Goal: Information Seeking & Learning: Check status

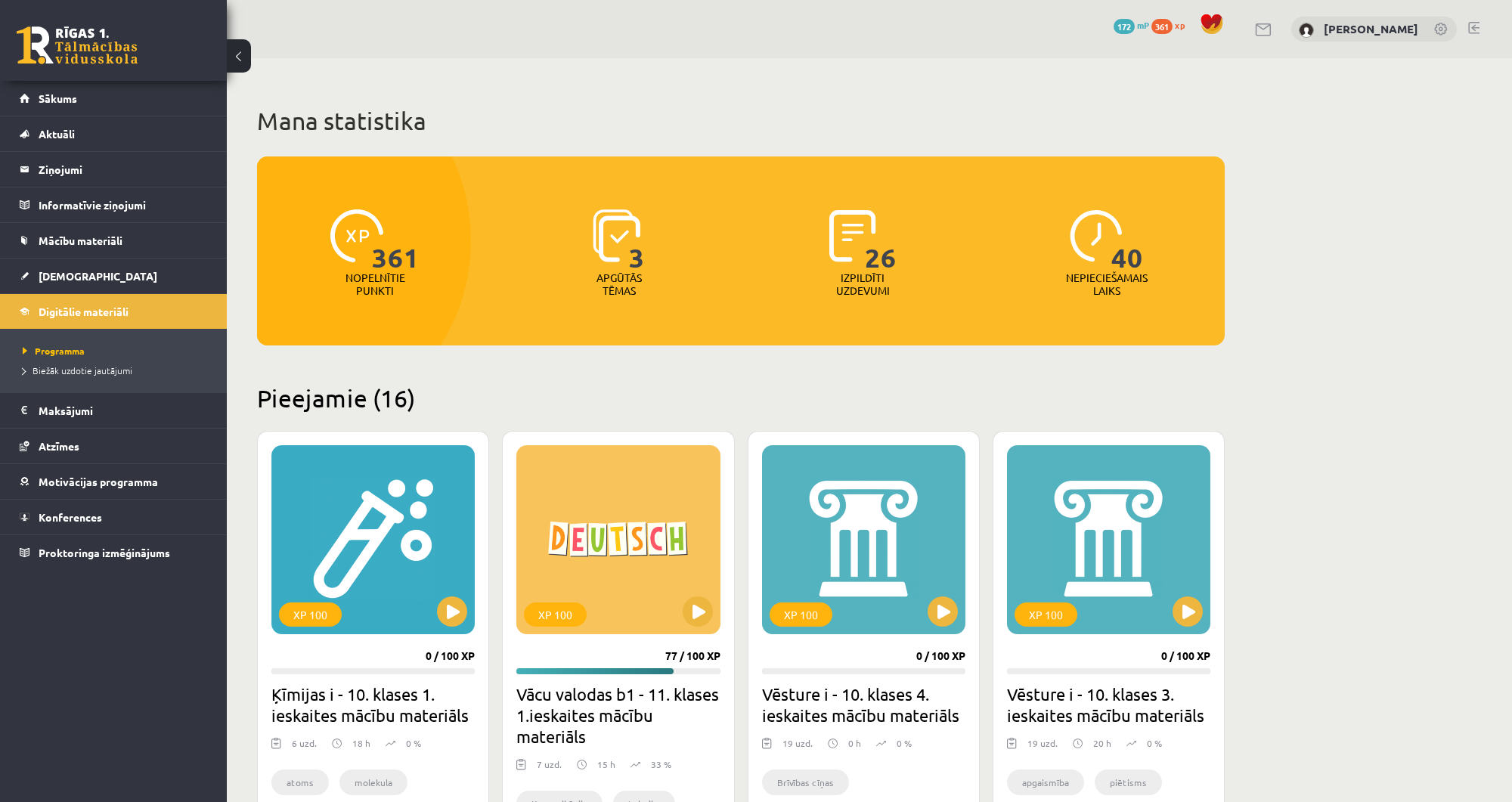
scroll to position [55, 0]
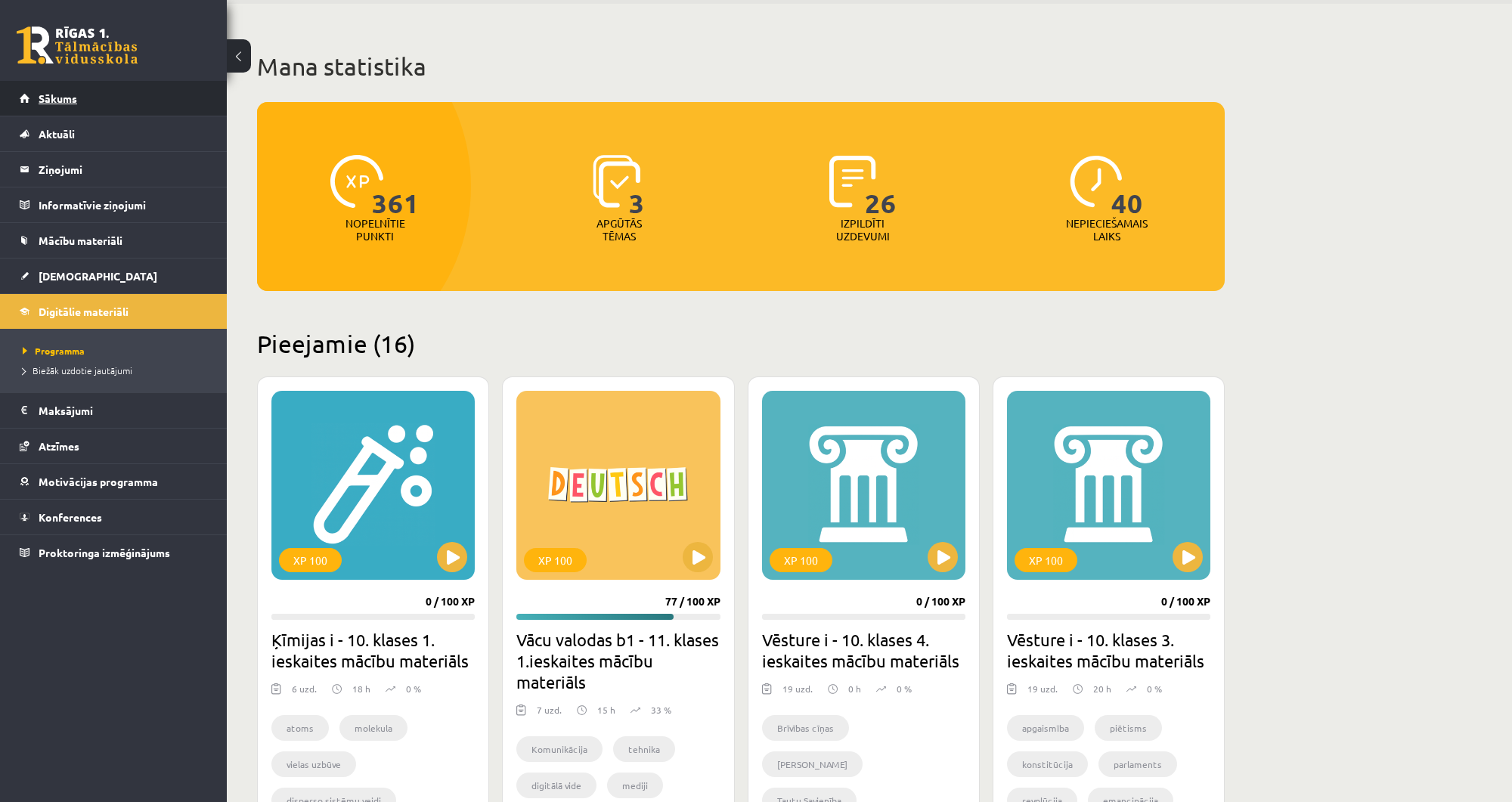
click at [130, 94] on link "Sākums" at bounding box center [113, 98] width 188 height 34
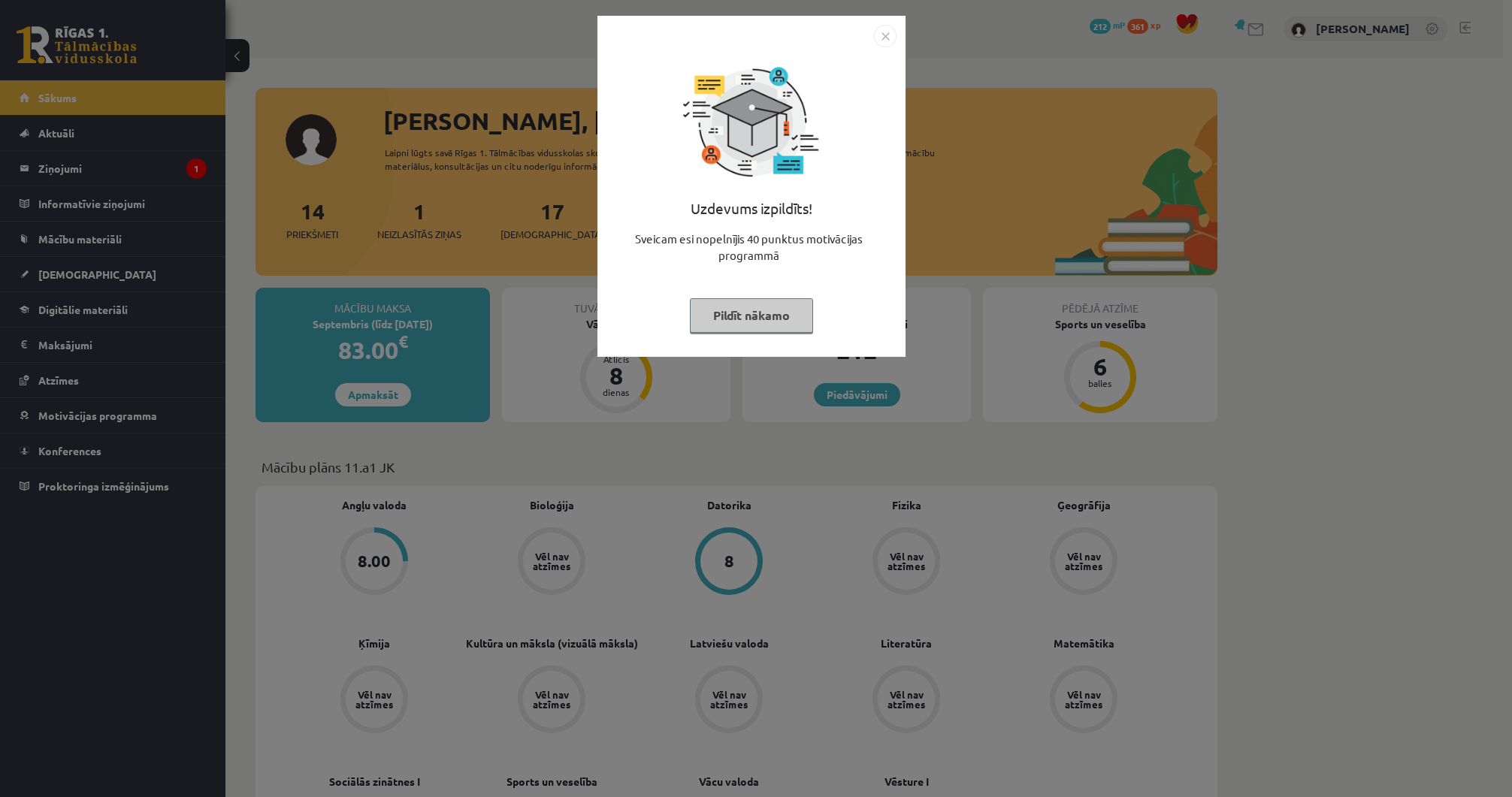
click at [751, 316] on button "Pildīt nākamo" at bounding box center [751, 315] width 123 height 34
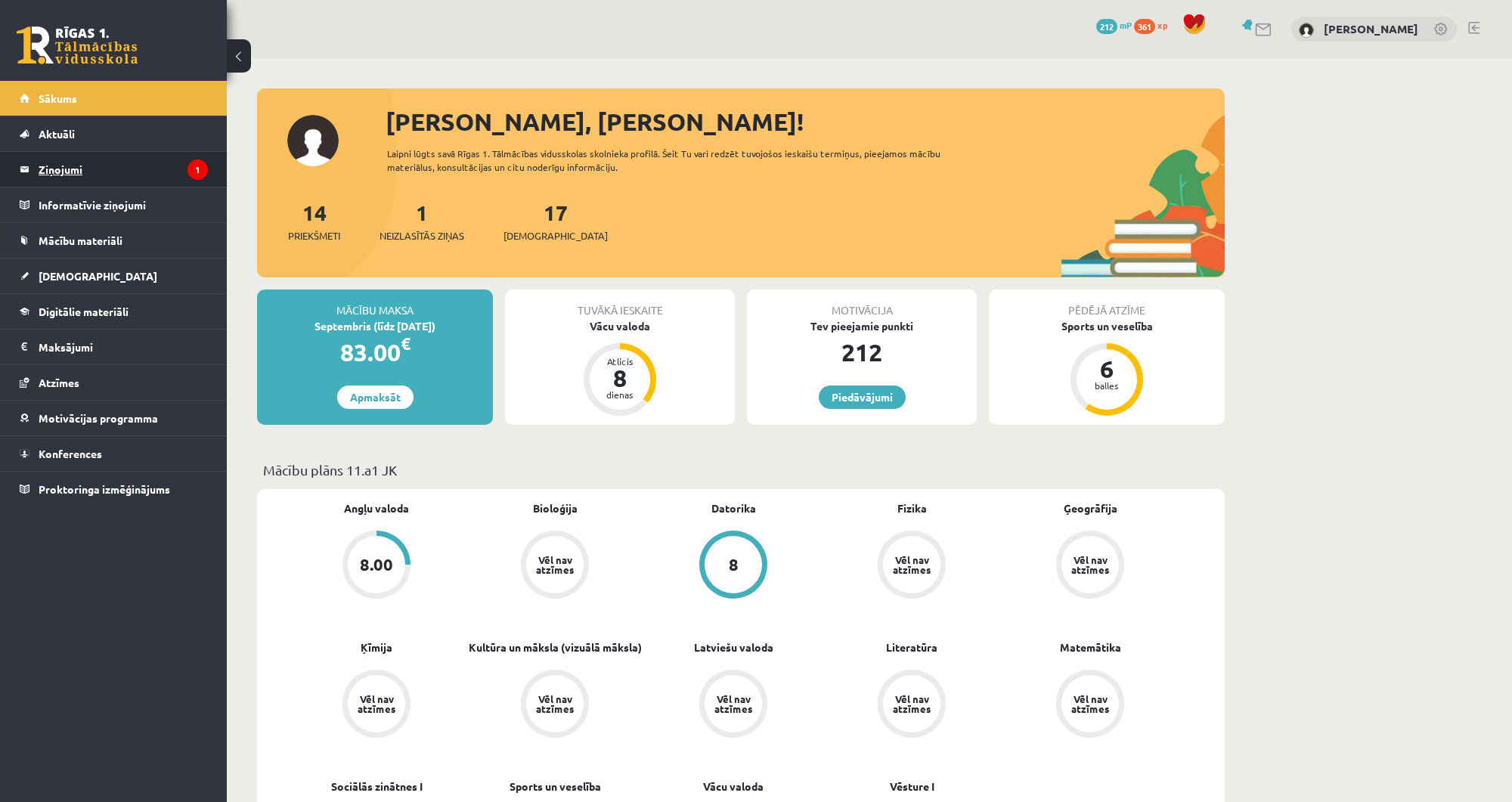
click at [138, 159] on legend "Ziņojumi 1" at bounding box center [124, 169] width 169 height 34
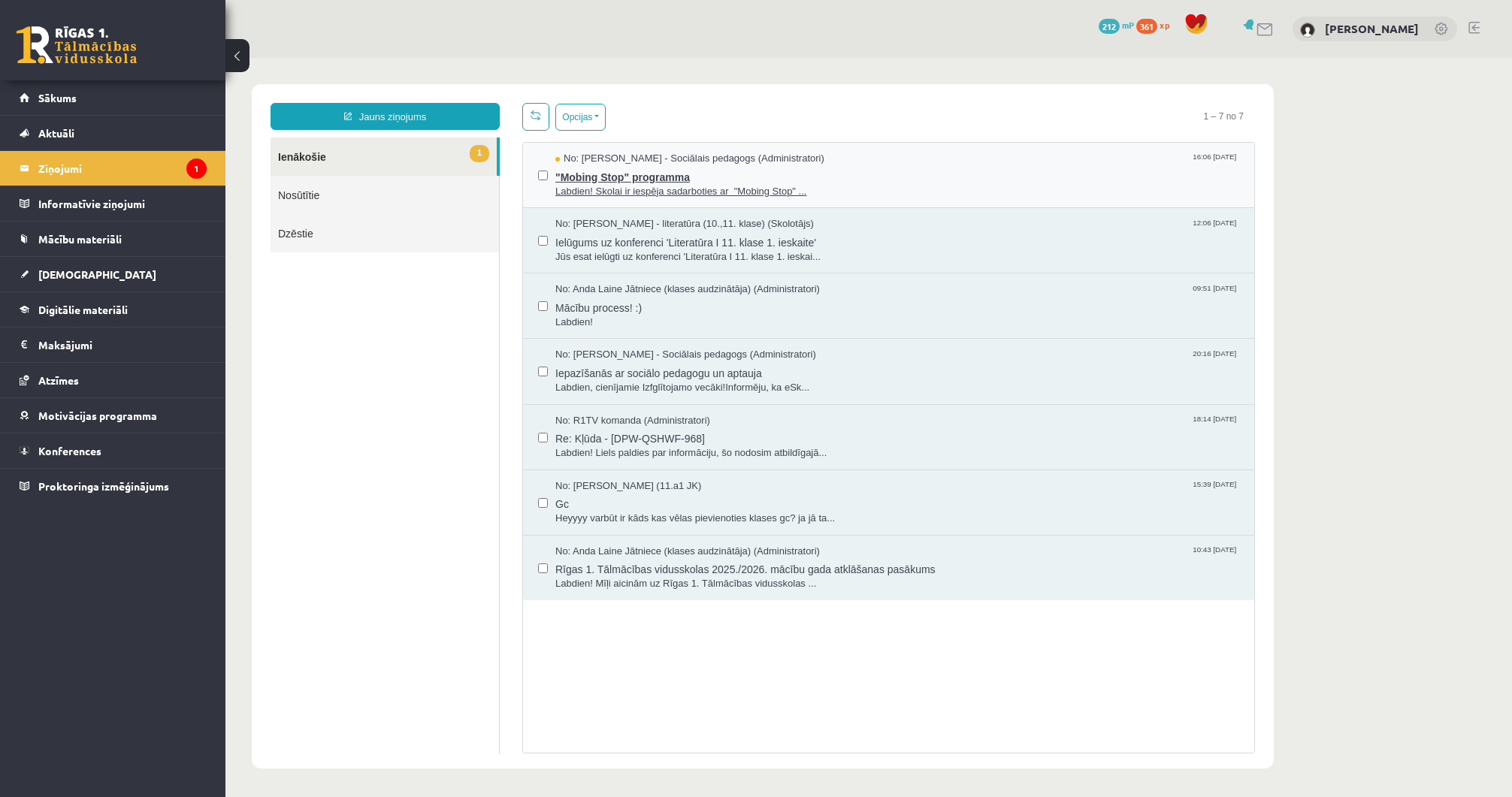
click at [613, 178] on span ""Mobing Stop" programma" at bounding box center [897, 174] width 684 height 18
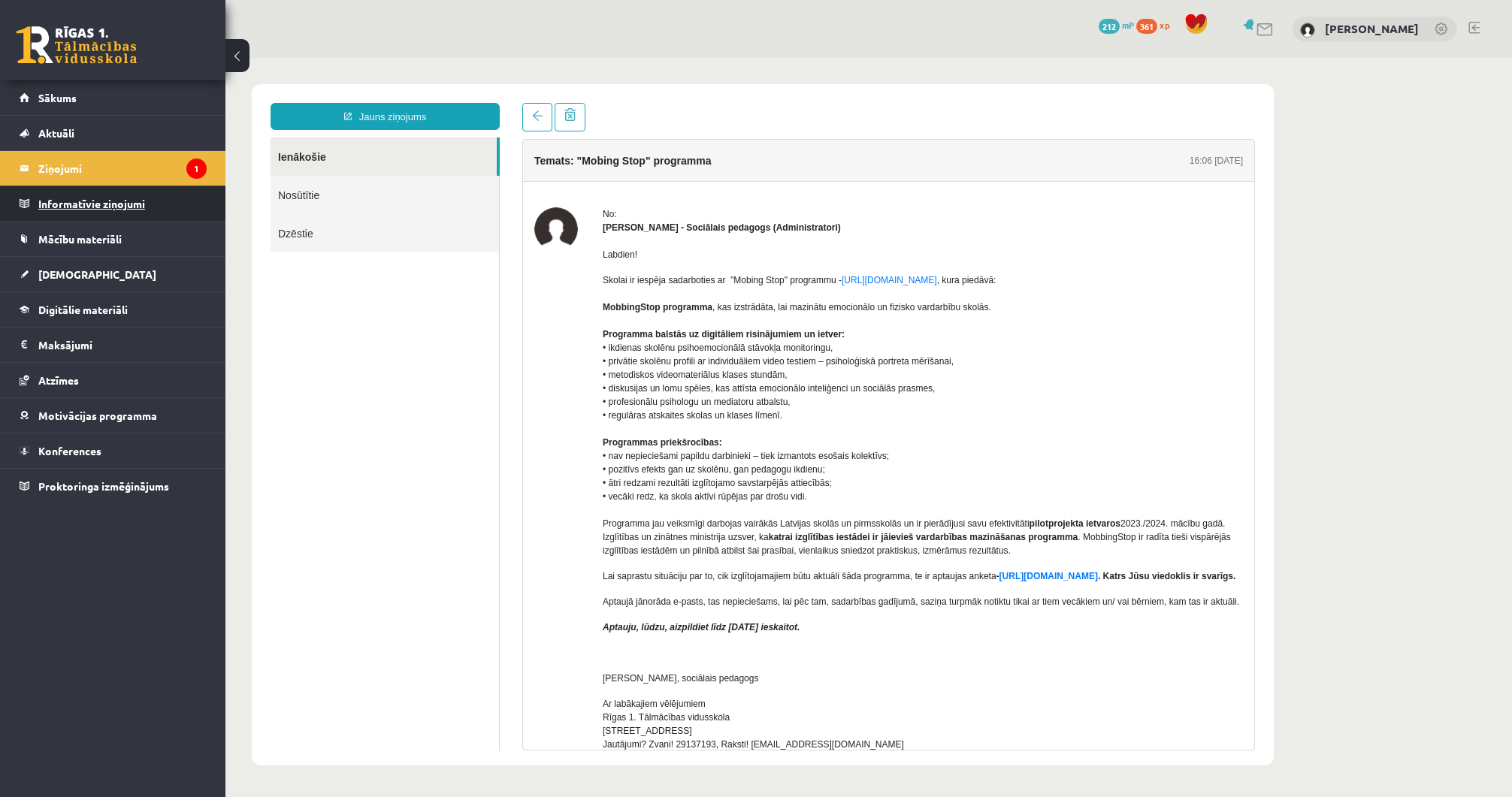
click at [155, 206] on legend "Informatīvie ziņojumi 0" at bounding box center [123, 203] width 168 height 34
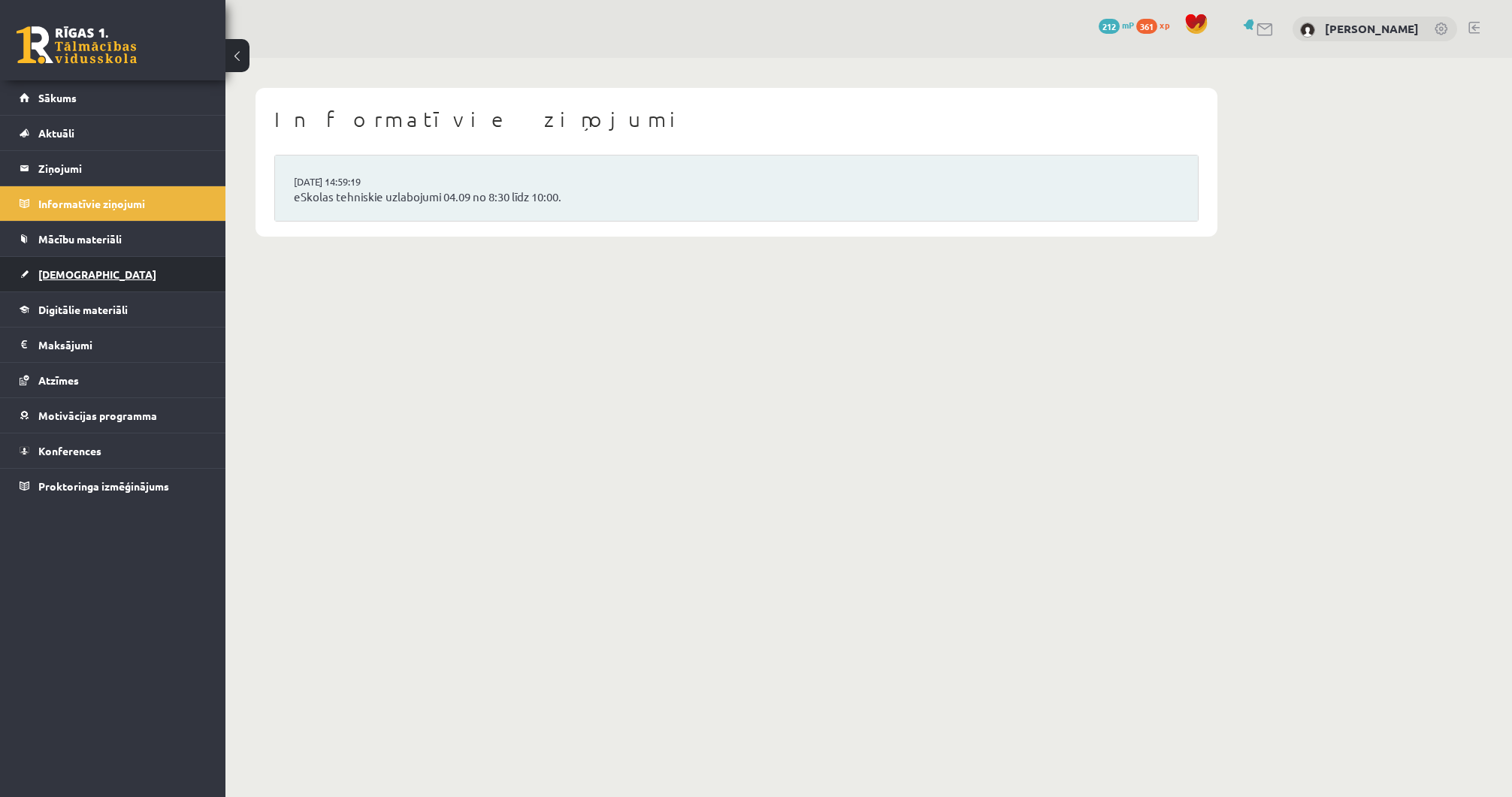
click at [123, 270] on link "[DEMOGRAPHIC_DATA]" at bounding box center [112, 274] width 187 height 34
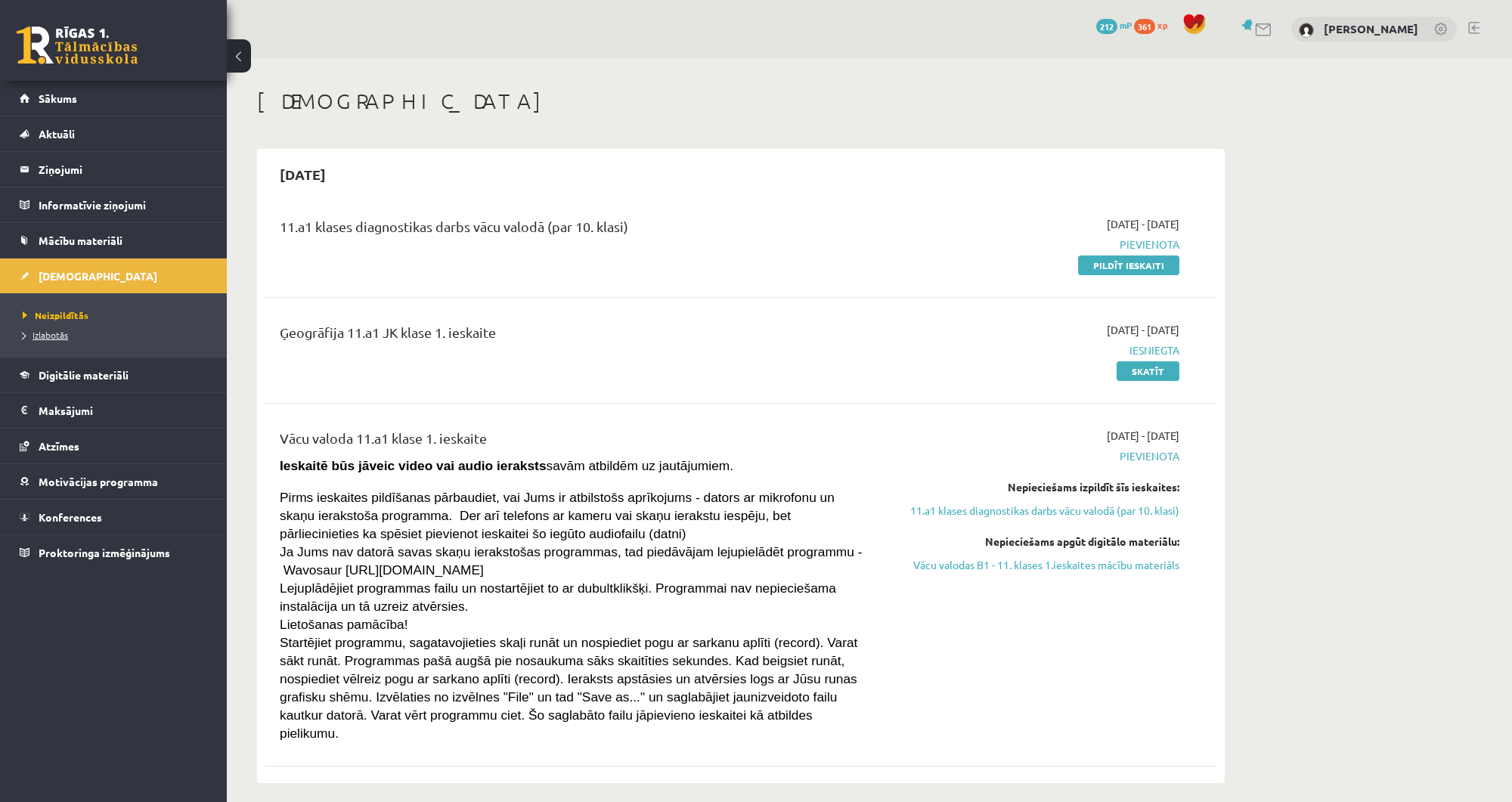
click at [64, 335] on span "Izlabotās" at bounding box center [45, 335] width 45 height 12
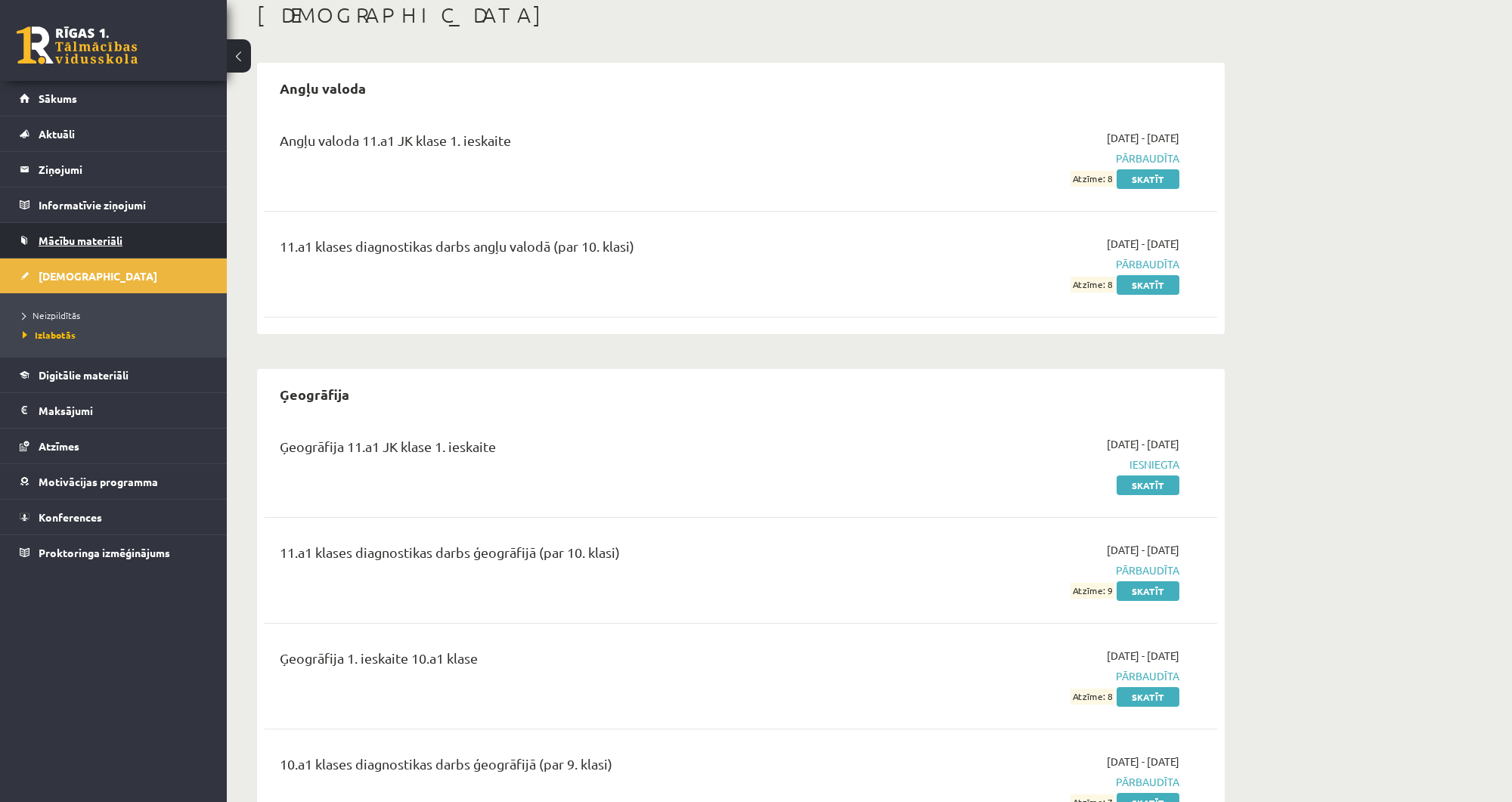
scroll to position [44, 0]
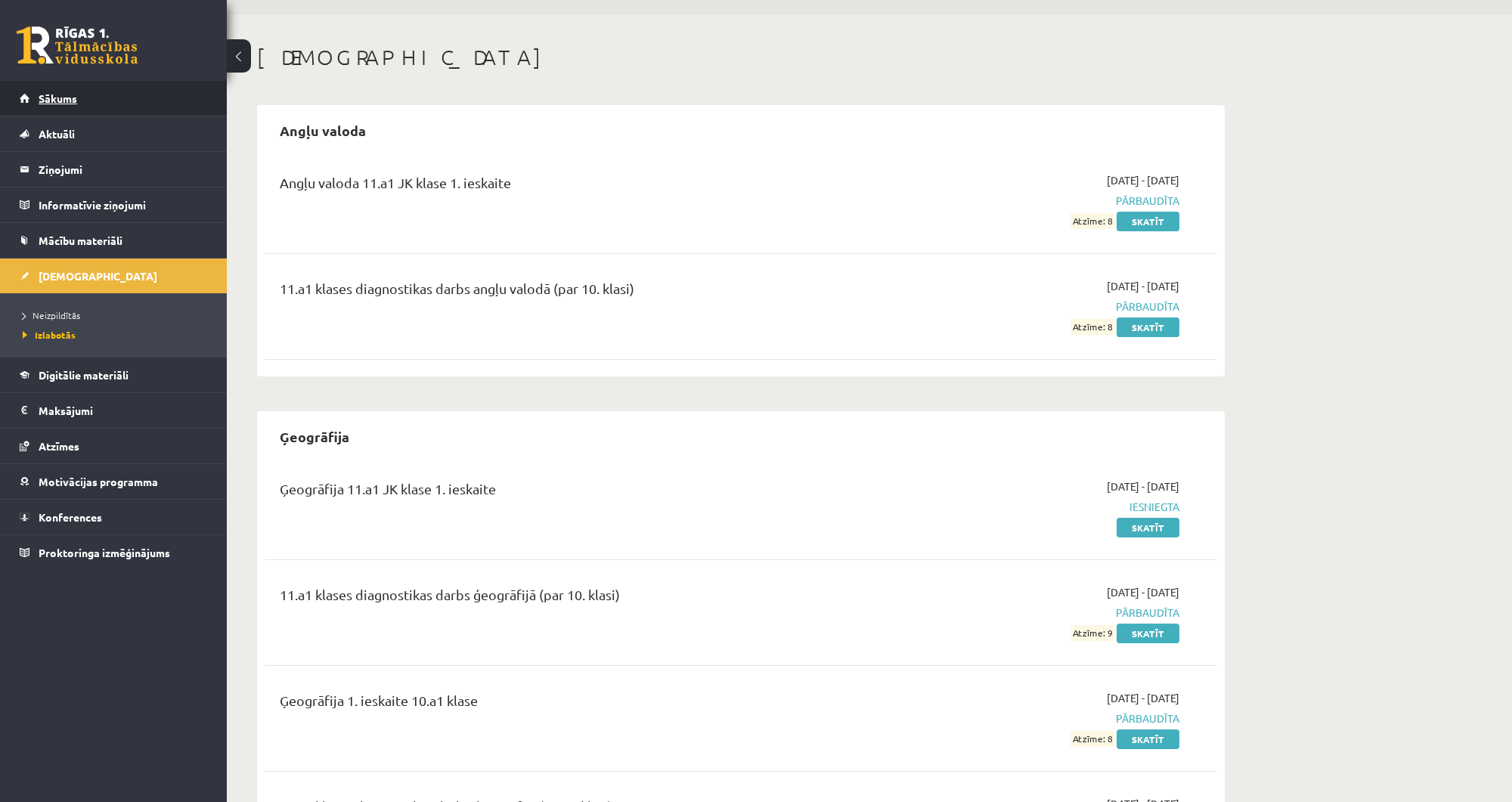
click at [115, 104] on link "Sākums" at bounding box center [113, 98] width 188 height 34
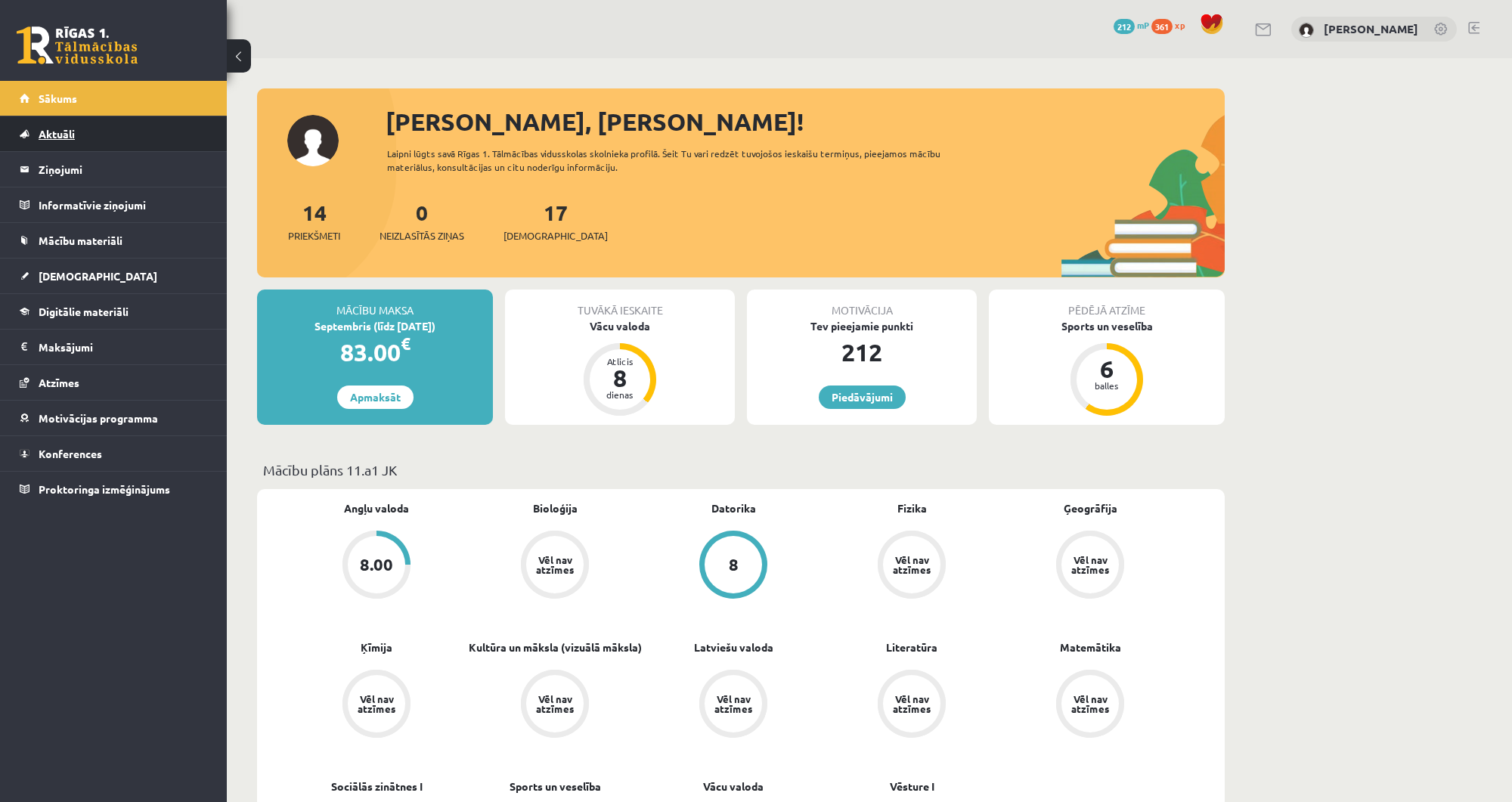
click at [72, 130] on span "Aktuāli" at bounding box center [56, 133] width 36 height 13
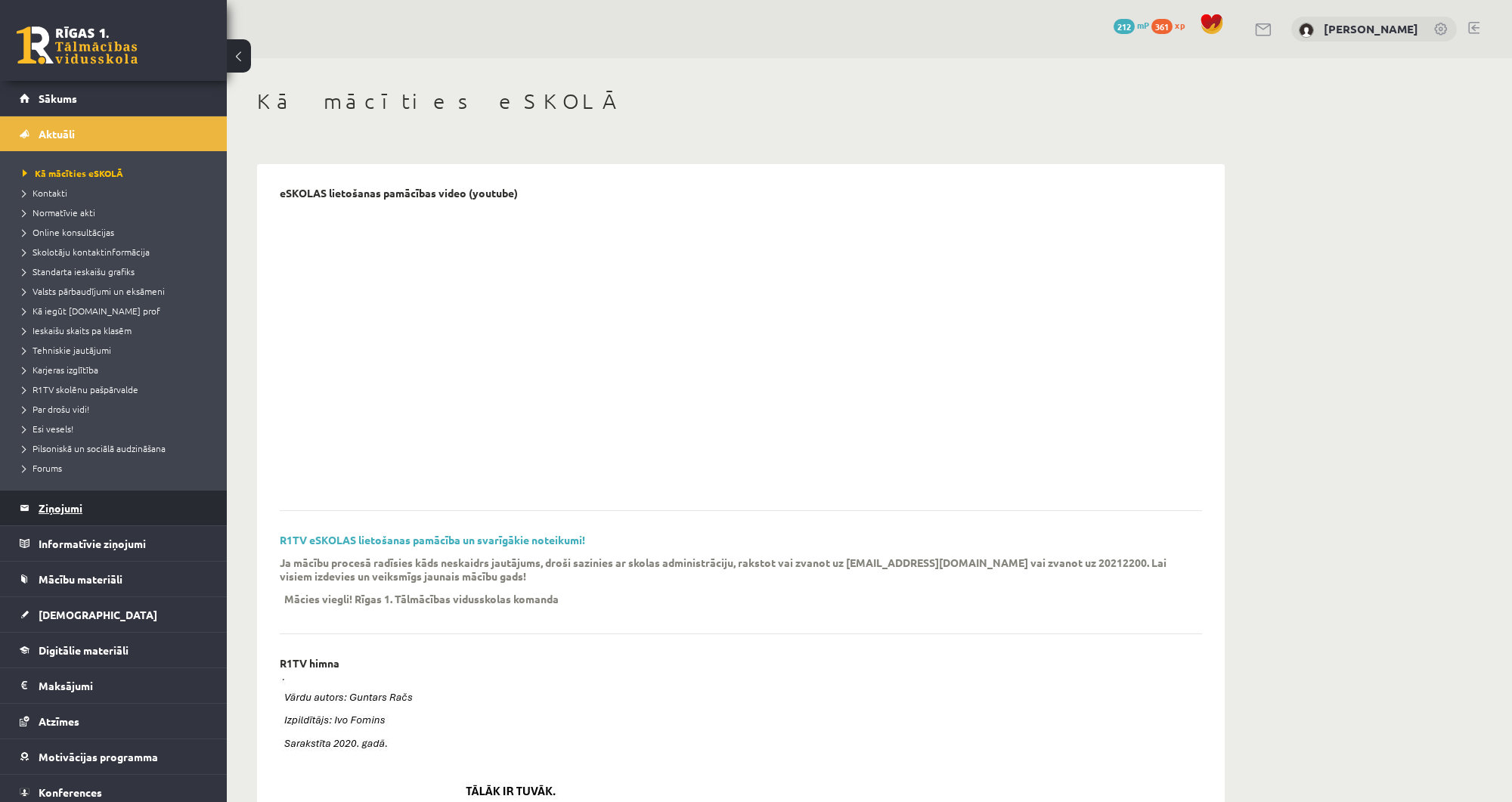
click at [121, 517] on legend "Ziņojumi 0" at bounding box center [124, 507] width 169 height 34
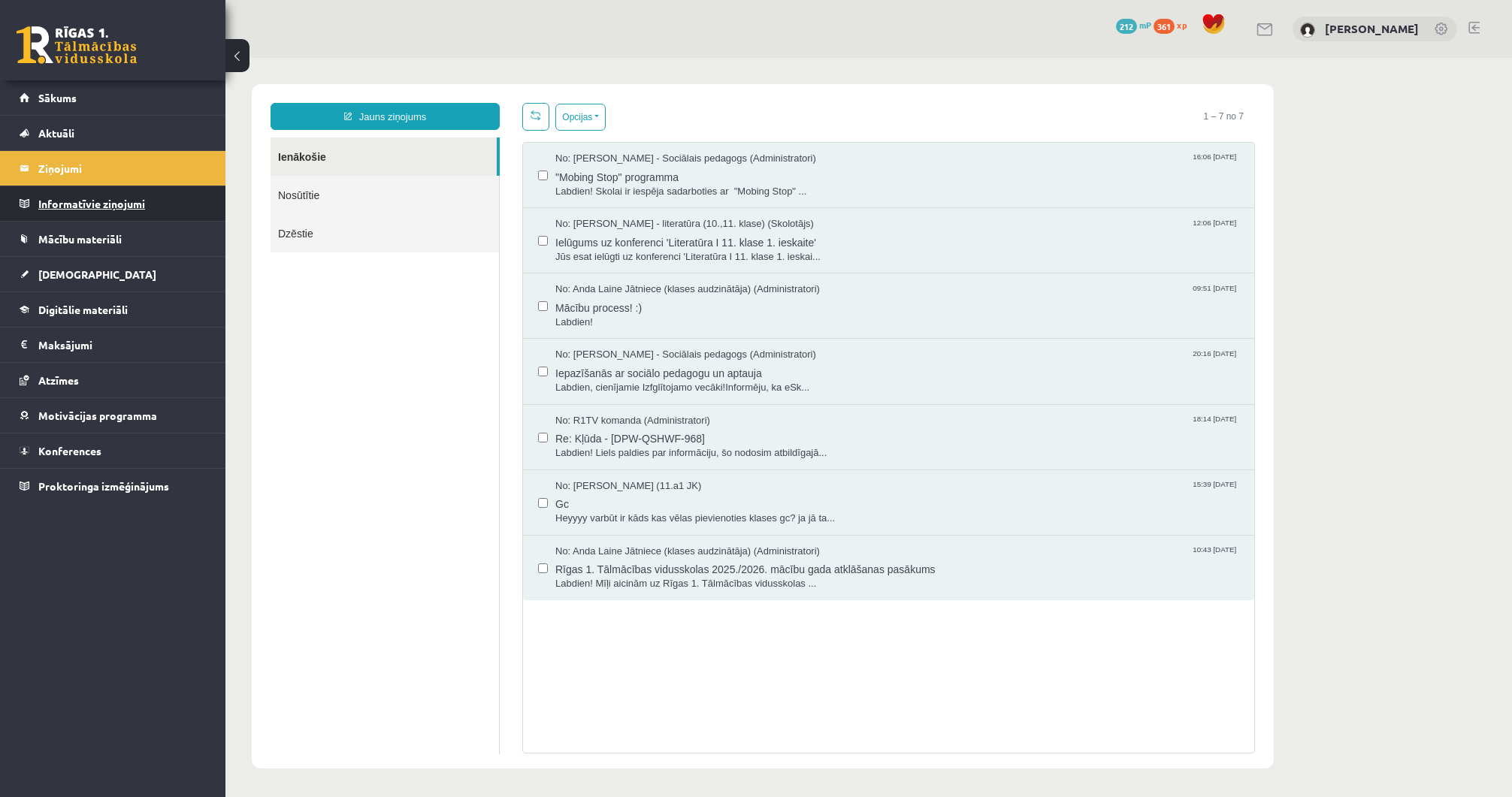
click at [103, 207] on legend "Informatīvie ziņojumi 0" at bounding box center [123, 203] width 168 height 34
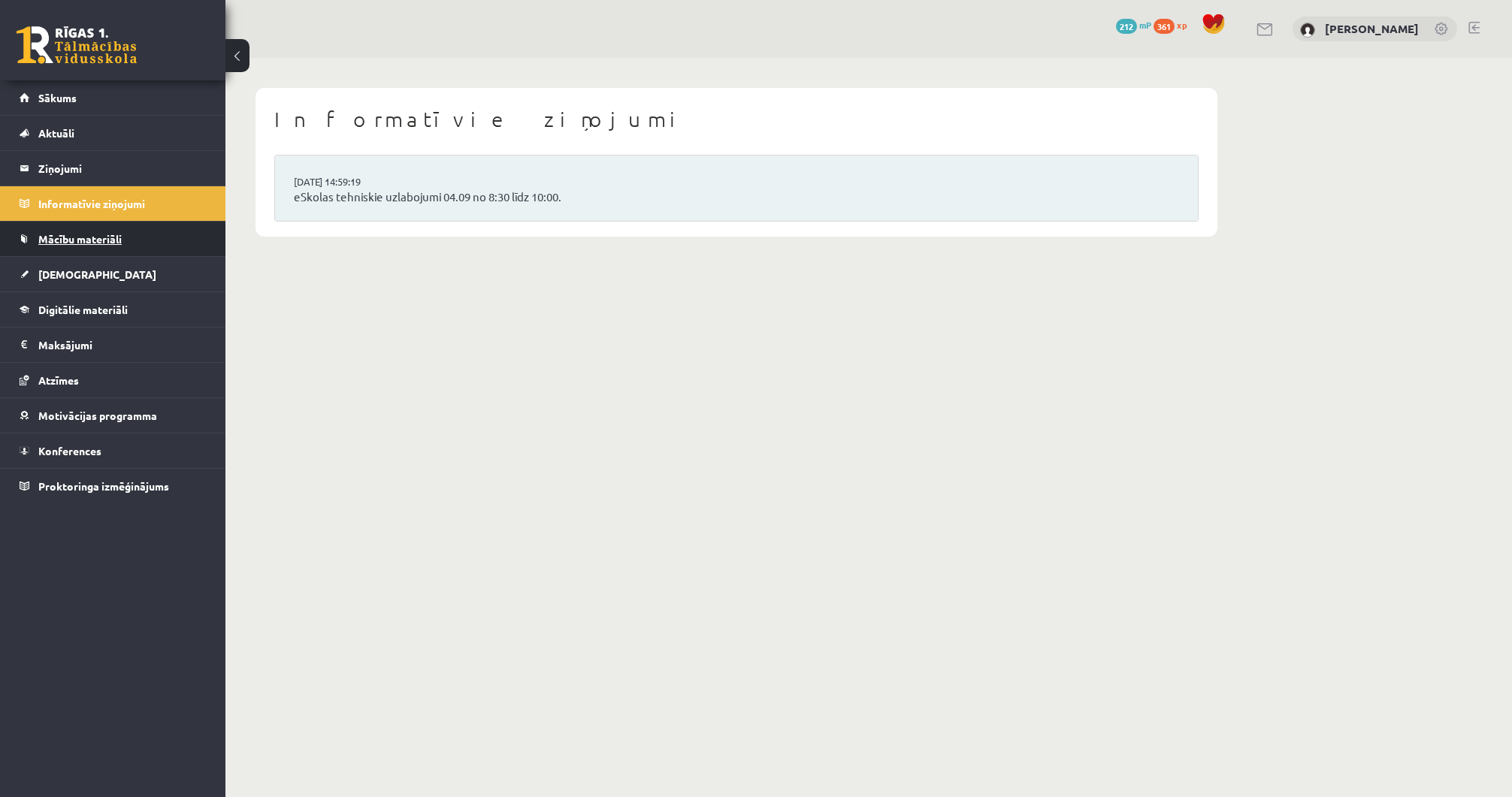
click at [128, 238] on link "Mācību materiāli" at bounding box center [112, 238] width 187 height 34
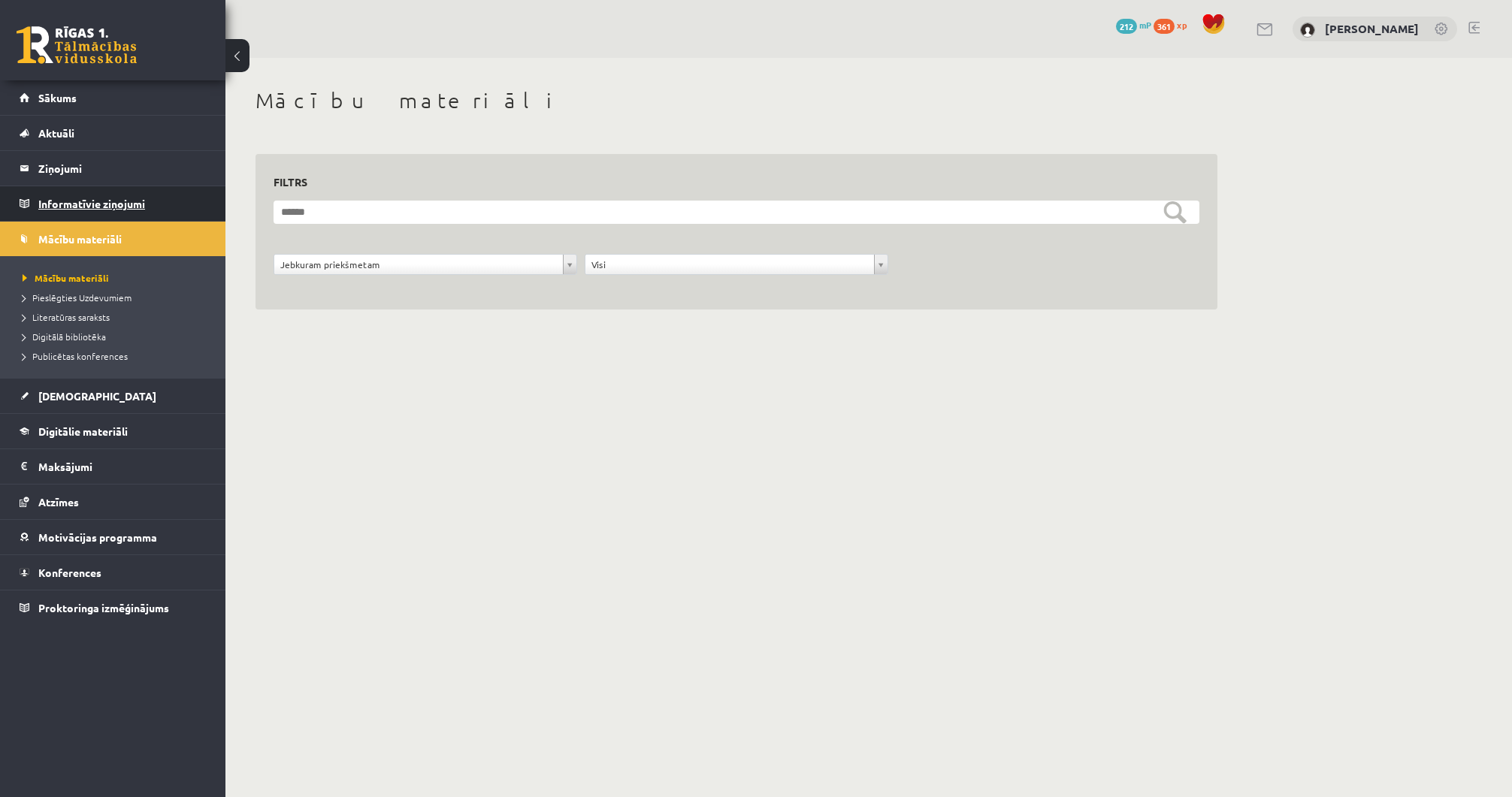
click at [124, 198] on legend "Informatīvie ziņojumi 0" at bounding box center [123, 203] width 168 height 34
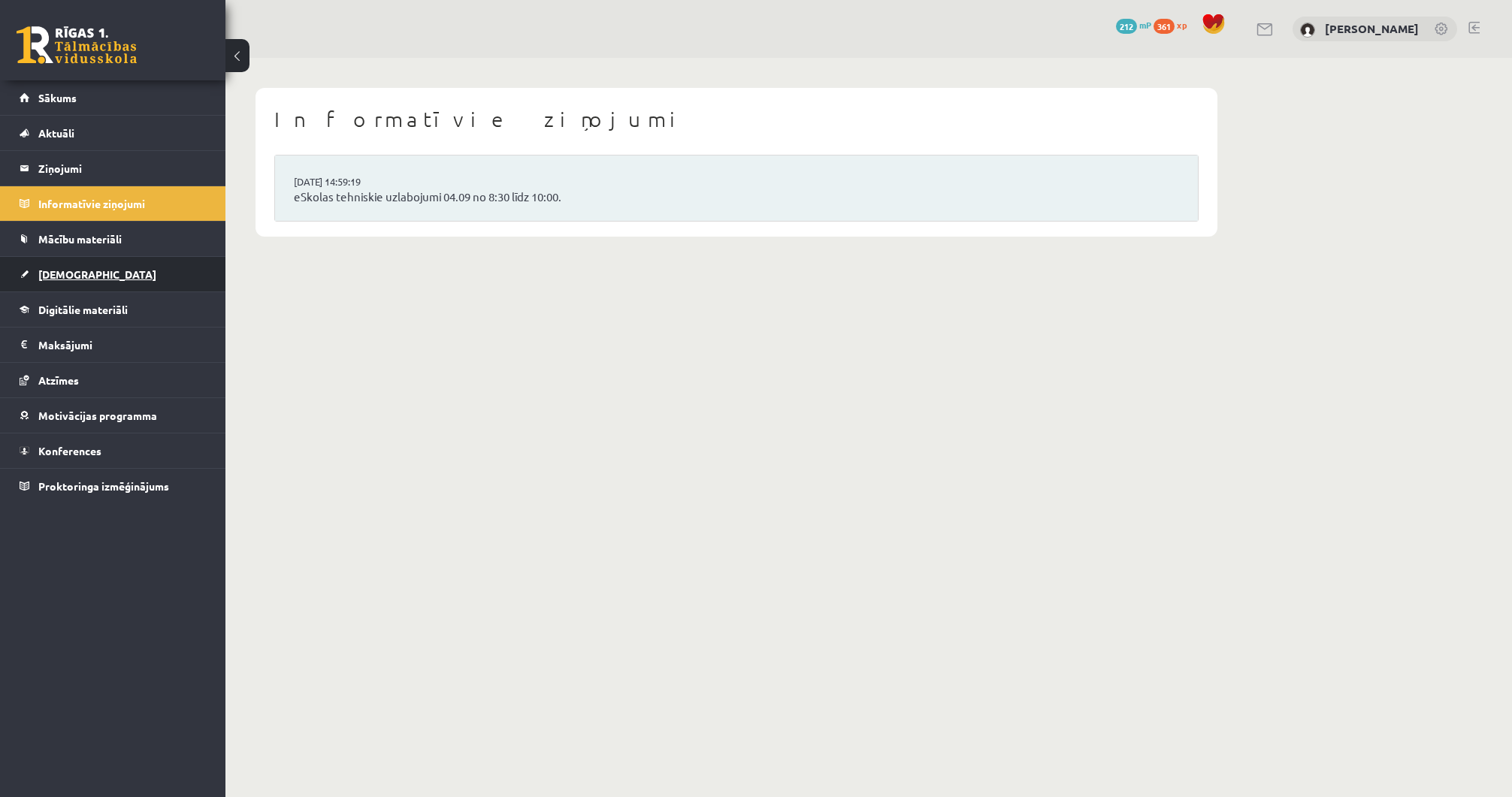
click at [124, 288] on link "[DEMOGRAPHIC_DATA]" at bounding box center [112, 274] width 187 height 34
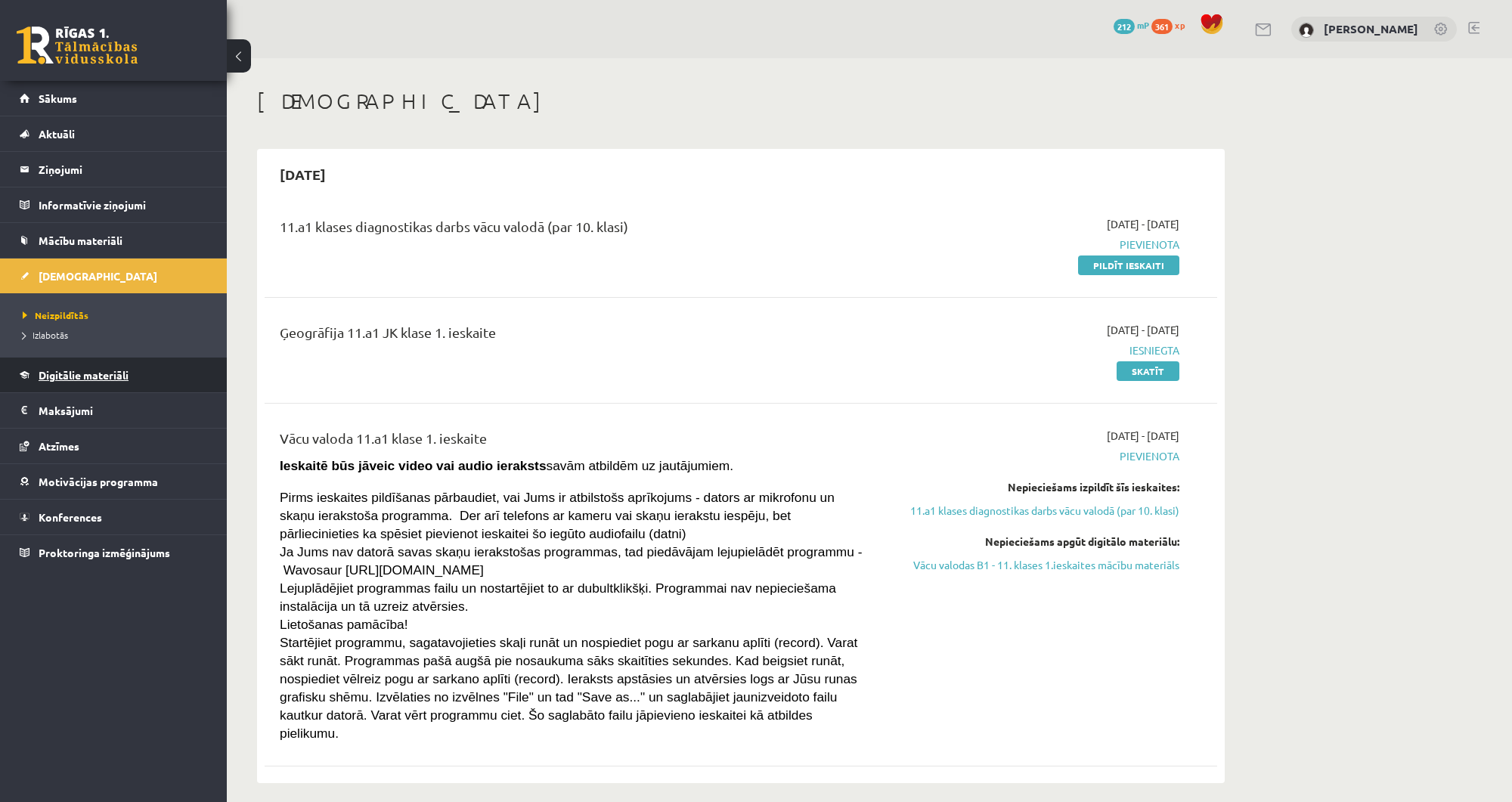
click at [109, 366] on link "Digitālie materiāli" at bounding box center [113, 374] width 188 height 34
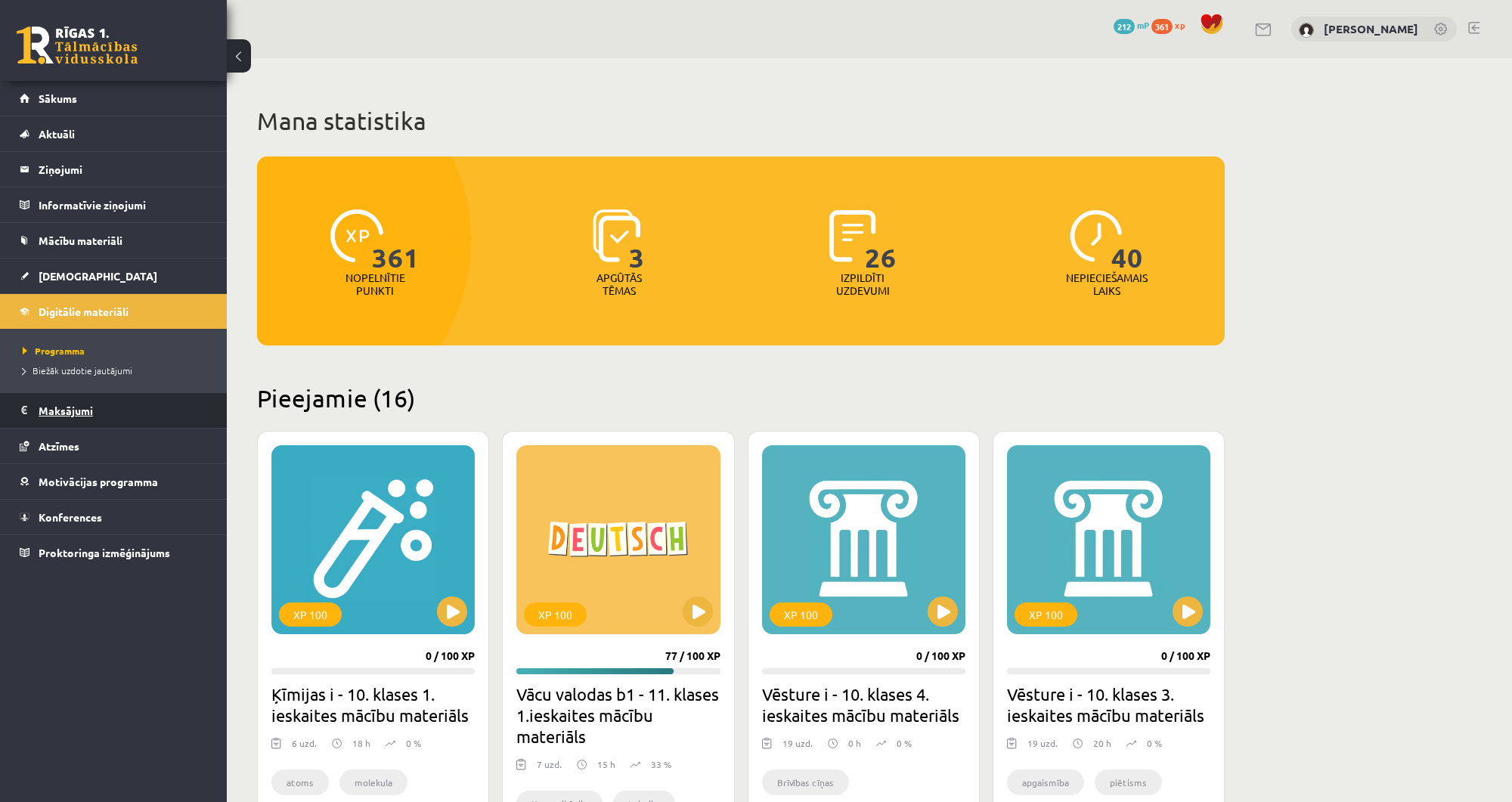
click at [87, 403] on legend "Maksājumi 0" at bounding box center [124, 409] width 169 height 34
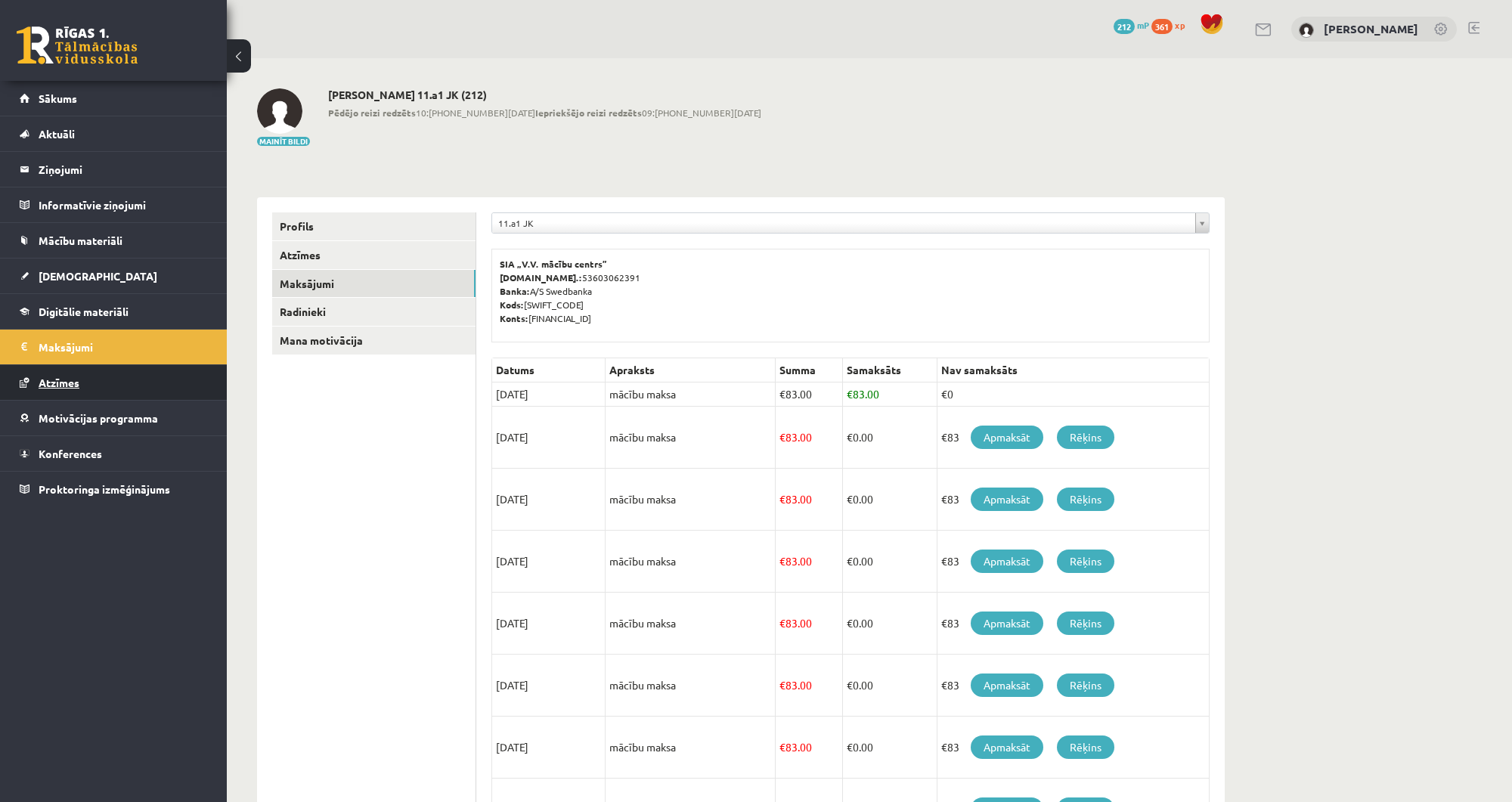
click at [84, 395] on link "Atzīmes" at bounding box center [113, 382] width 188 height 34
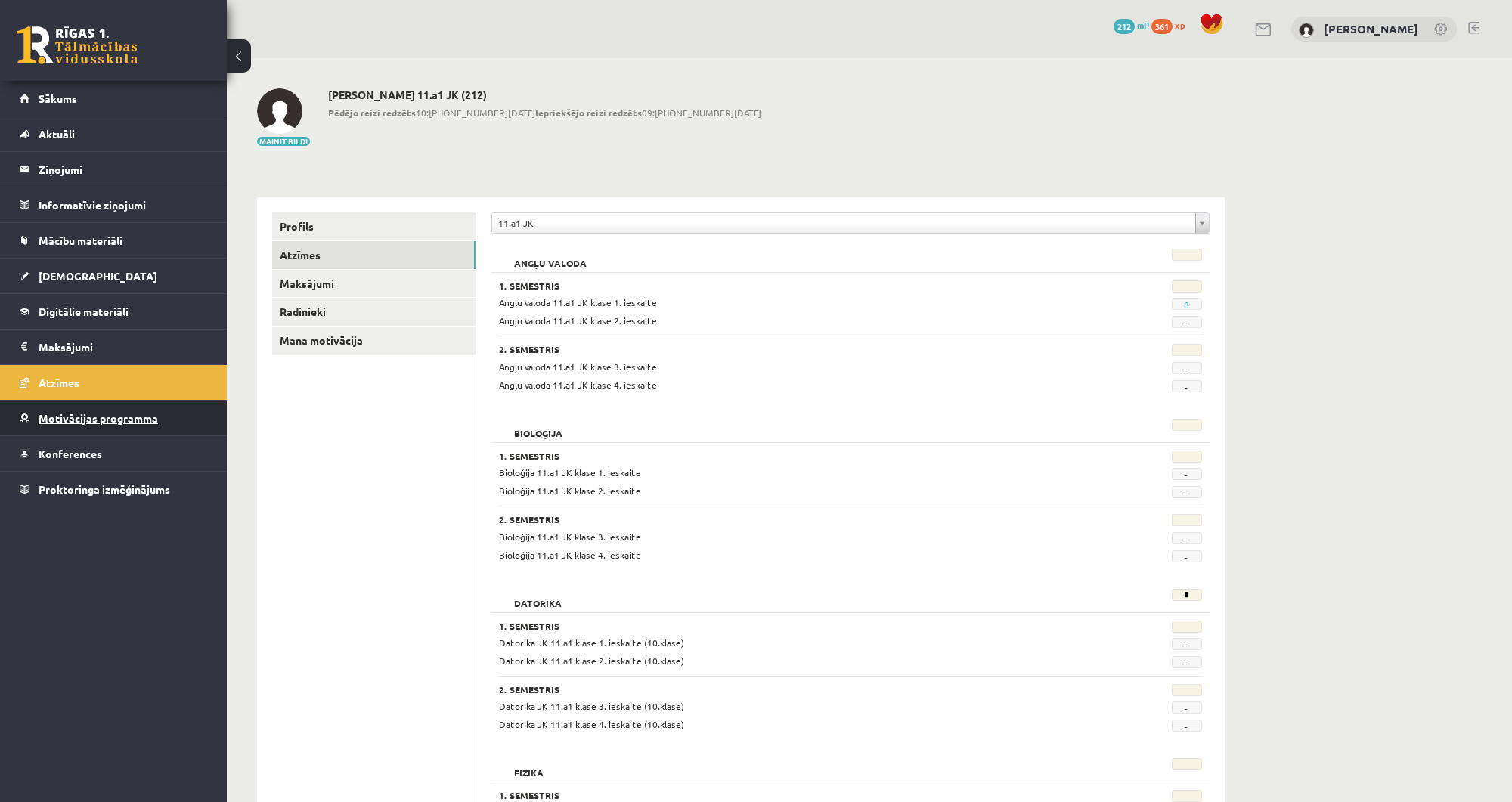
click at [83, 413] on span "Motivācijas programma" at bounding box center [98, 417] width 119 height 13
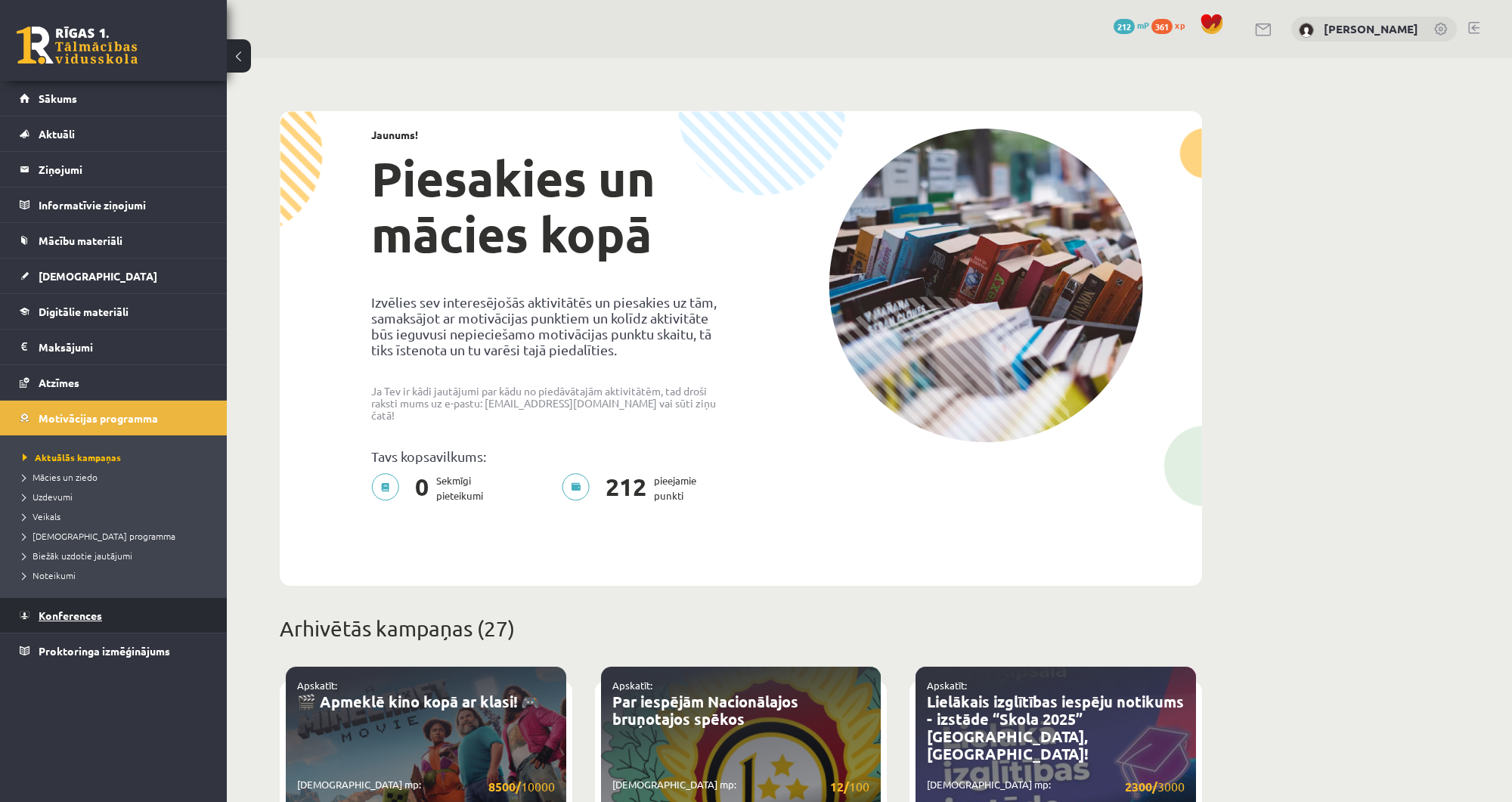
click at [82, 623] on link "Konferences" at bounding box center [113, 615] width 188 height 34
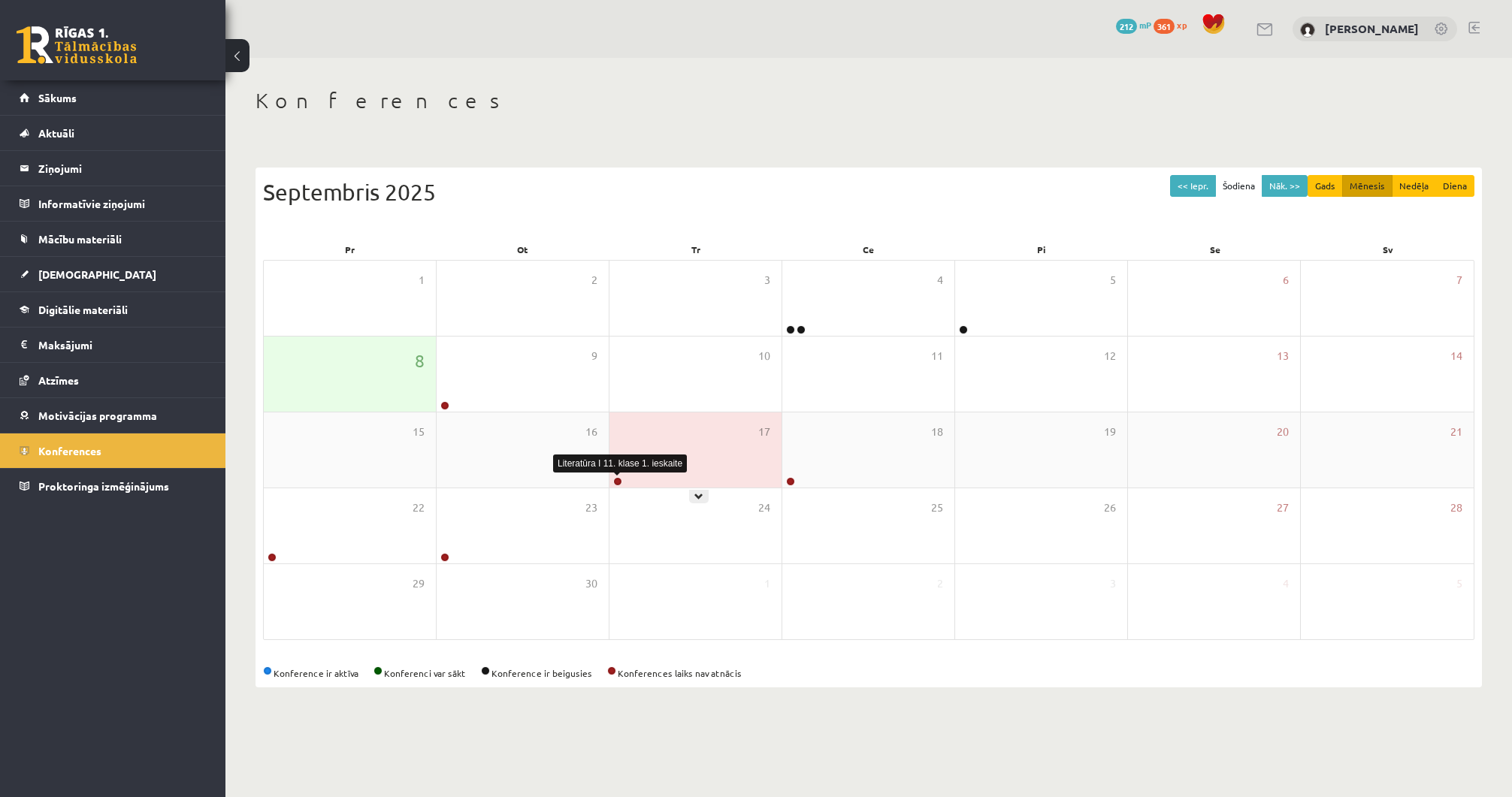
click at [616, 480] on link at bounding box center [617, 481] width 9 height 9
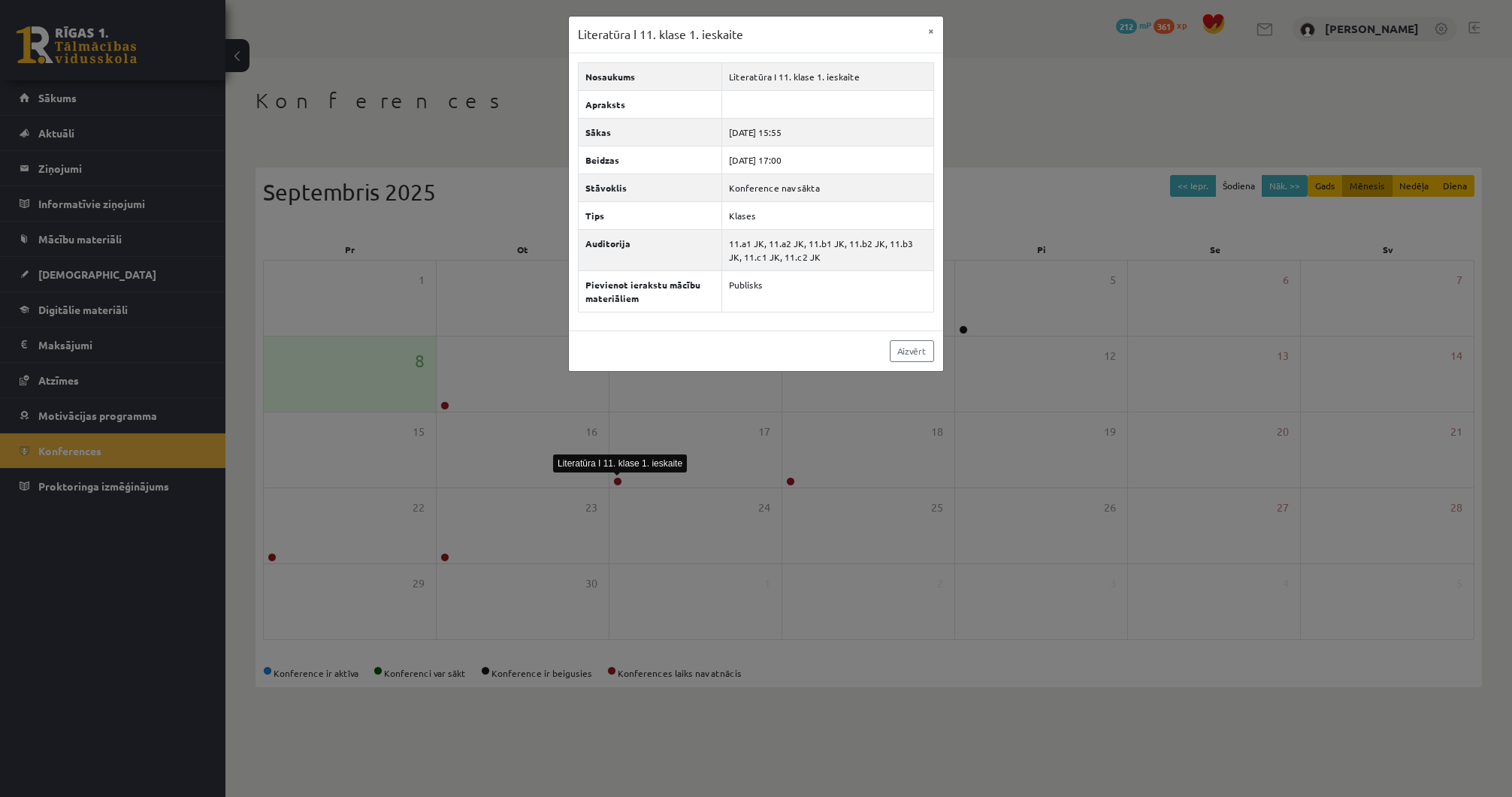
click at [697, 490] on div "Literatūra I 11. klase 1. ieskaite × Nosaukums Literatūra I 11. klase 1. ieskai…" at bounding box center [756, 398] width 1512 height 797
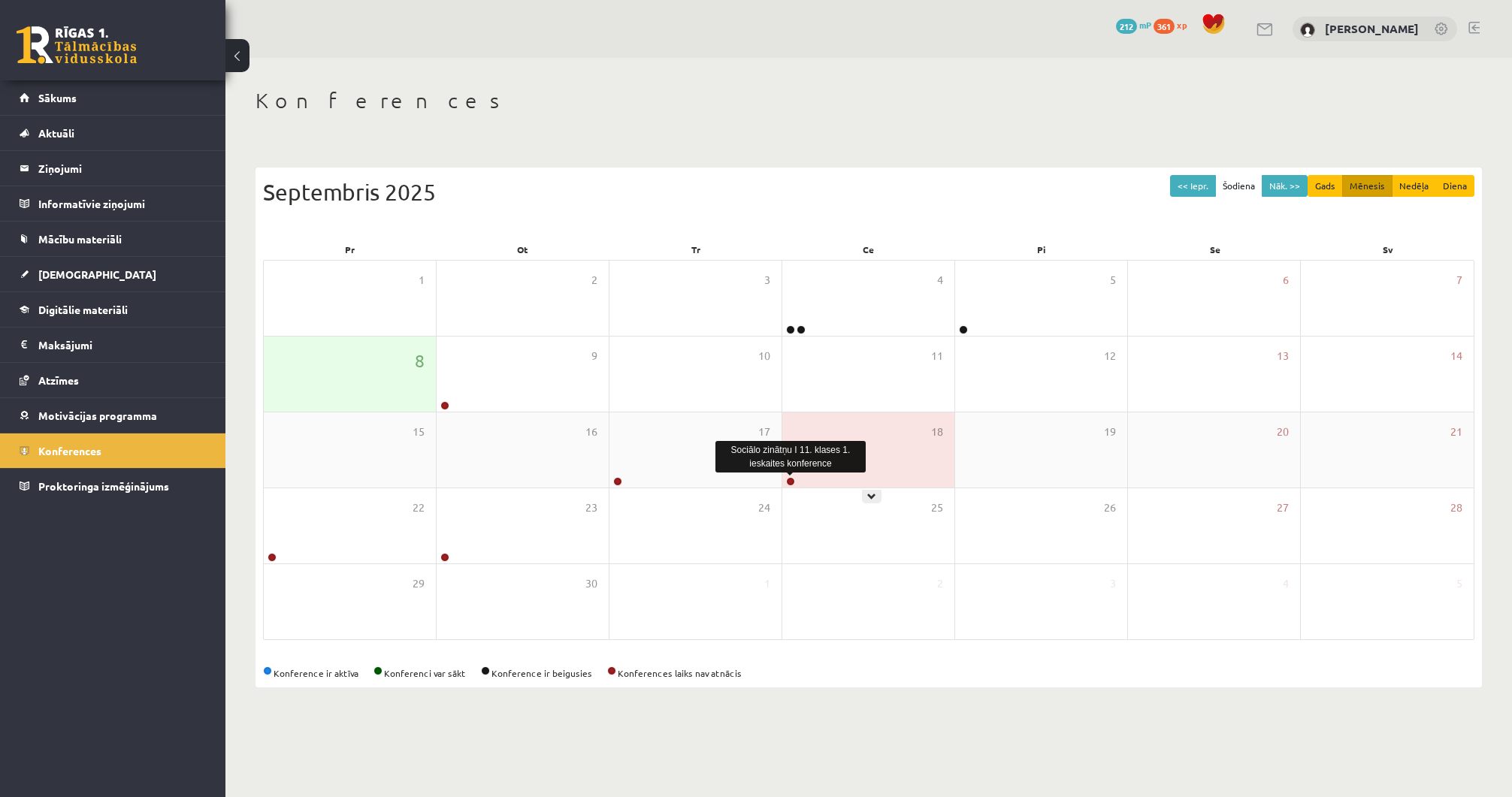
click at [790, 485] on link at bounding box center [790, 481] width 9 height 9
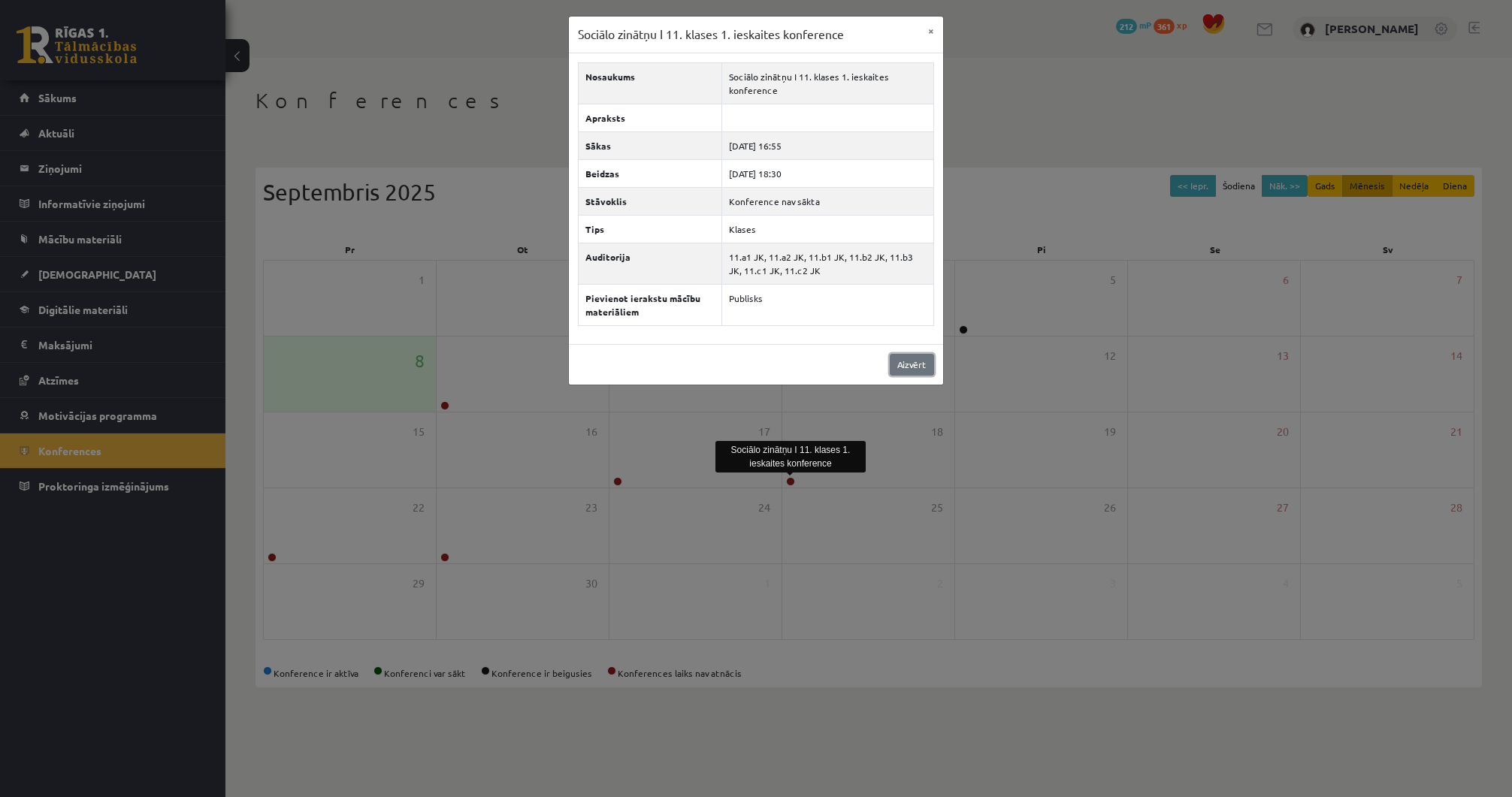
click at [909, 358] on link "Aizvērt" at bounding box center [911, 365] width 45 height 22
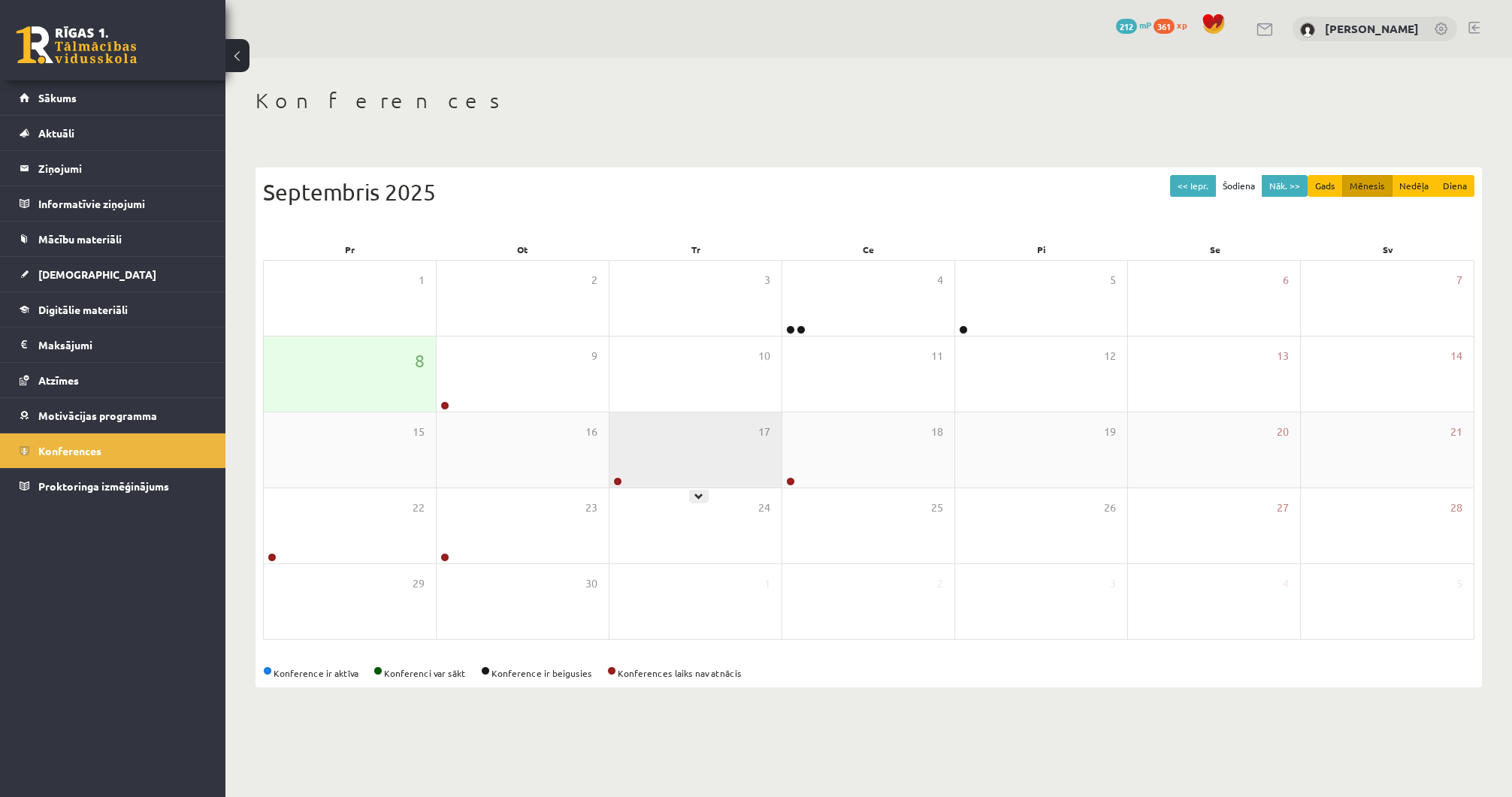
click at [623, 482] on div at bounding box center [617, 482] width 14 height 11
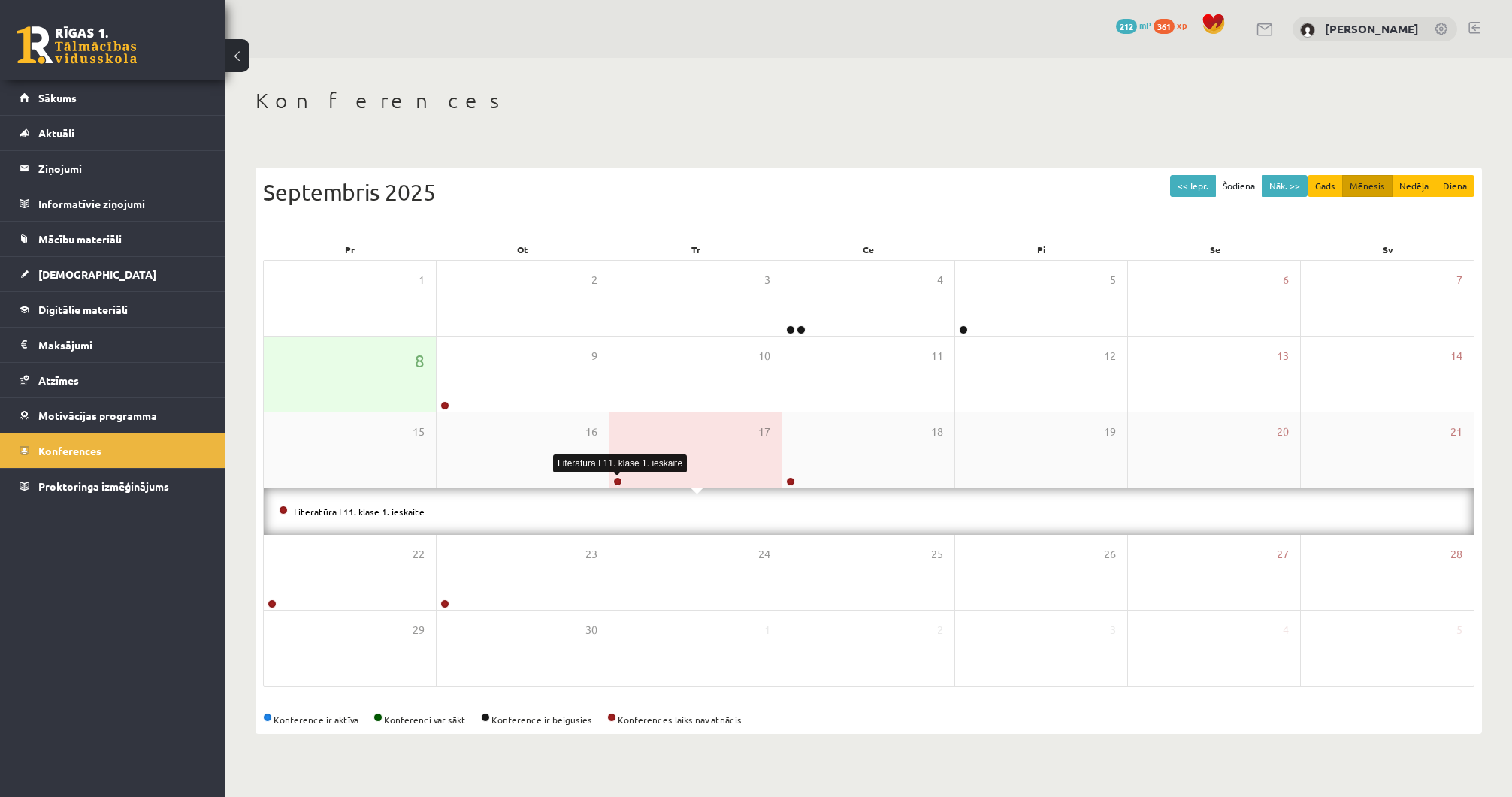
click at [620, 480] on link at bounding box center [617, 481] width 9 height 9
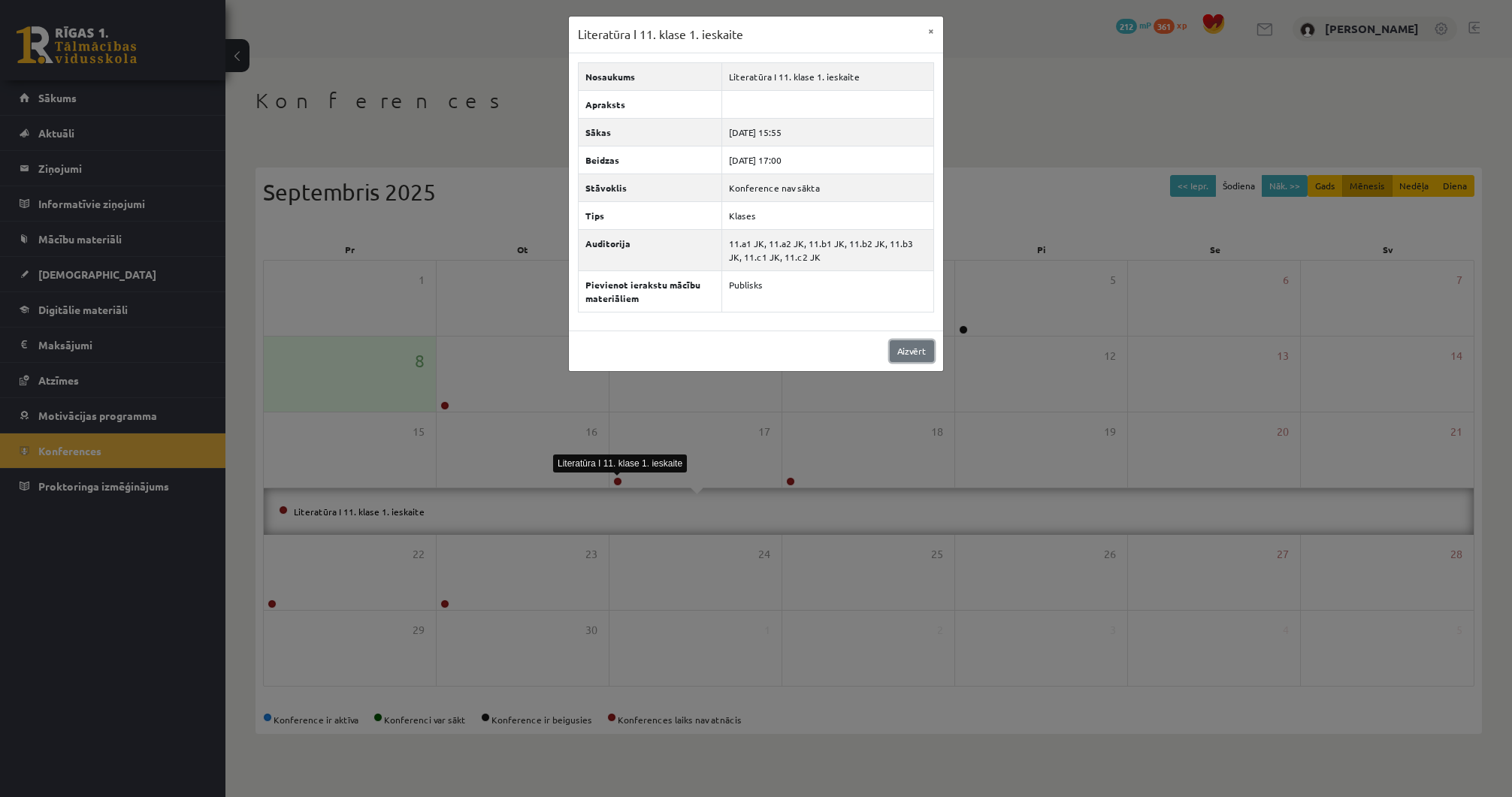
click at [894, 352] on link "Aizvērt" at bounding box center [911, 351] width 45 height 22
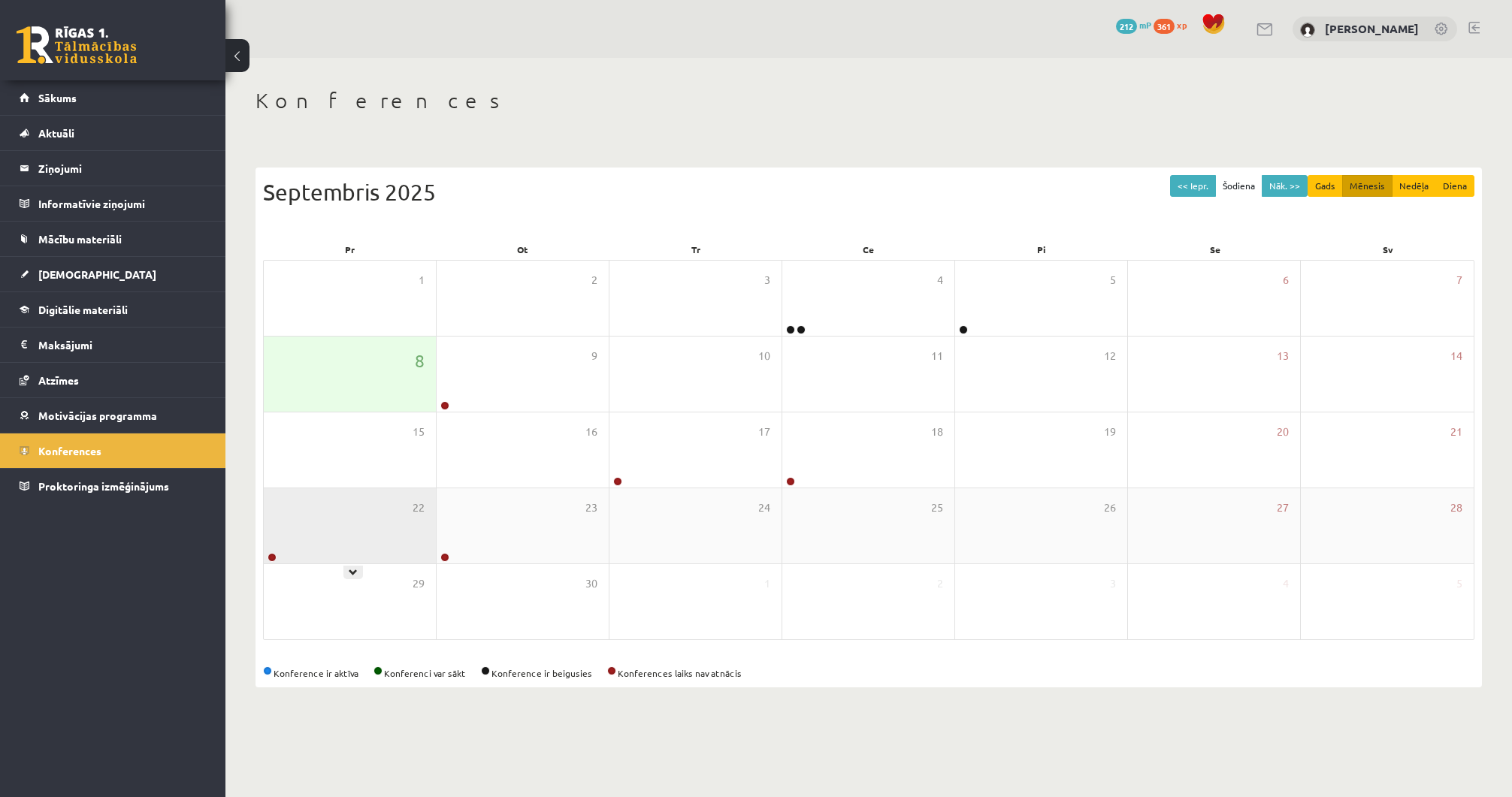
click at [272, 556] on link at bounding box center [272, 558] width 9 height 9
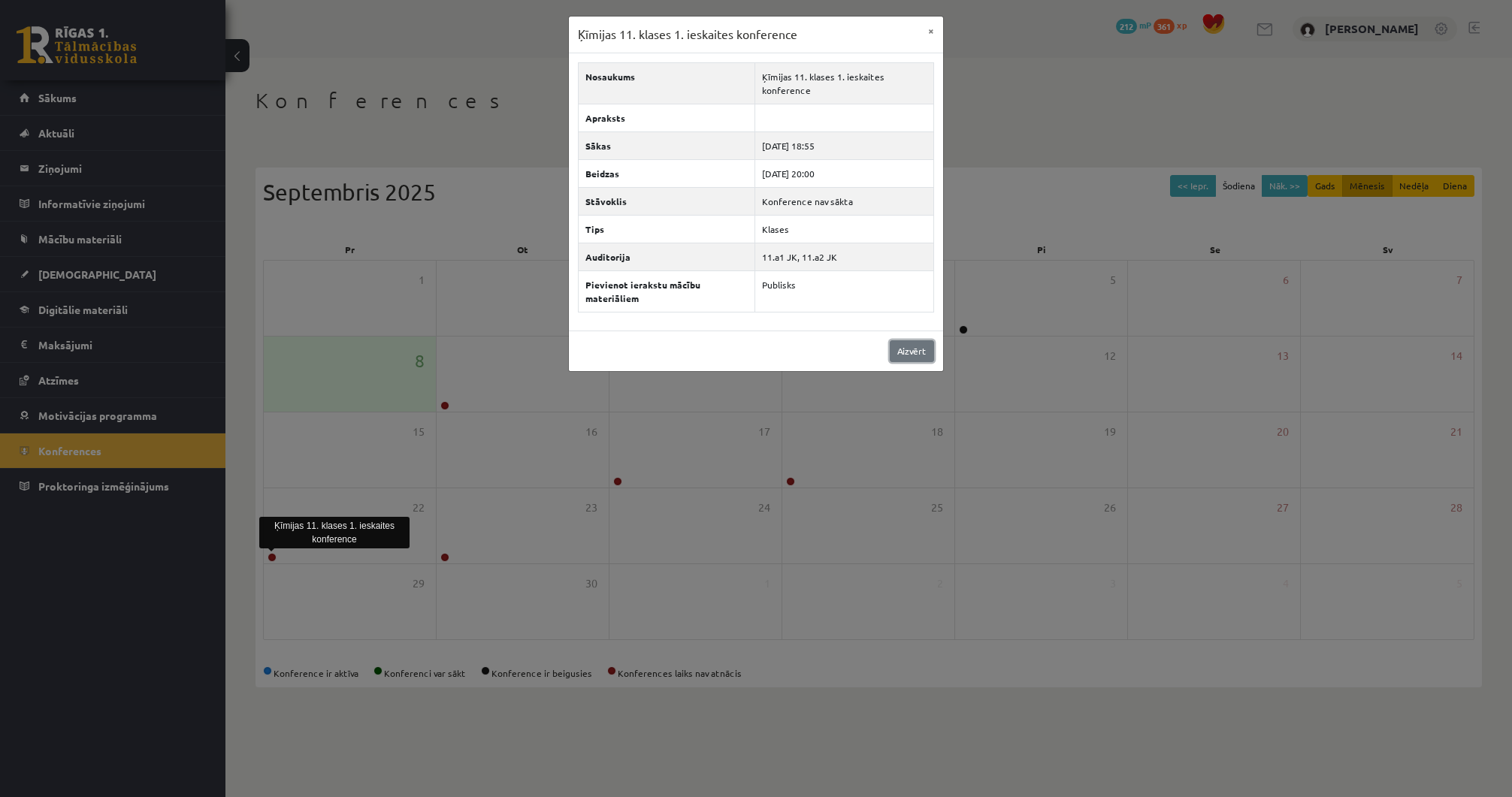
click at [899, 349] on link "Aizvērt" at bounding box center [911, 351] width 45 height 22
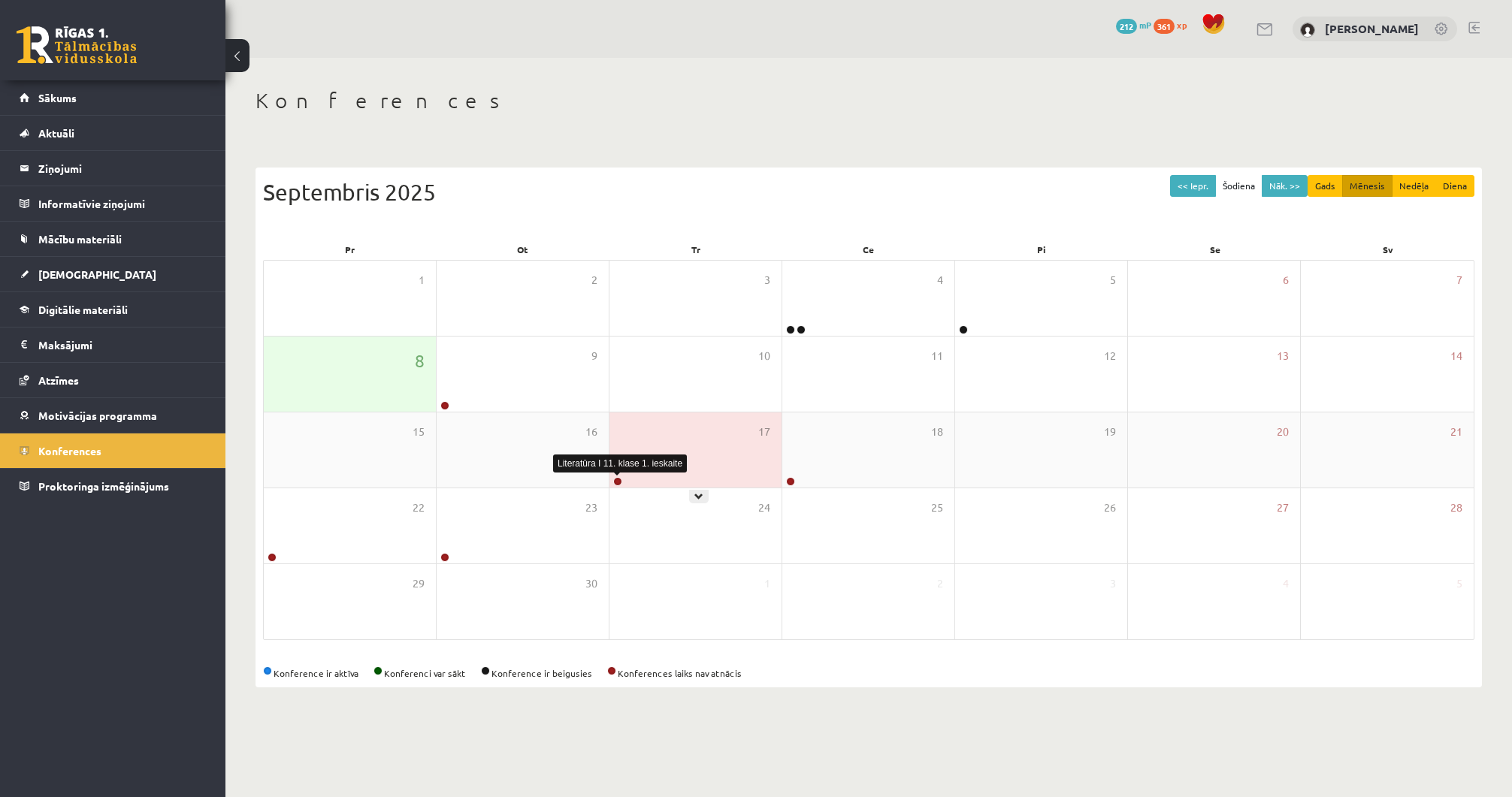
click at [618, 479] on link at bounding box center [617, 481] width 9 height 9
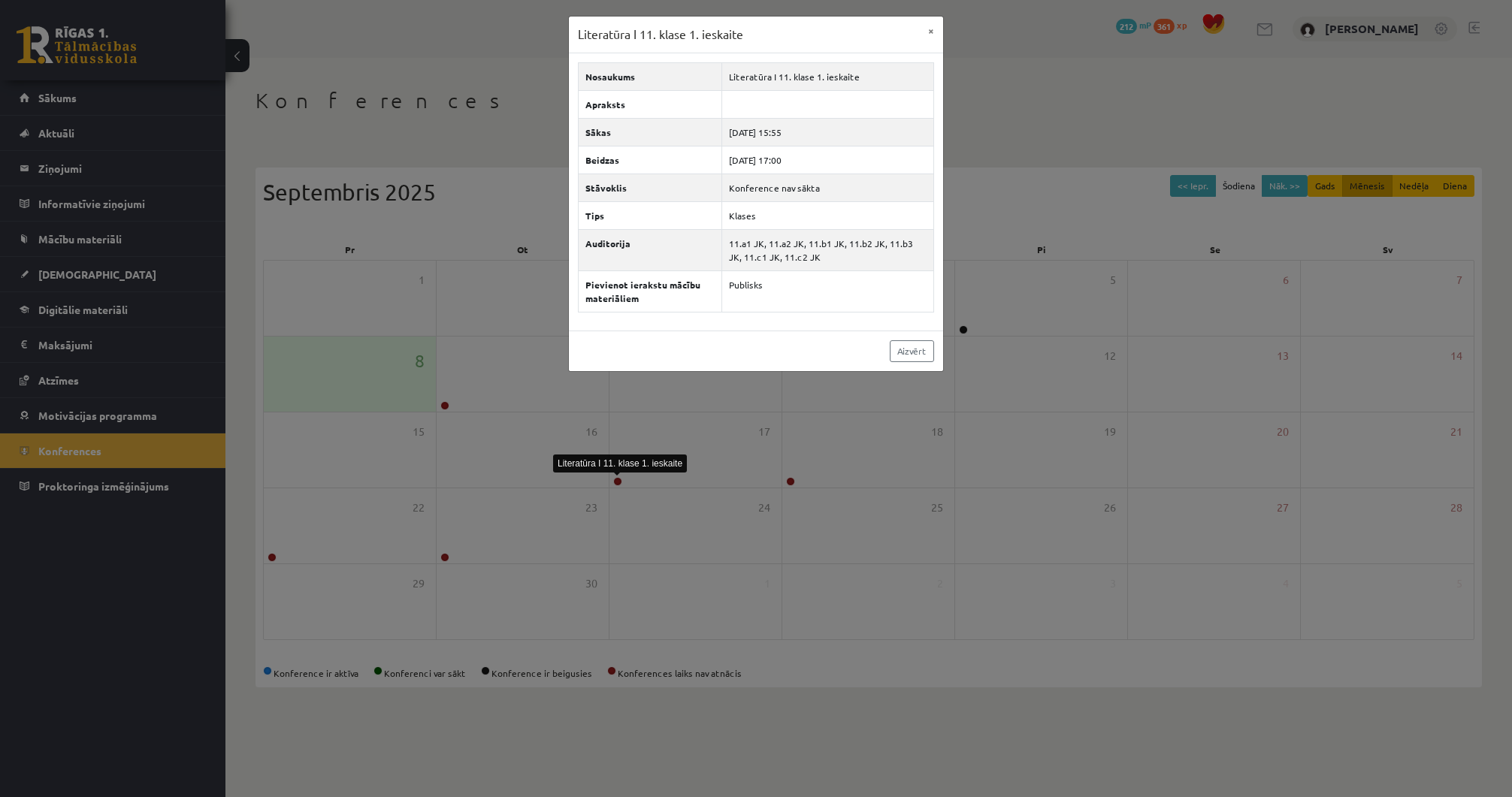
click at [895, 364] on div "Aizvērt" at bounding box center [756, 351] width 374 height 40
click at [792, 490] on div "Literatūra I 11. klase 1. ieskaite × Nosaukums Literatūra I 11. klase 1. ieskai…" at bounding box center [756, 398] width 1512 height 797
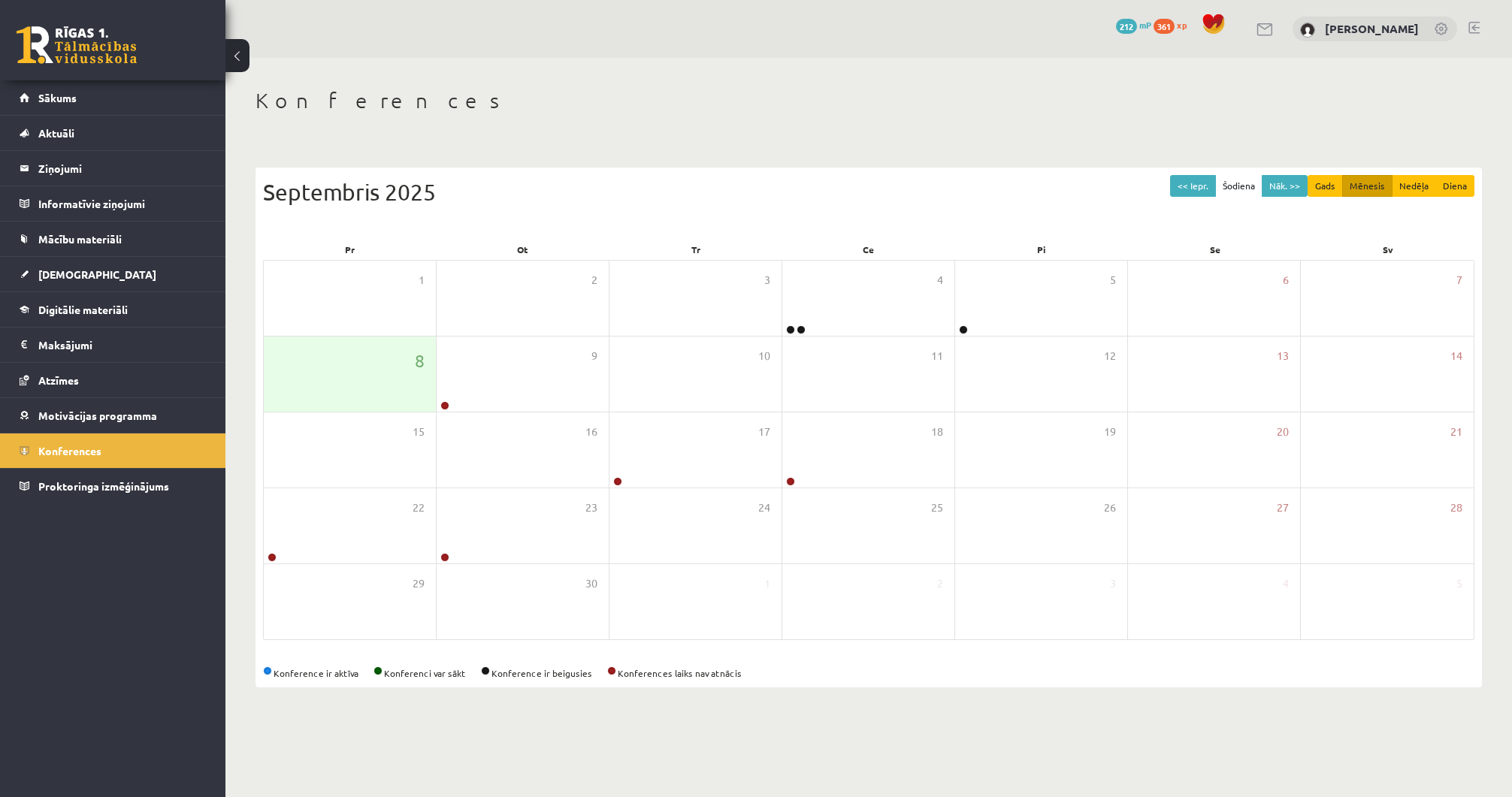
click at [788, 482] on link at bounding box center [790, 481] width 9 height 9
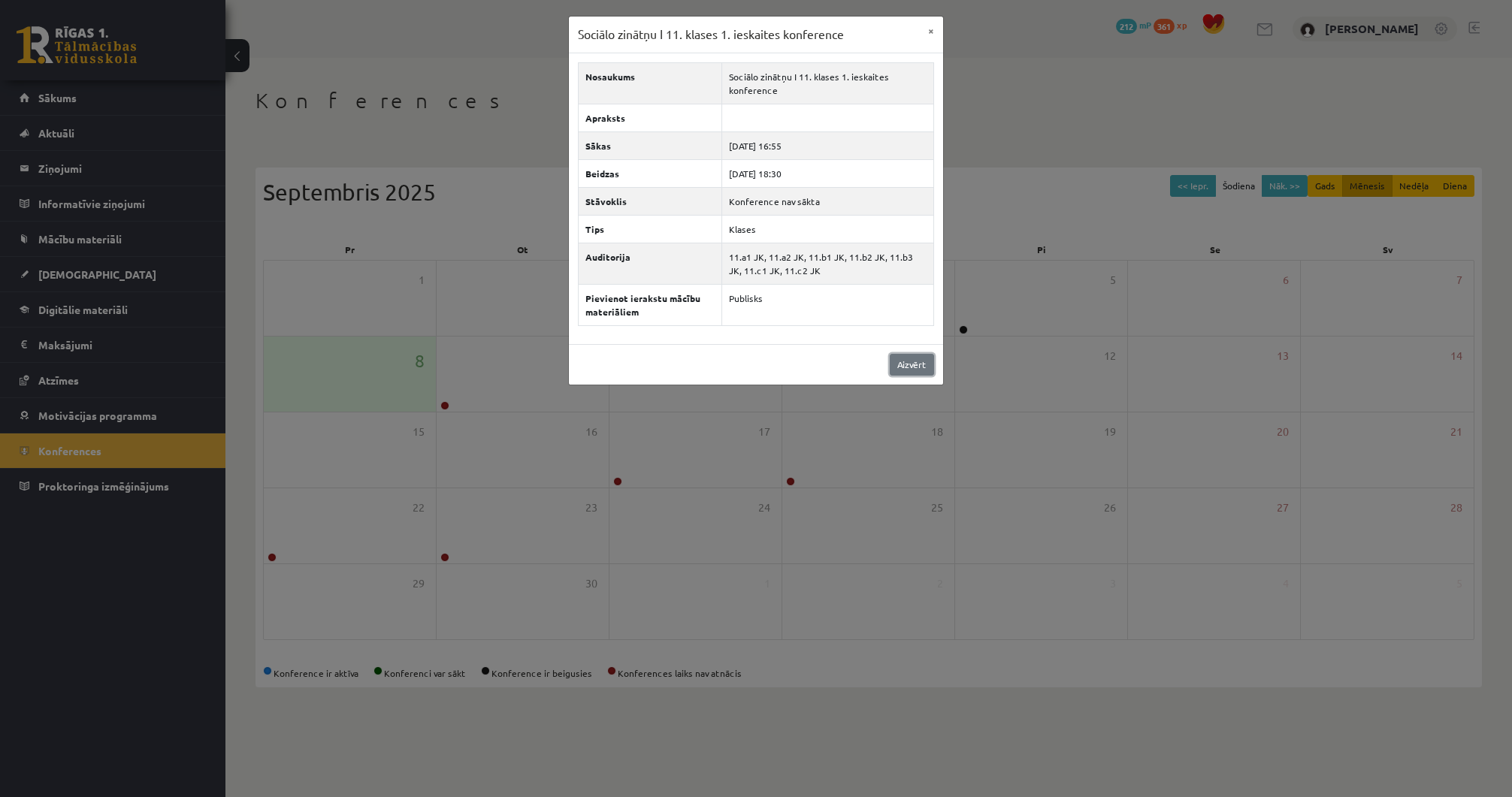
click at [908, 360] on link "Aizvērt" at bounding box center [911, 365] width 45 height 22
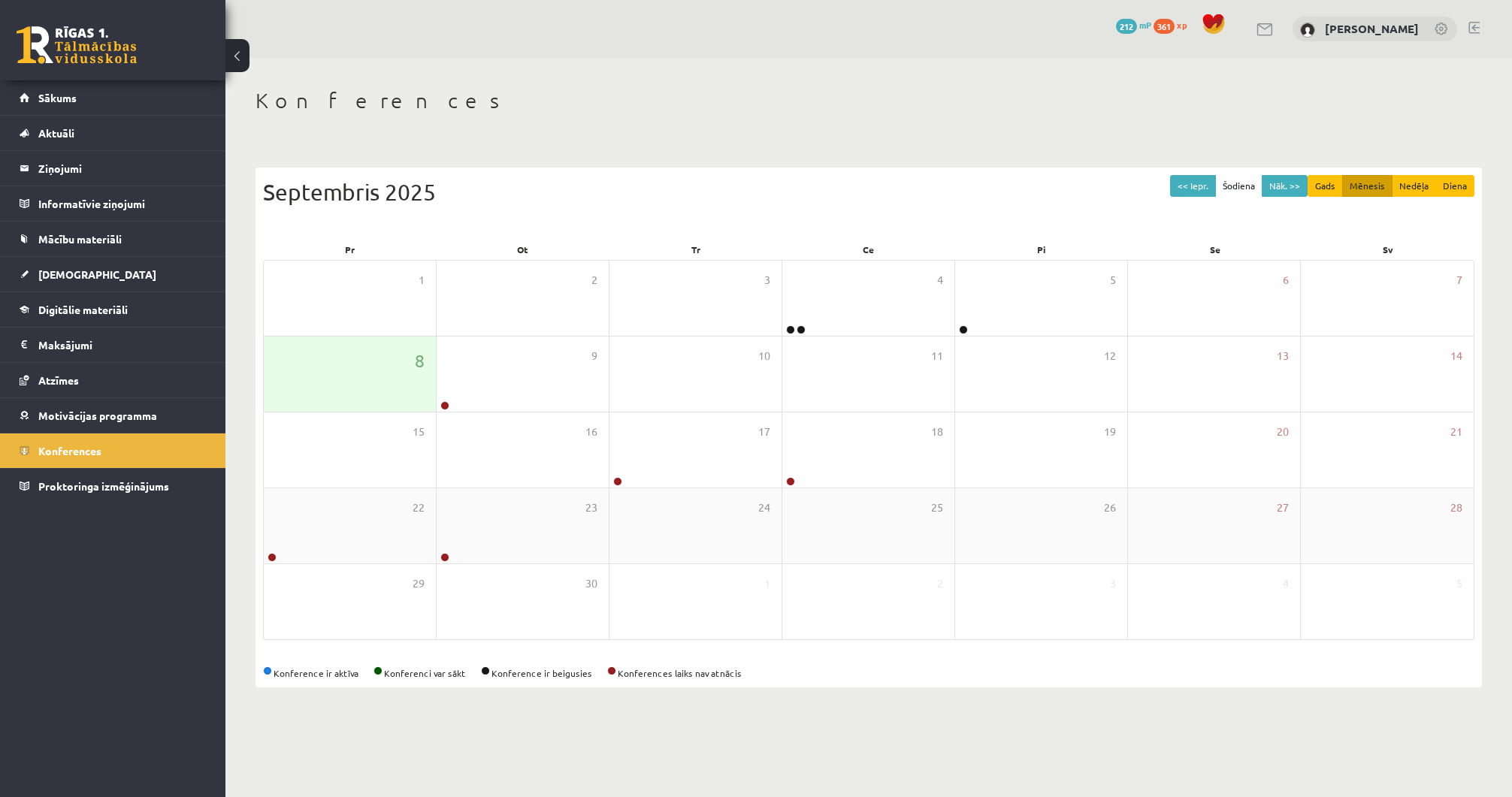
click at [445, 562] on div "22 23 24 25 26 27 28" at bounding box center [868, 526] width 1209 height 76
click at [446, 562] on div at bounding box center [444, 559] width 14 height 11
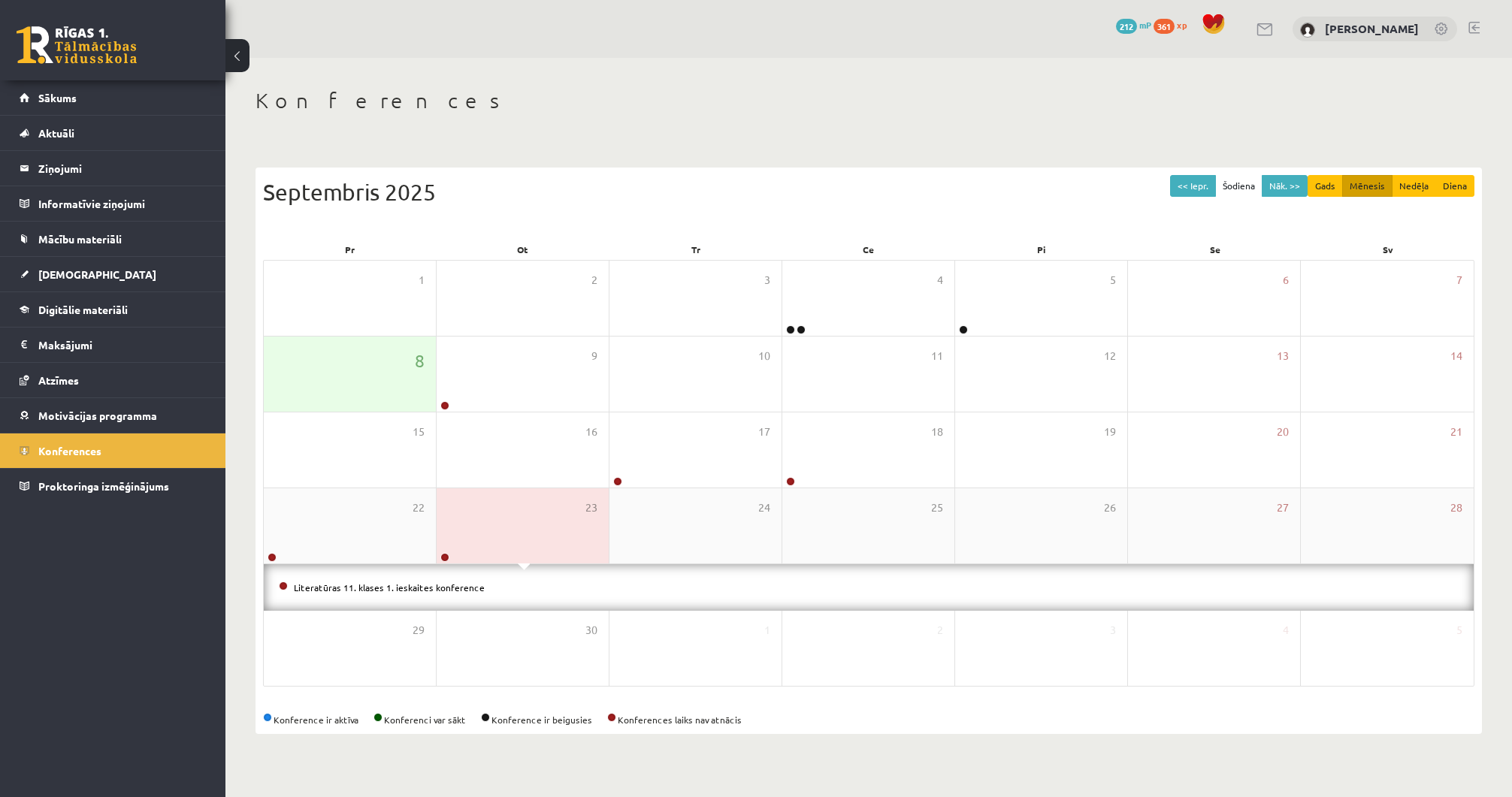
click at [448, 559] on link at bounding box center [445, 558] width 9 height 9
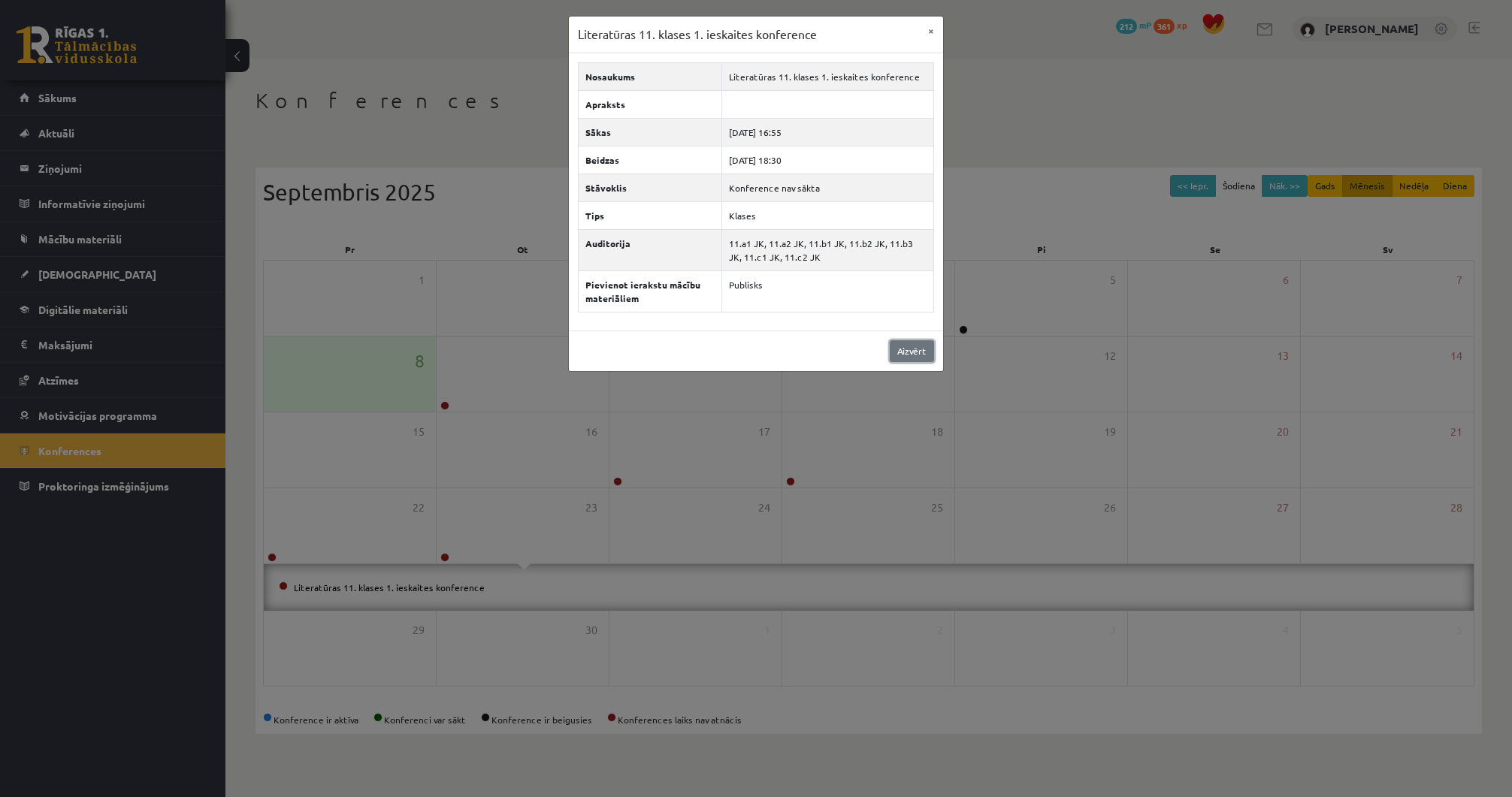
click at [916, 344] on link "Aizvērt" at bounding box center [911, 351] width 45 height 22
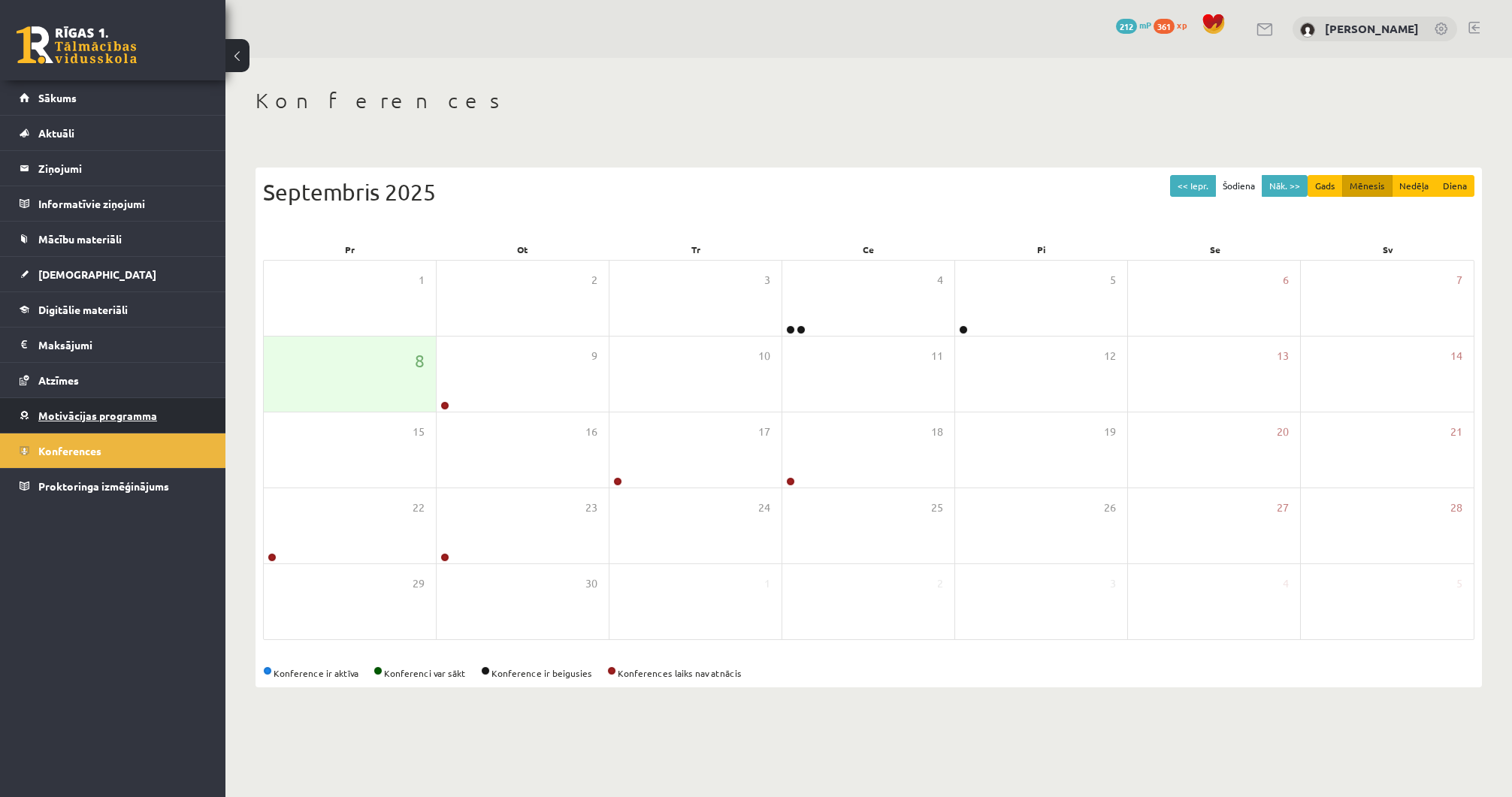
click at [186, 416] on link "Motivācijas programma" at bounding box center [112, 415] width 187 height 34
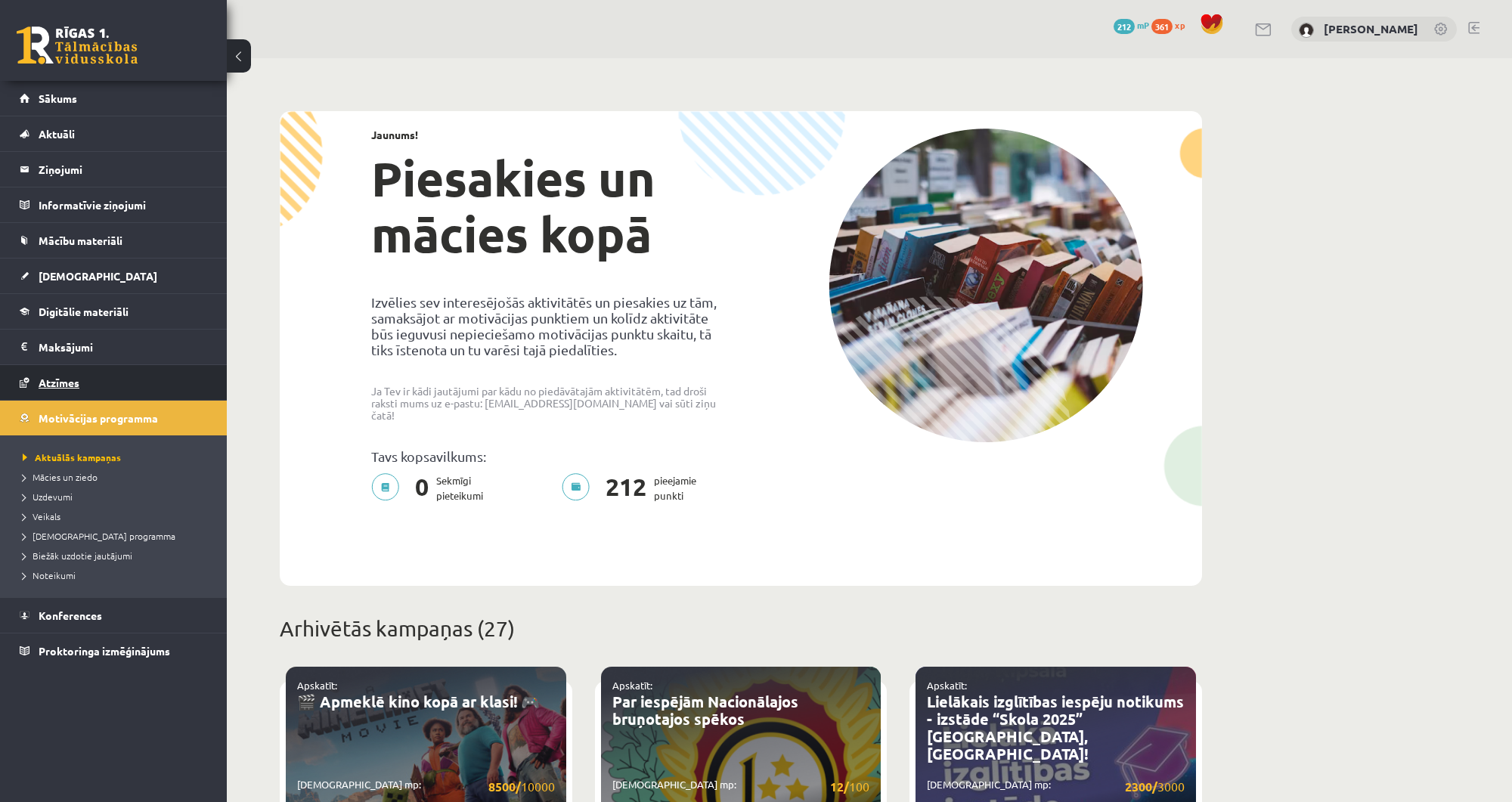
click at [76, 377] on span "Atzīmes" at bounding box center [59, 382] width 41 height 13
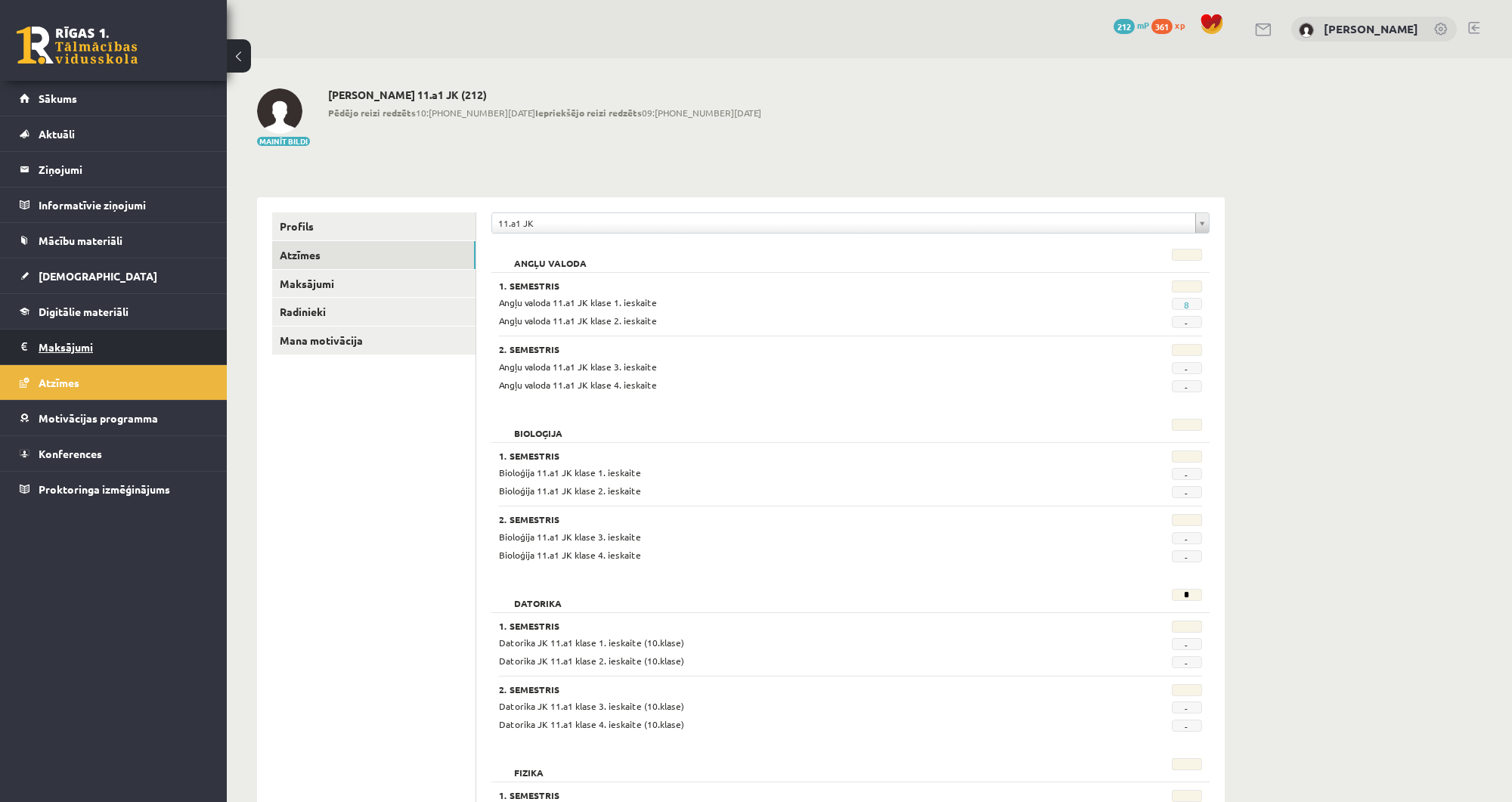
click at [108, 345] on legend "Maksājumi 0" at bounding box center [124, 347] width 169 height 34
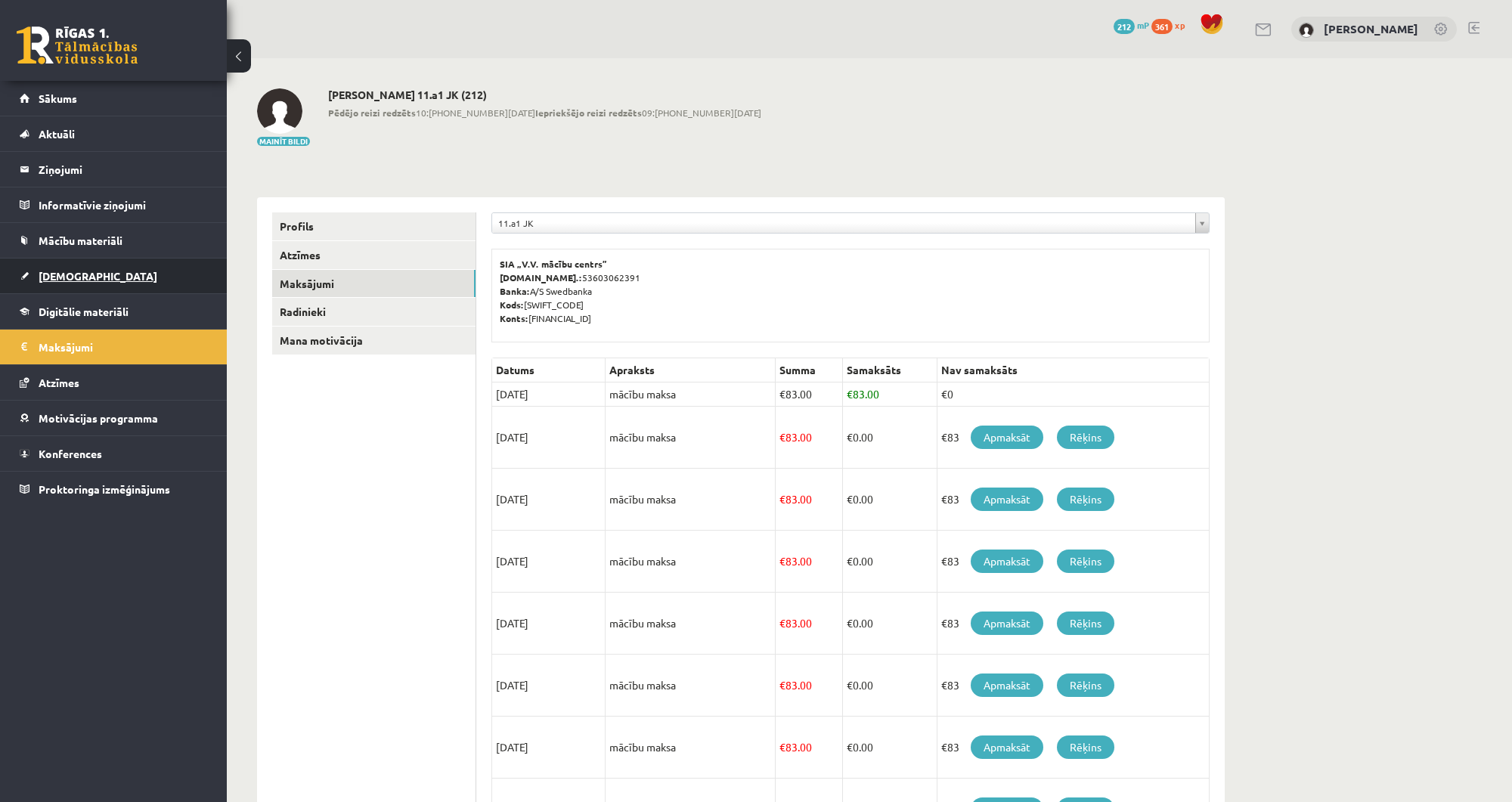
click at [71, 264] on link "[DEMOGRAPHIC_DATA]" at bounding box center [113, 275] width 188 height 34
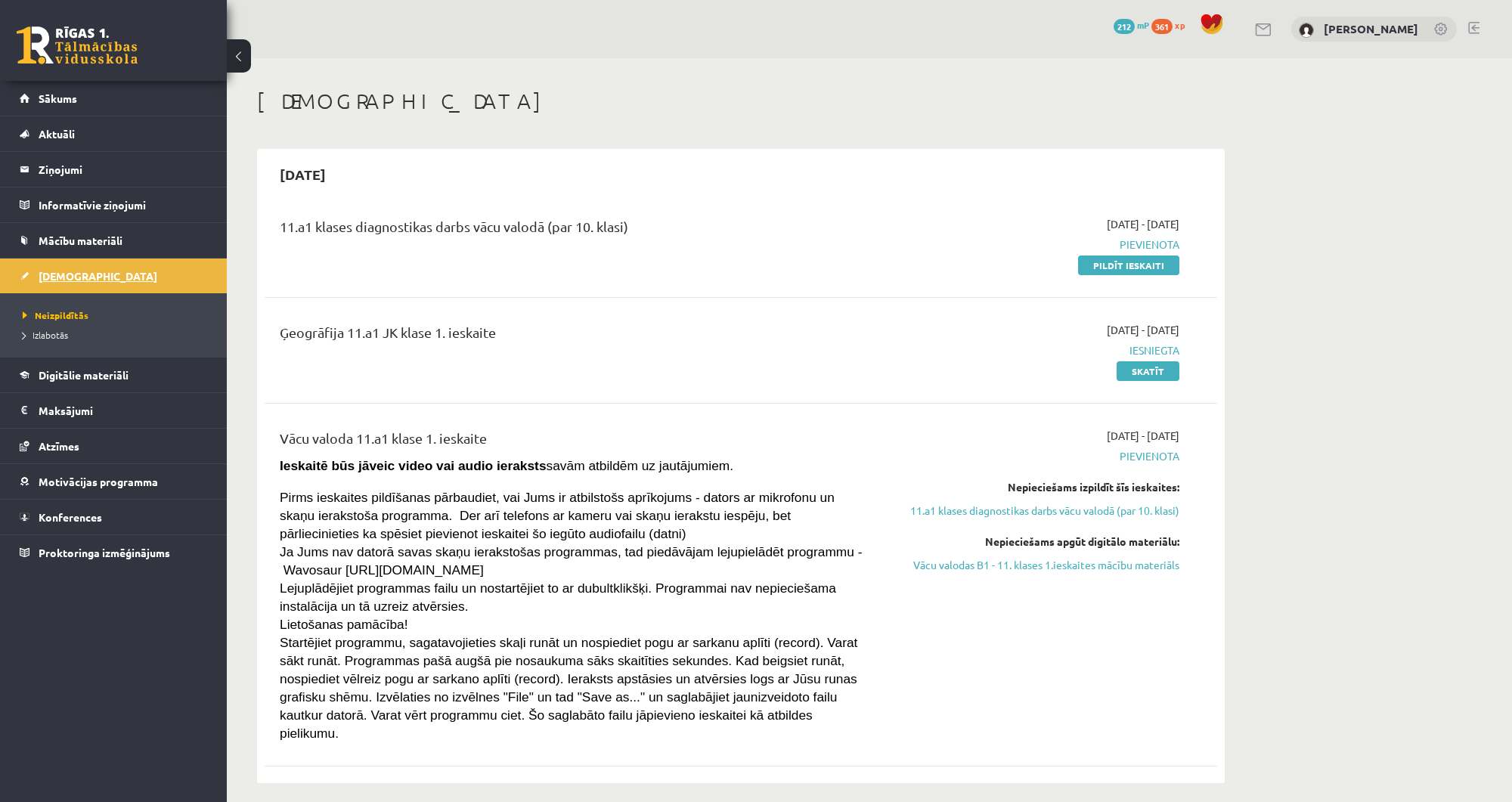
click at [100, 263] on link "[DEMOGRAPHIC_DATA]" at bounding box center [113, 275] width 188 height 34
click at [117, 244] on span "Mācību materiāli" at bounding box center [80, 240] width 84 height 13
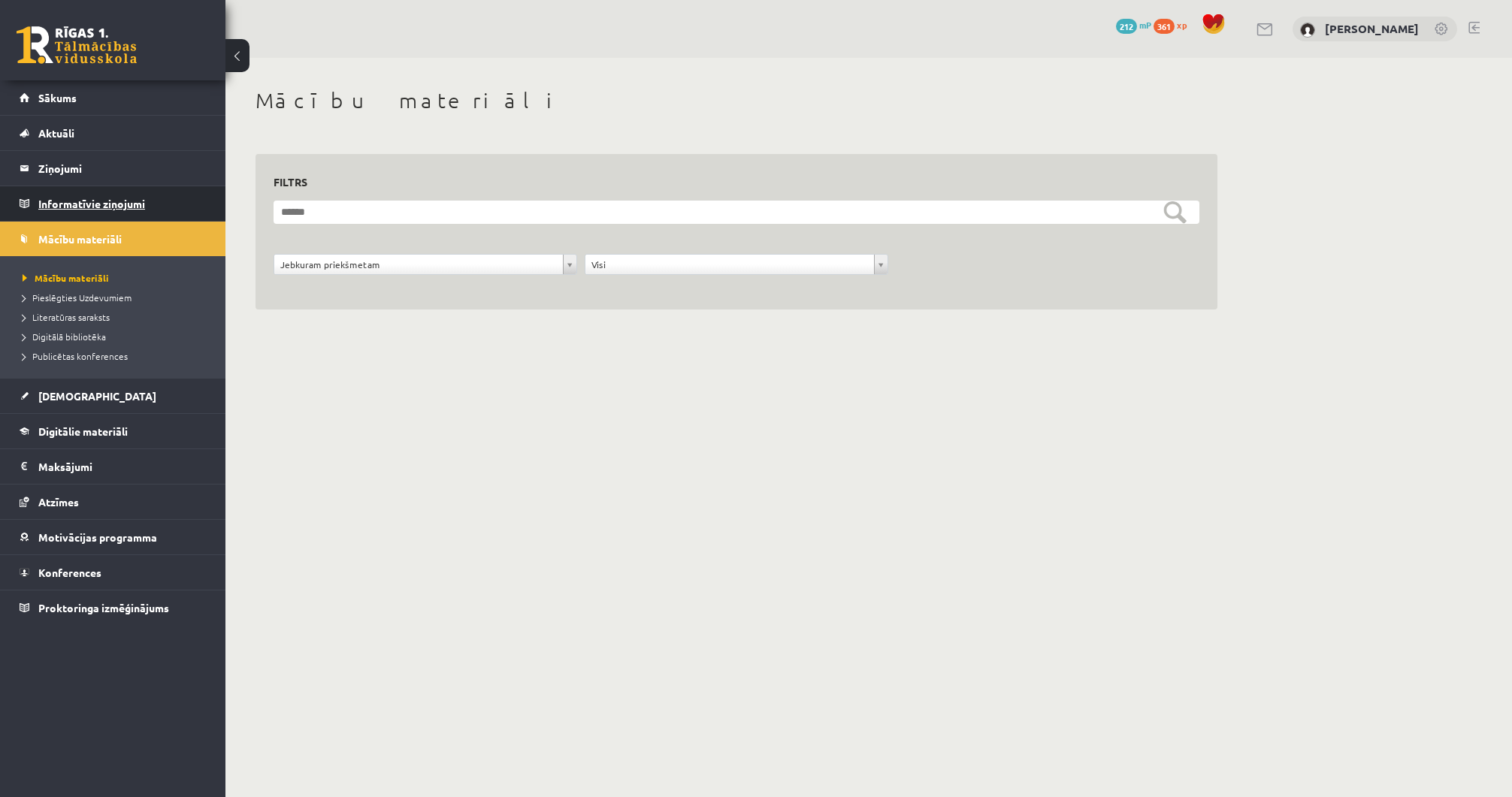
click at [150, 192] on legend "Informatīvie ziņojumi 0" at bounding box center [123, 203] width 168 height 34
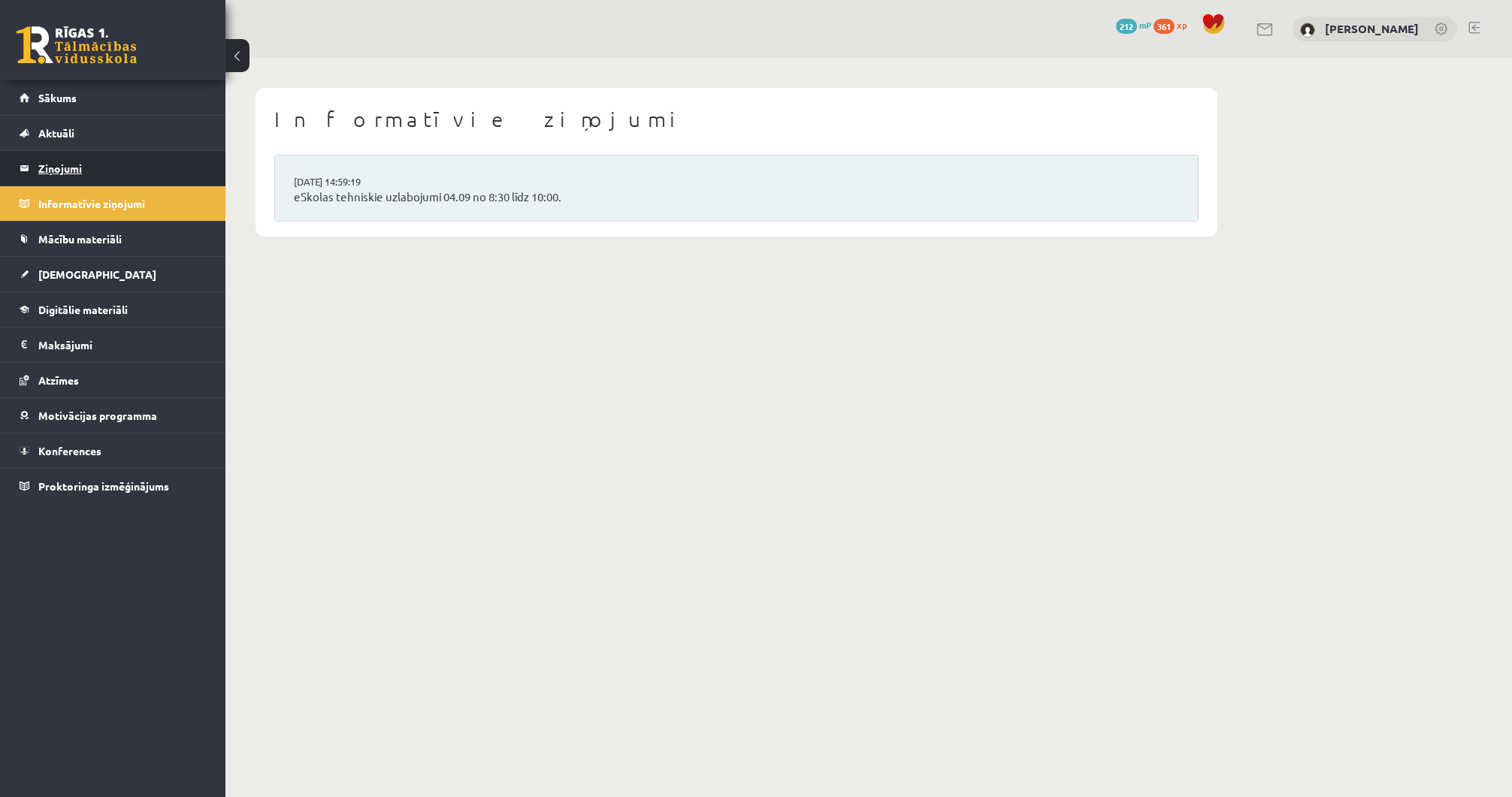
click at [183, 179] on legend "Ziņojumi 0" at bounding box center [123, 167] width 168 height 34
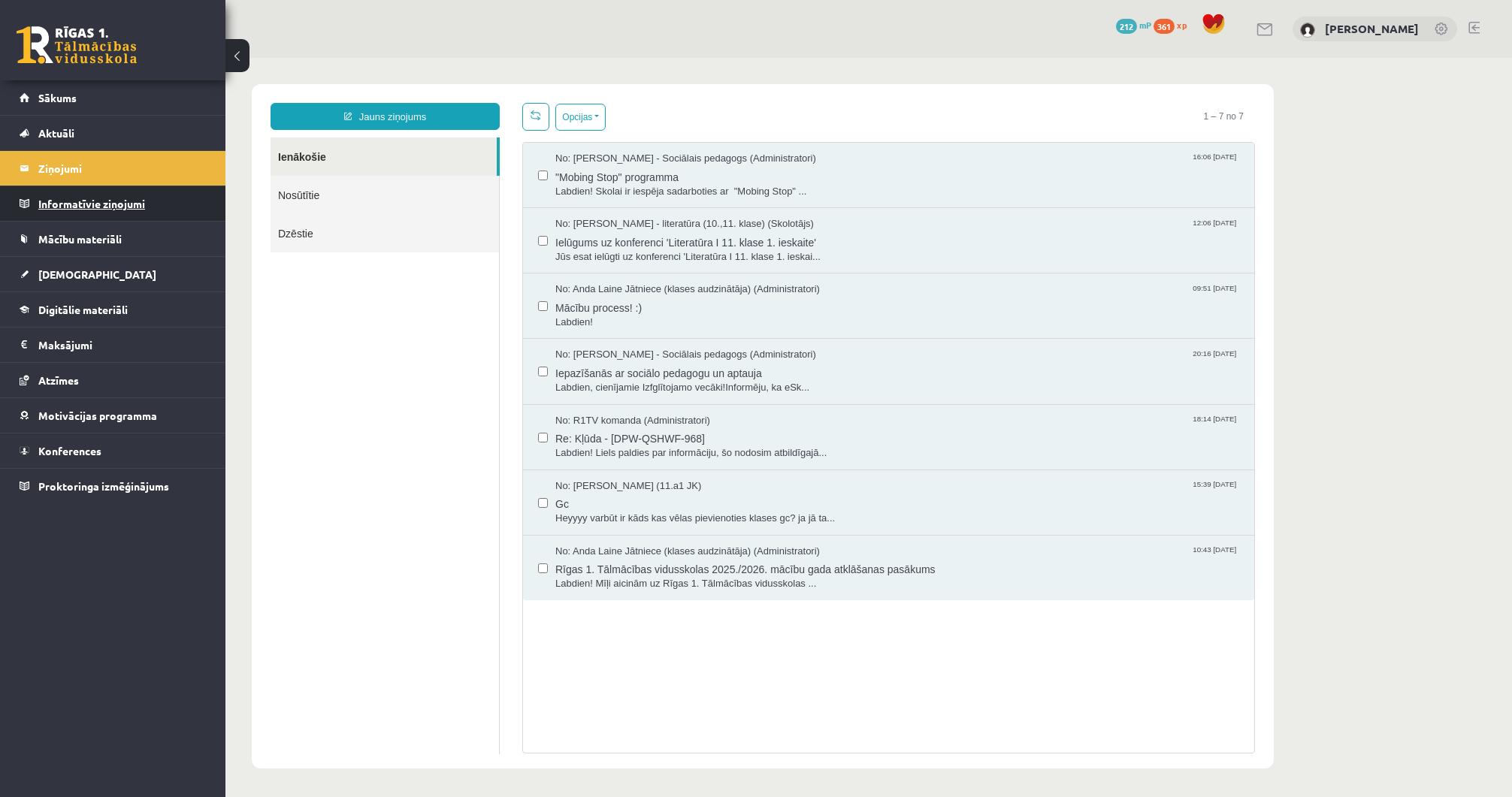
click at [172, 210] on legend "Informatīvie ziņojumi 0" at bounding box center [123, 203] width 168 height 34
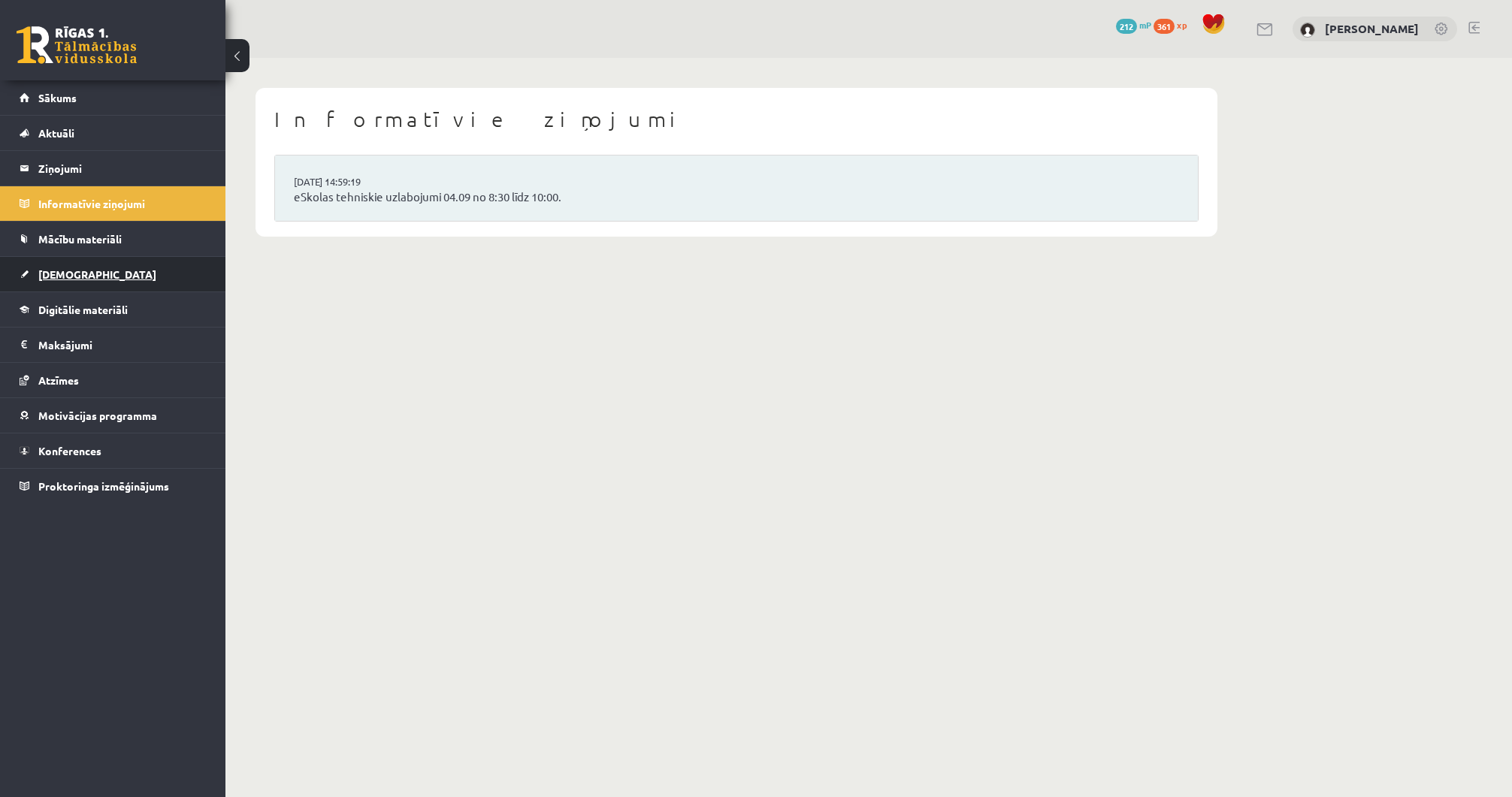
click at [131, 276] on link "[DEMOGRAPHIC_DATA]" at bounding box center [112, 274] width 187 height 34
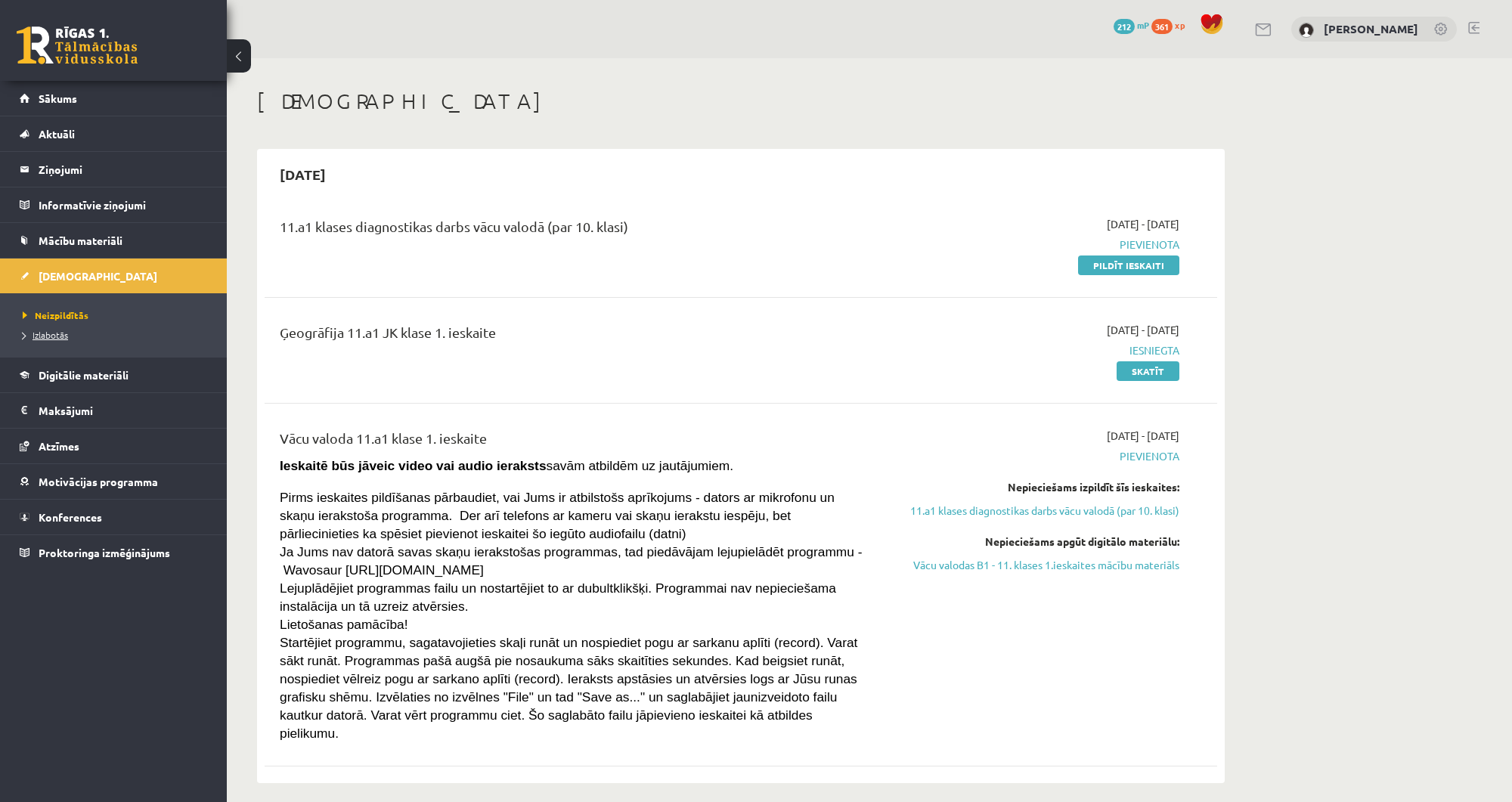
click at [51, 330] on span "Izlabotās" at bounding box center [45, 335] width 45 height 12
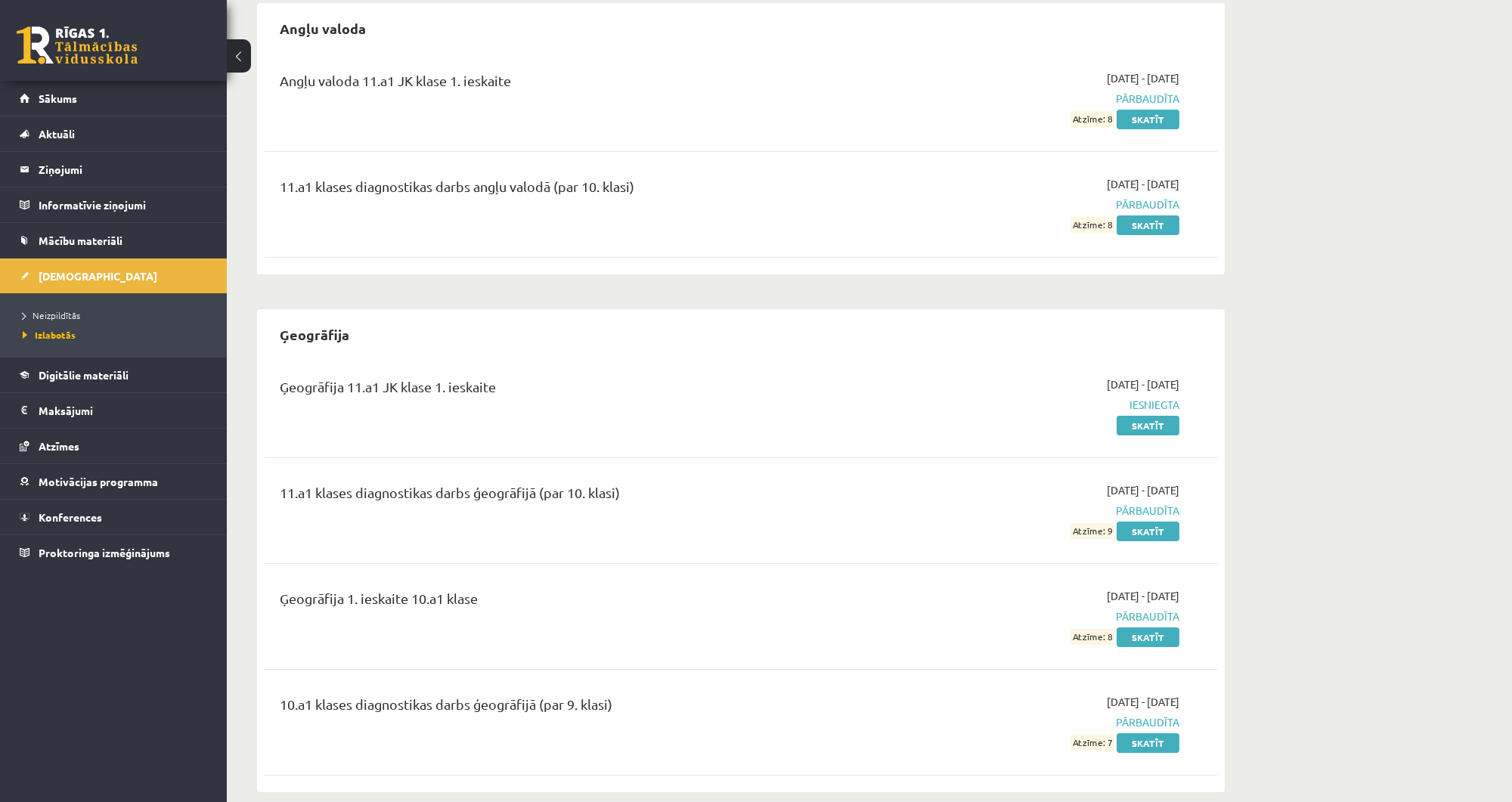
scroll to position [165, 0]
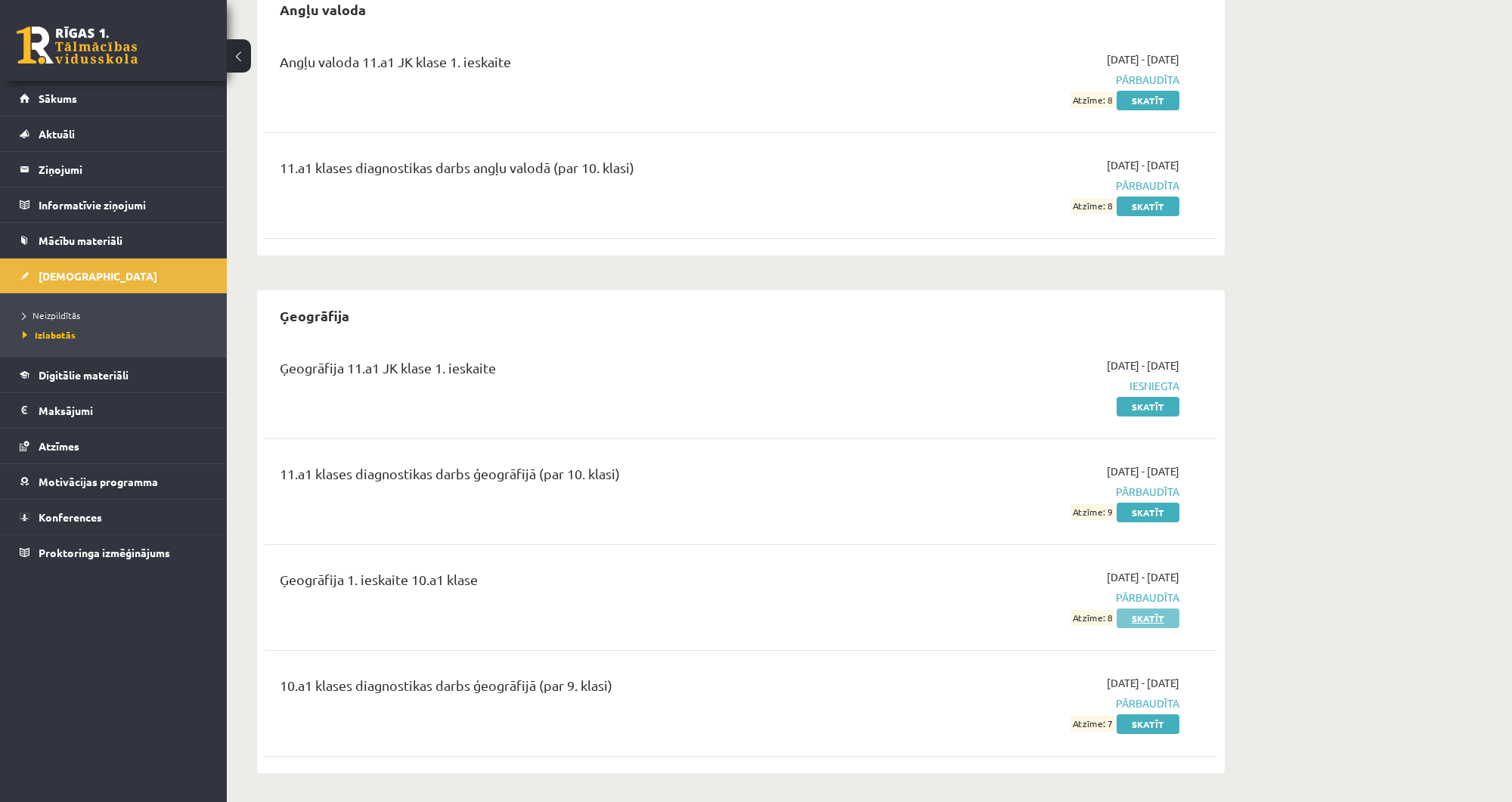
click at [1149, 614] on link "Skatīt" at bounding box center [1147, 618] width 63 height 19
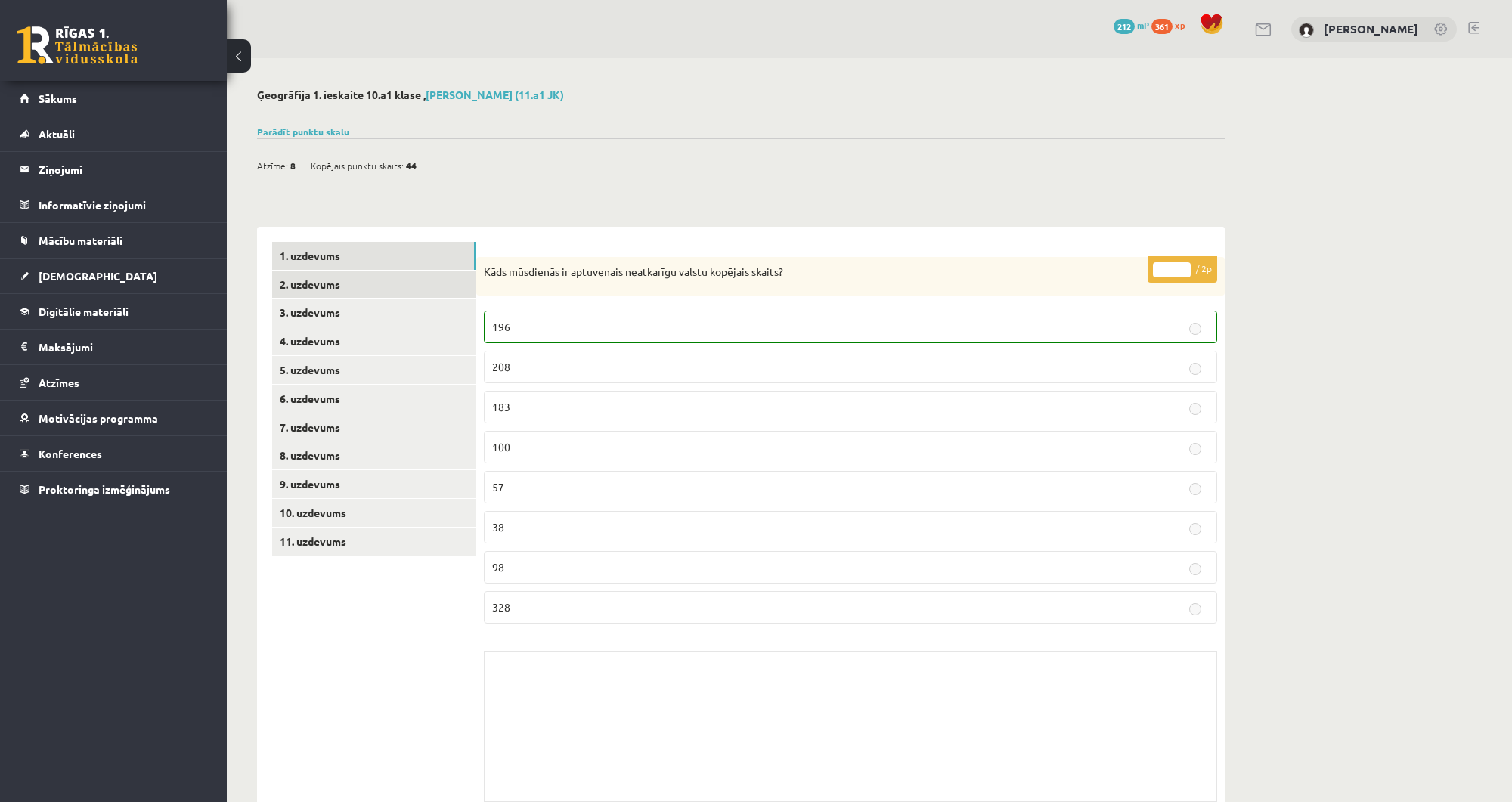
click at [333, 287] on link "2. uzdevums" at bounding box center [373, 285] width 203 height 28
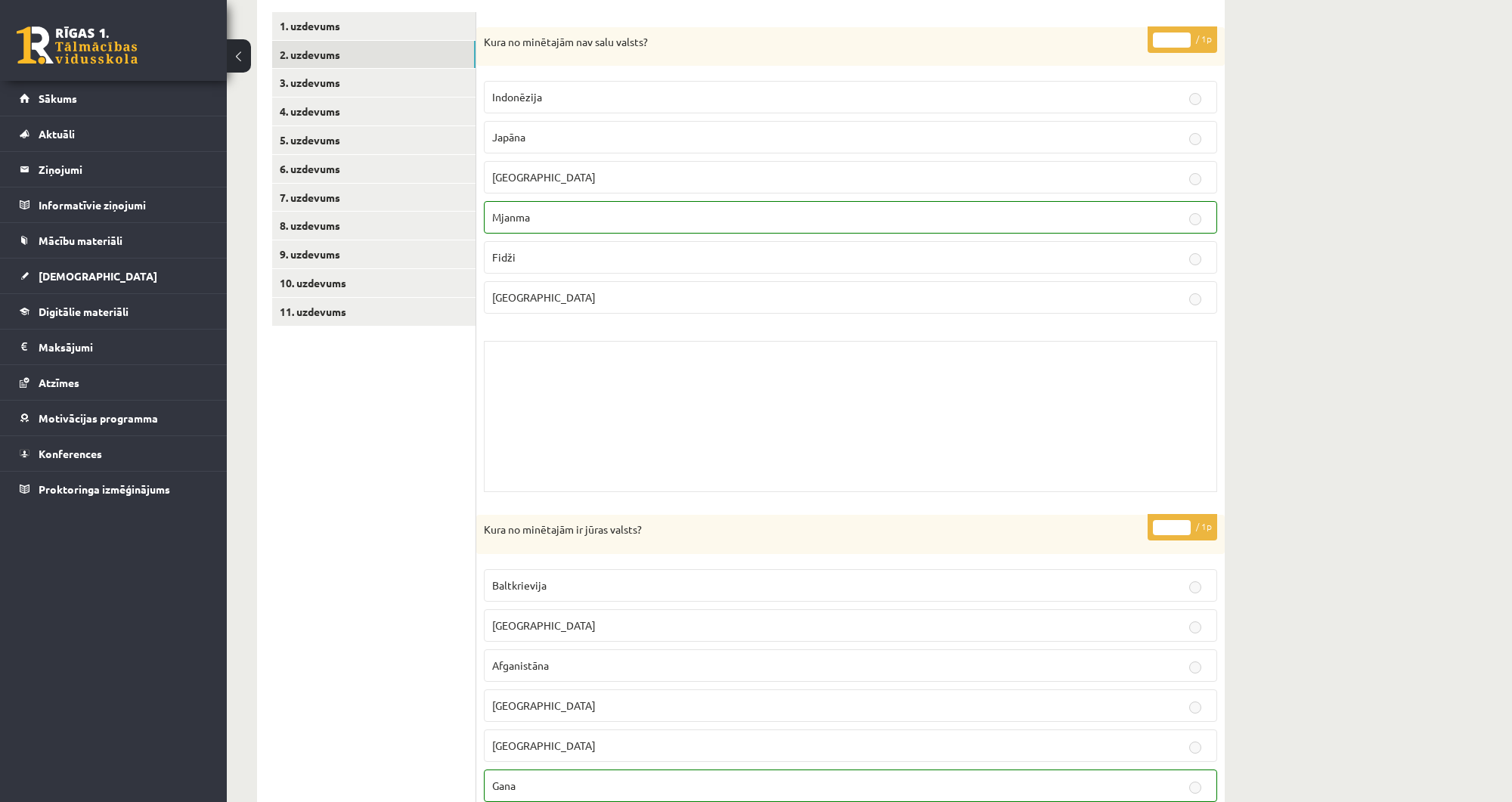
scroll to position [225, 0]
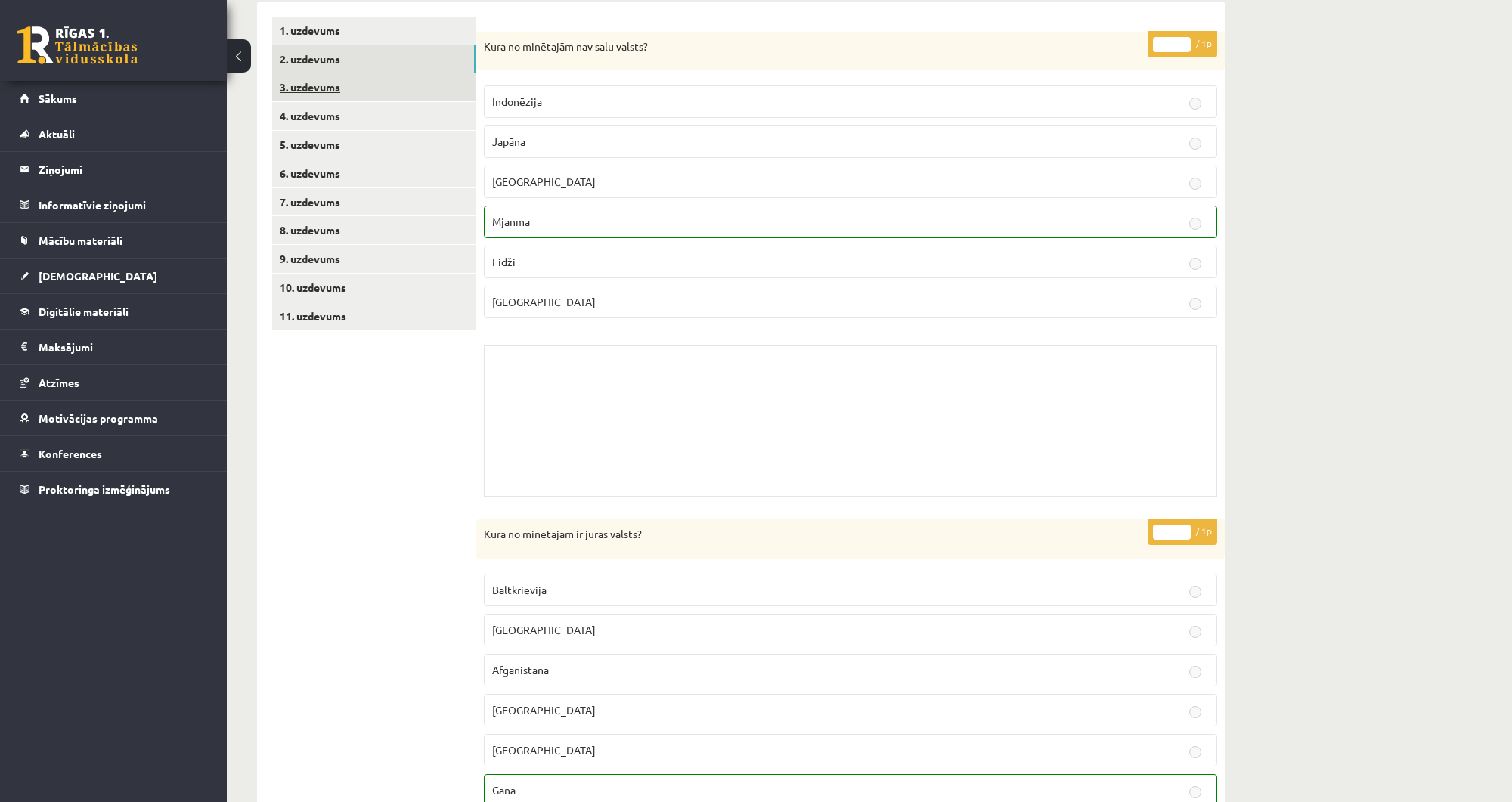
click at [304, 91] on link "3. uzdevums" at bounding box center [373, 87] width 203 height 28
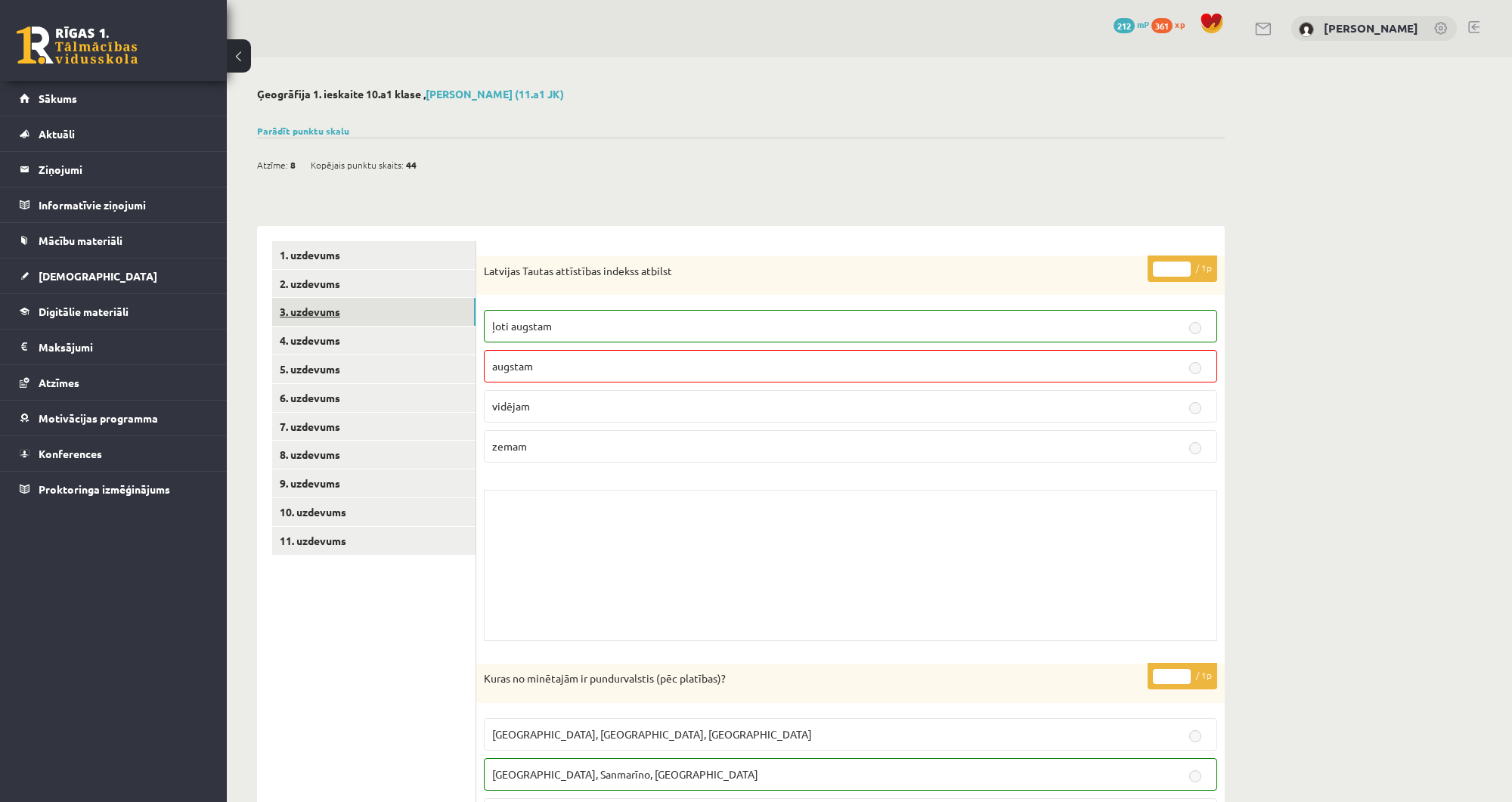
scroll to position [0, 0]
click at [344, 351] on link "4. uzdevums" at bounding box center [373, 341] width 203 height 28
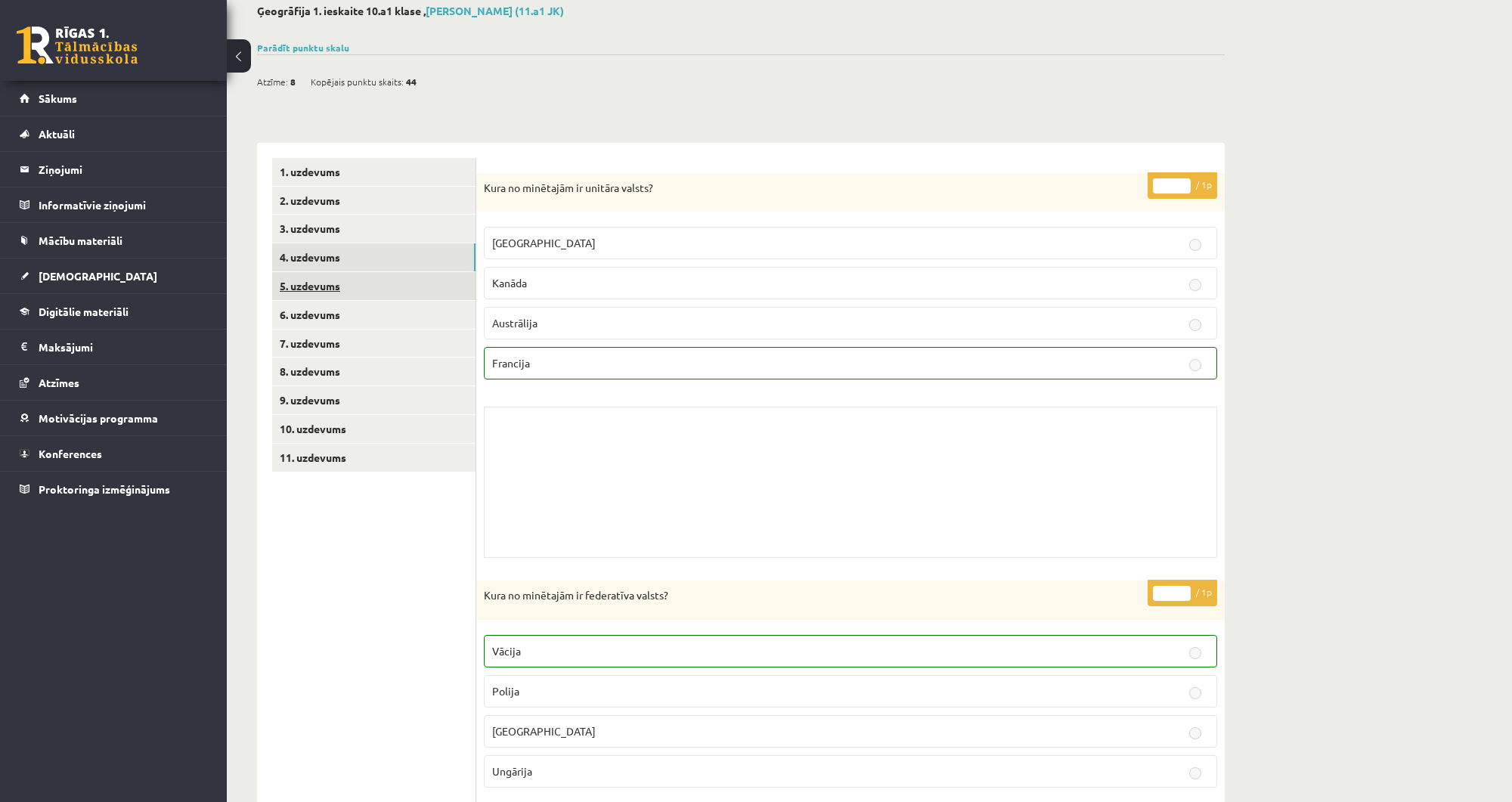
click at [348, 275] on link "5. uzdevums" at bounding box center [373, 286] width 203 height 28
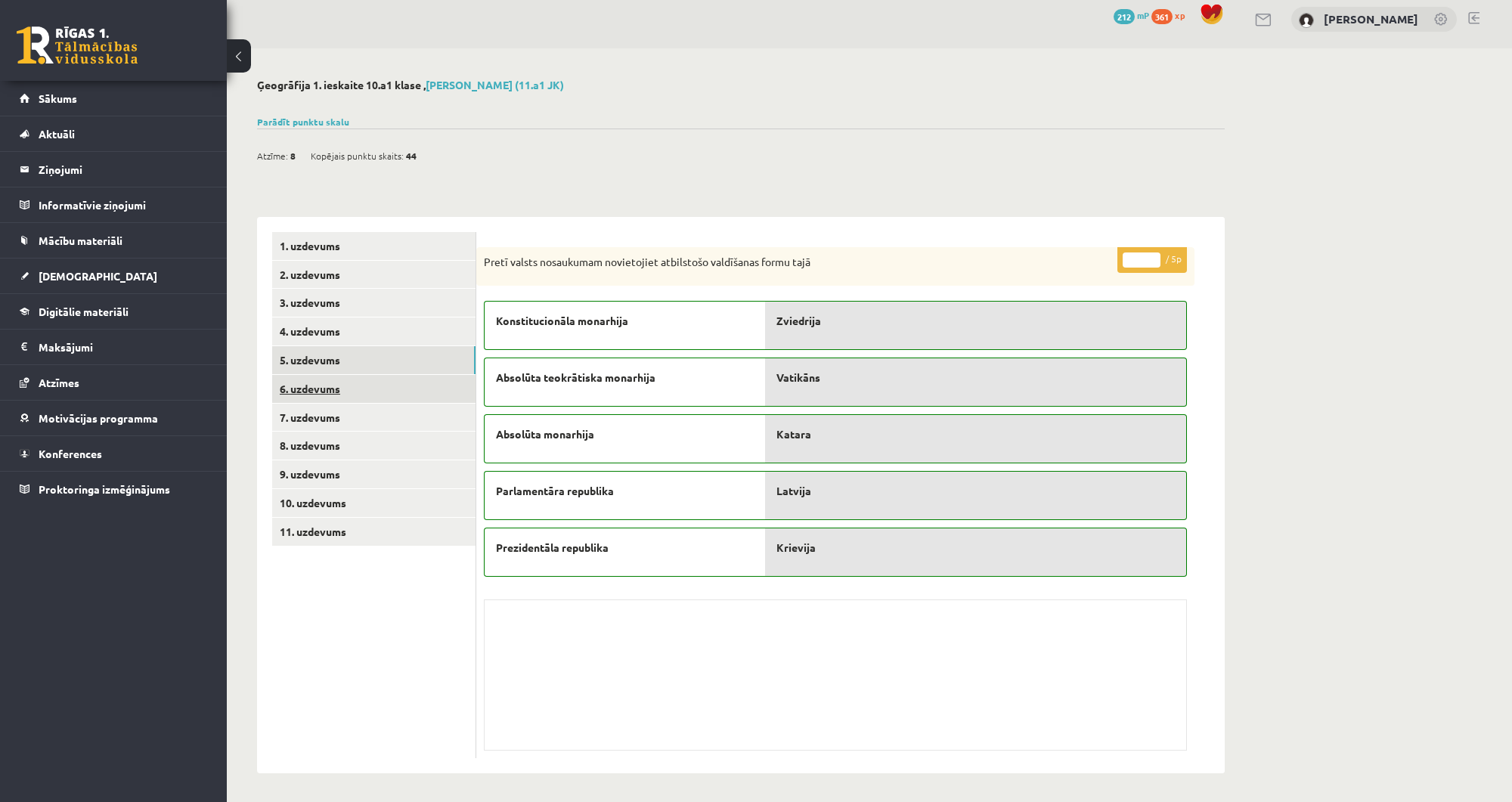
click at [343, 398] on link "6. uzdevums" at bounding box center [373, 389] width 203 height 28
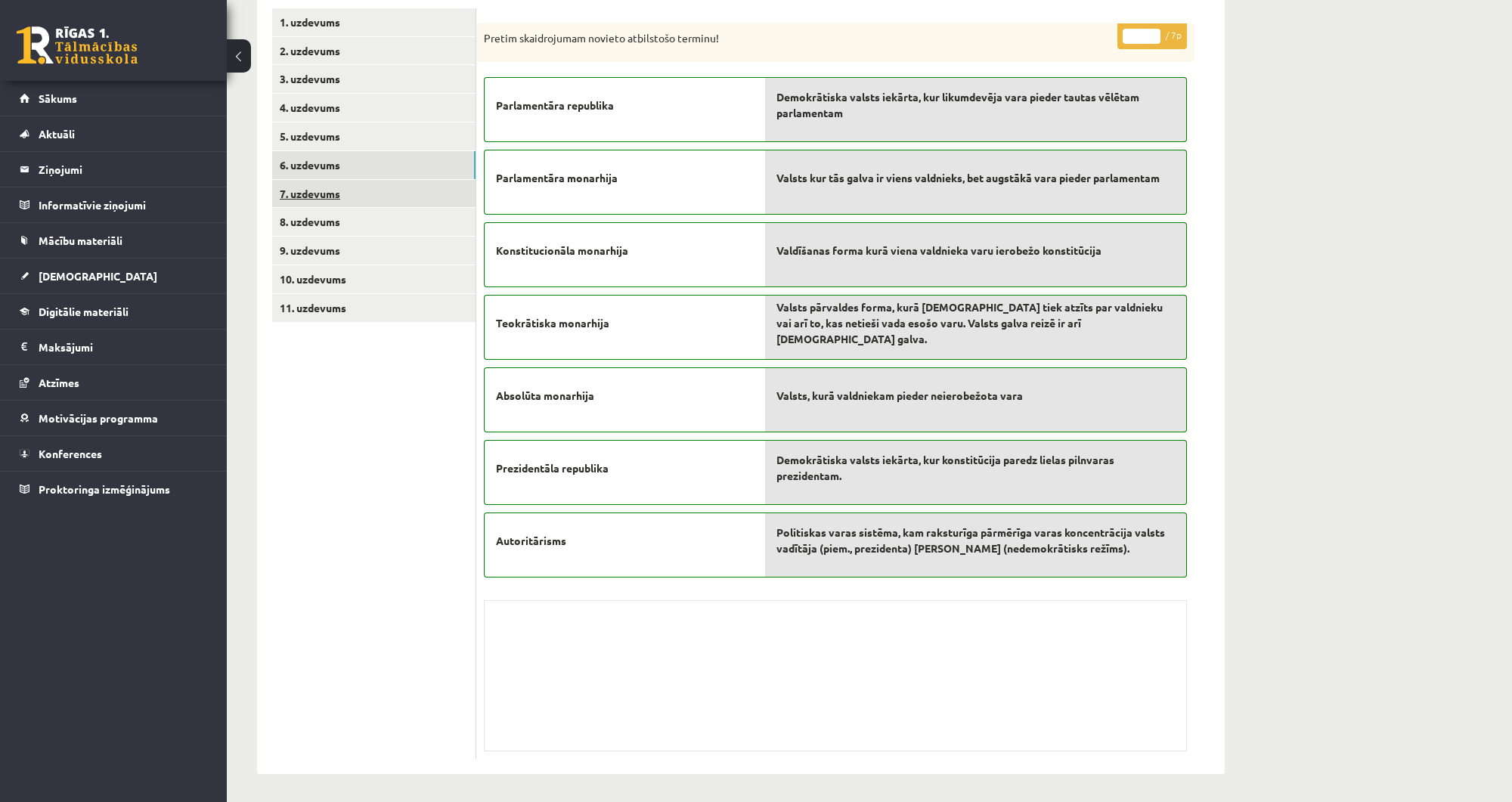
click at [360, 199] on link "7. uzdevums" at bounding box center [373, 194] width 203 height 28
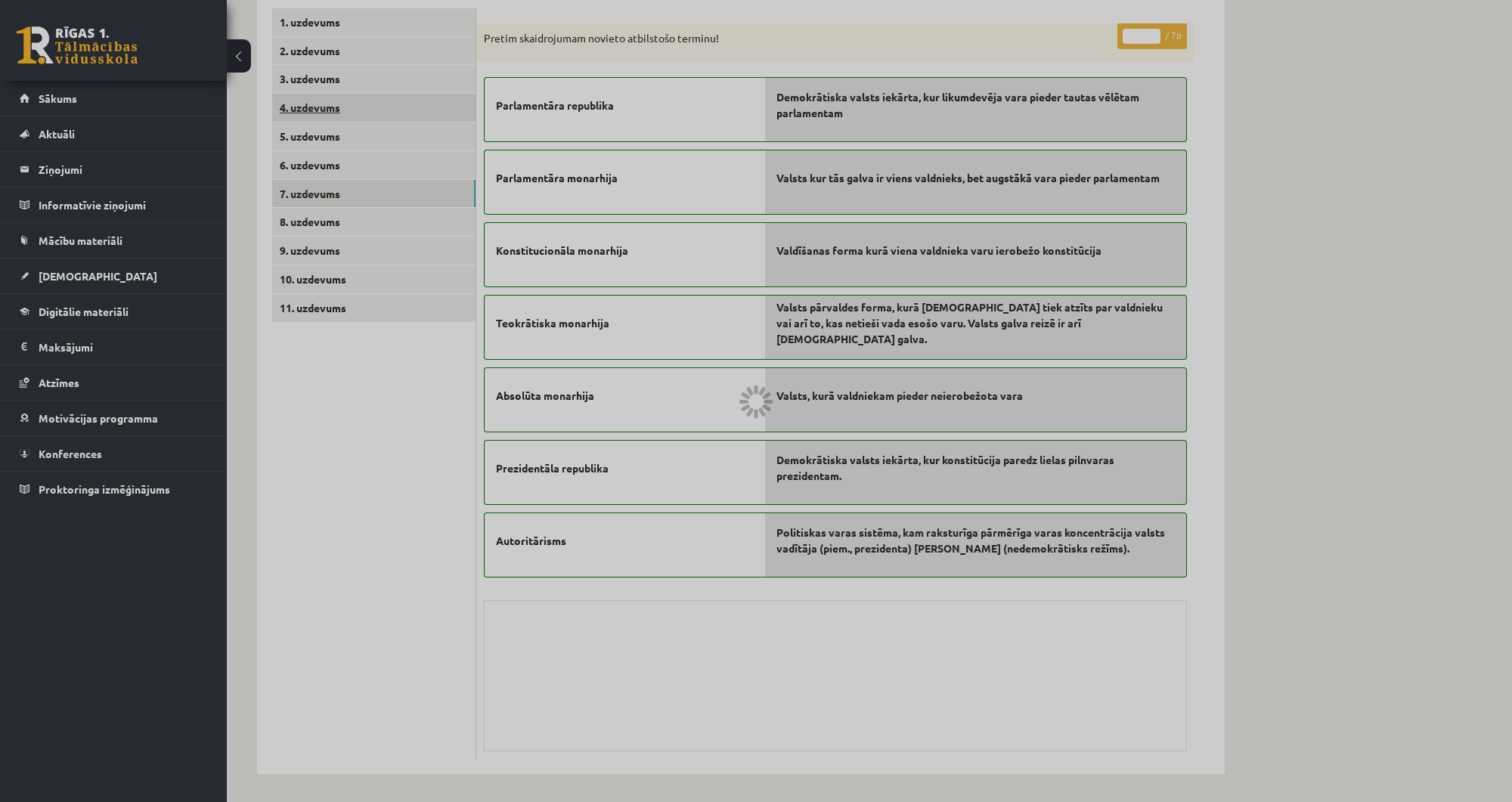
scroll to position [139, 0]
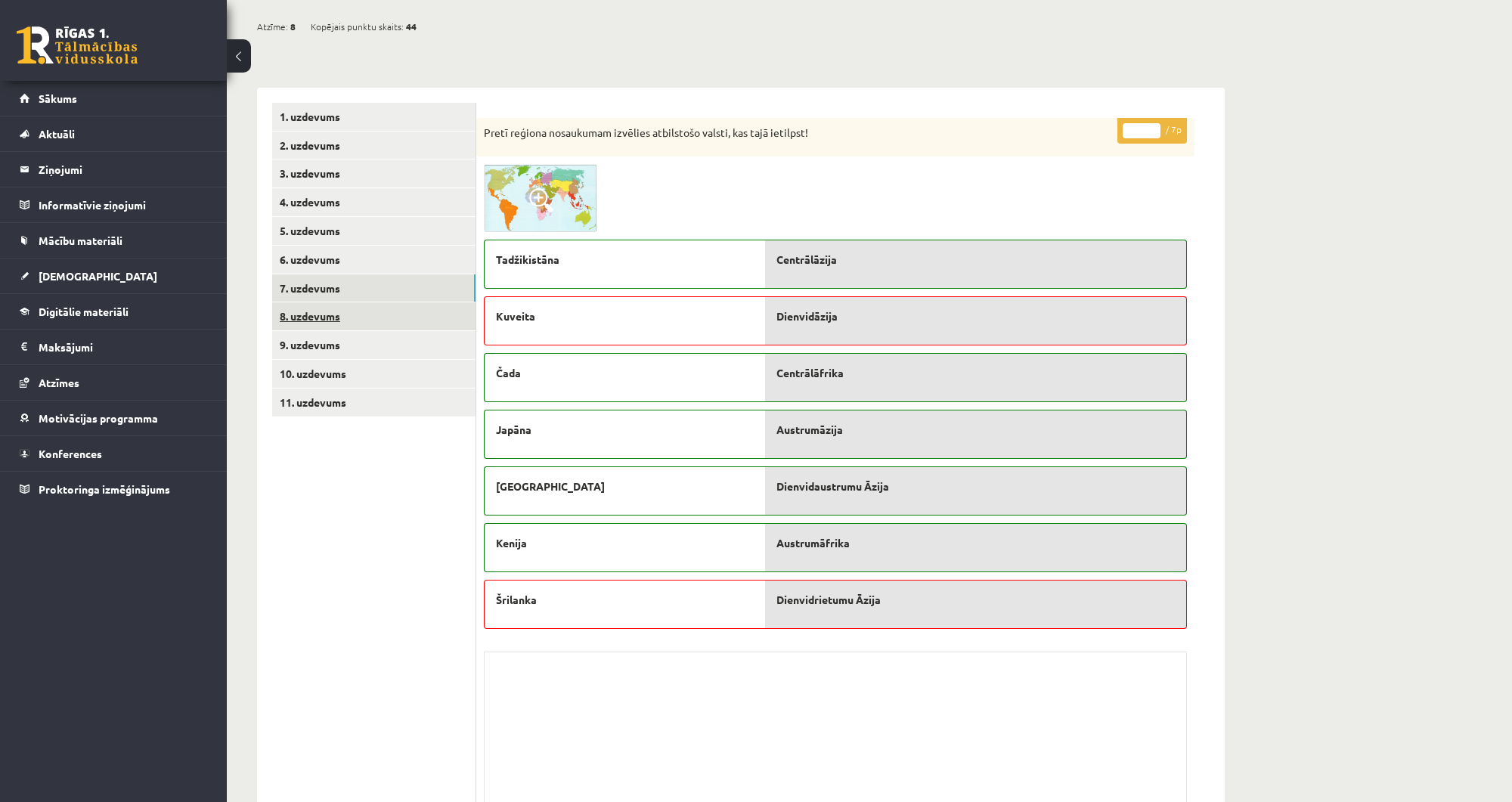
click at [346, 313] on link "8. uzdevums" at bounding box center [373, 317] width 203 height 28
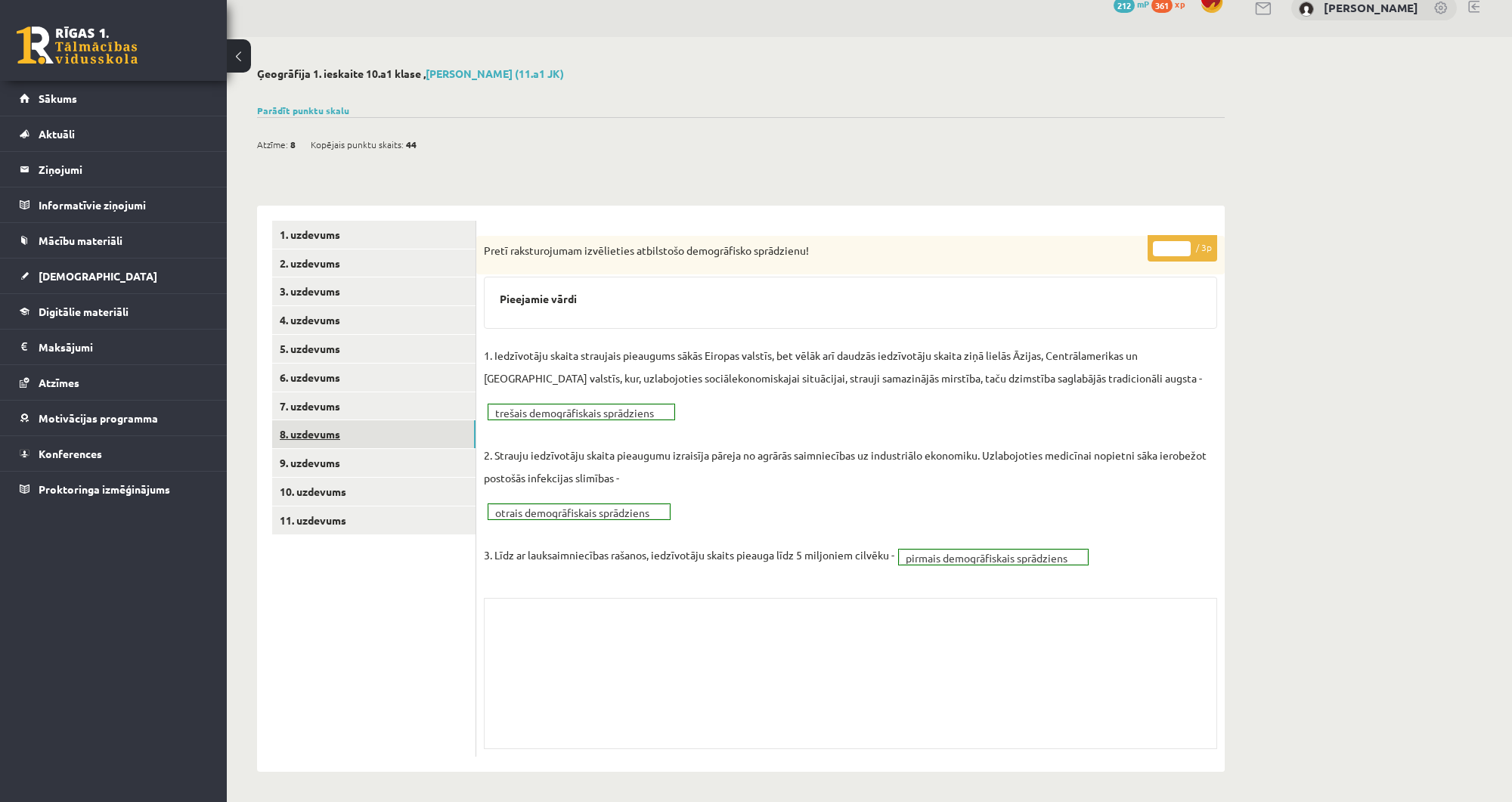
scroll to position [21, 0]
click at [343, 463] on link "9. uzdevums" at bounding box center [373, 463] width 203 height 28
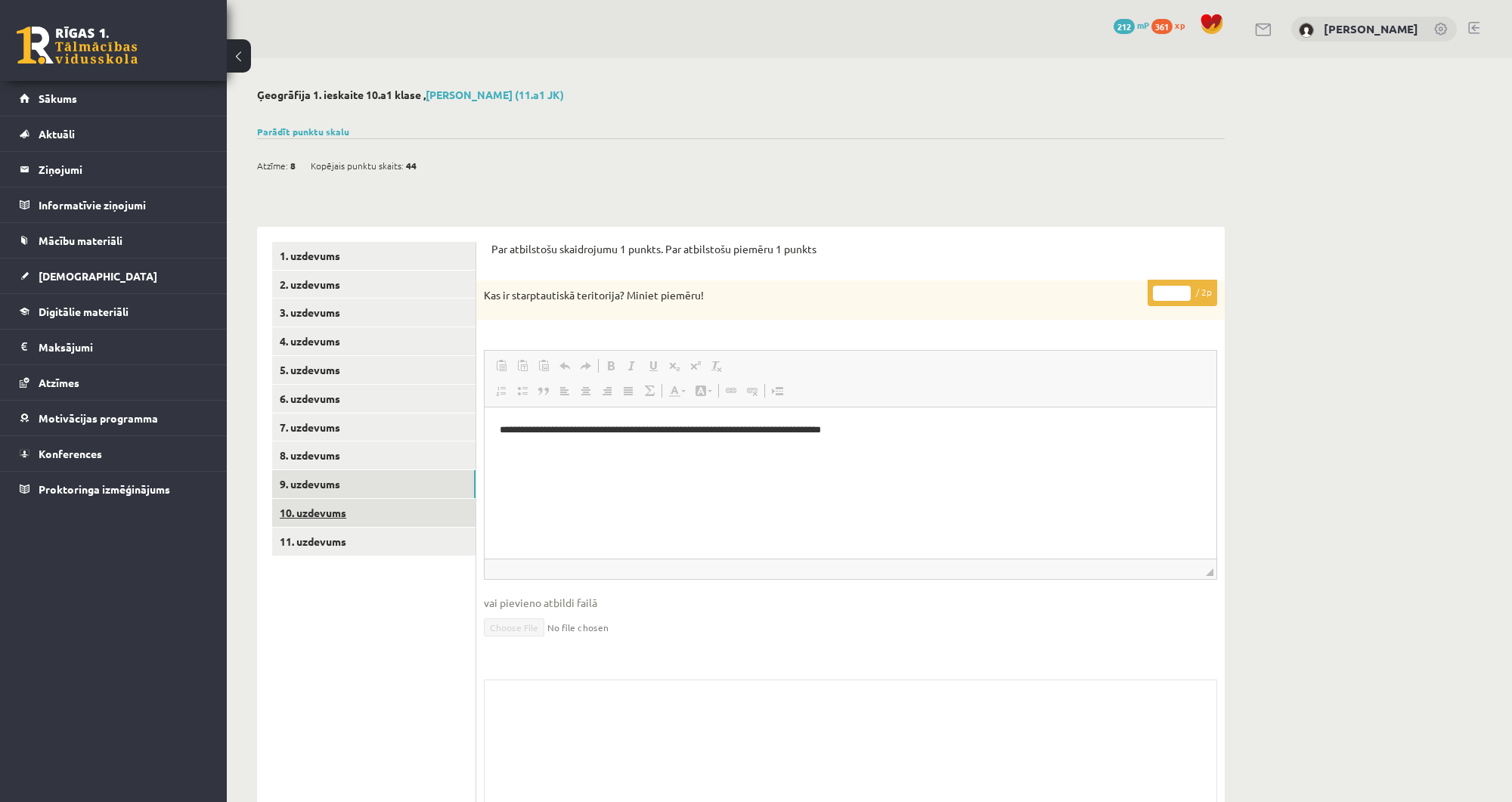
scroll to position [0, 0]
click at [348, 517] on link "10. uzdevums" at bounding box center [373, 513] width 203 height 28
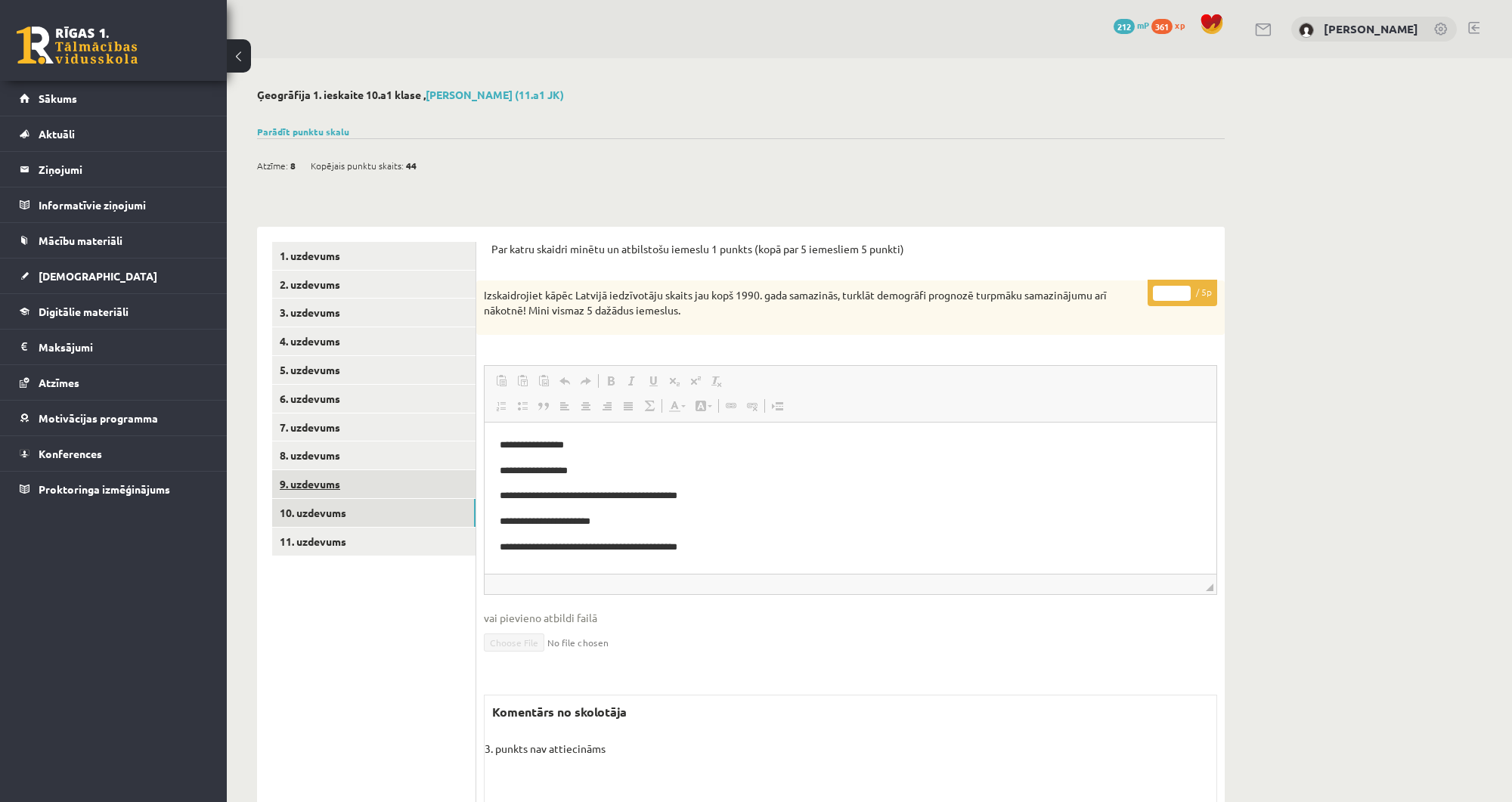
click at [375, 480] on link "9. uzdevums" at bounding box center [373, 484] width 203 height 28
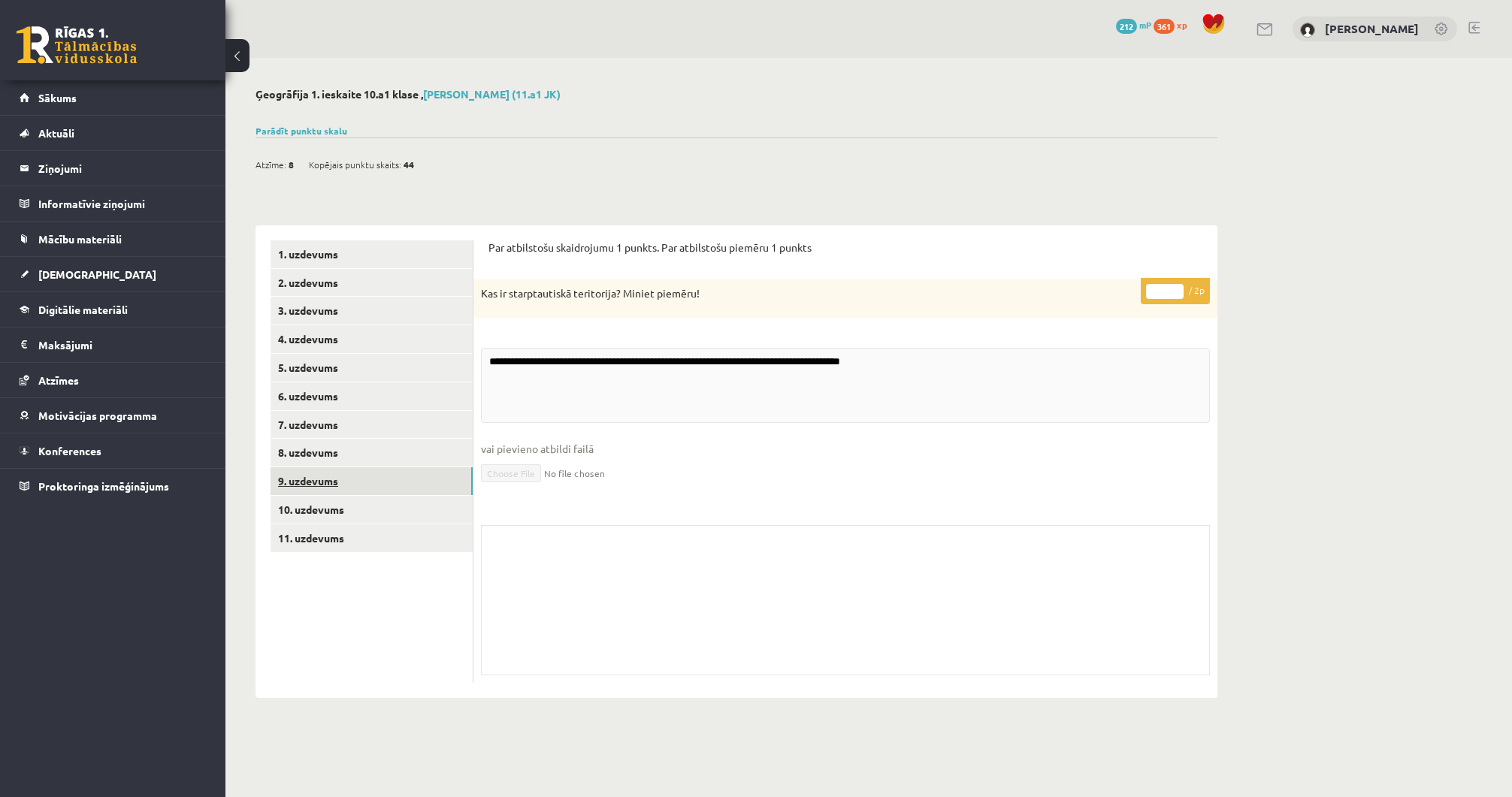
click at [357, 493] on link "9. uzdevums" at bounding box center [371, 481] width 202 height 28
click at [351, 509] on link "10. uzdevums" at bounding box center [371, 509] width 202 height 28
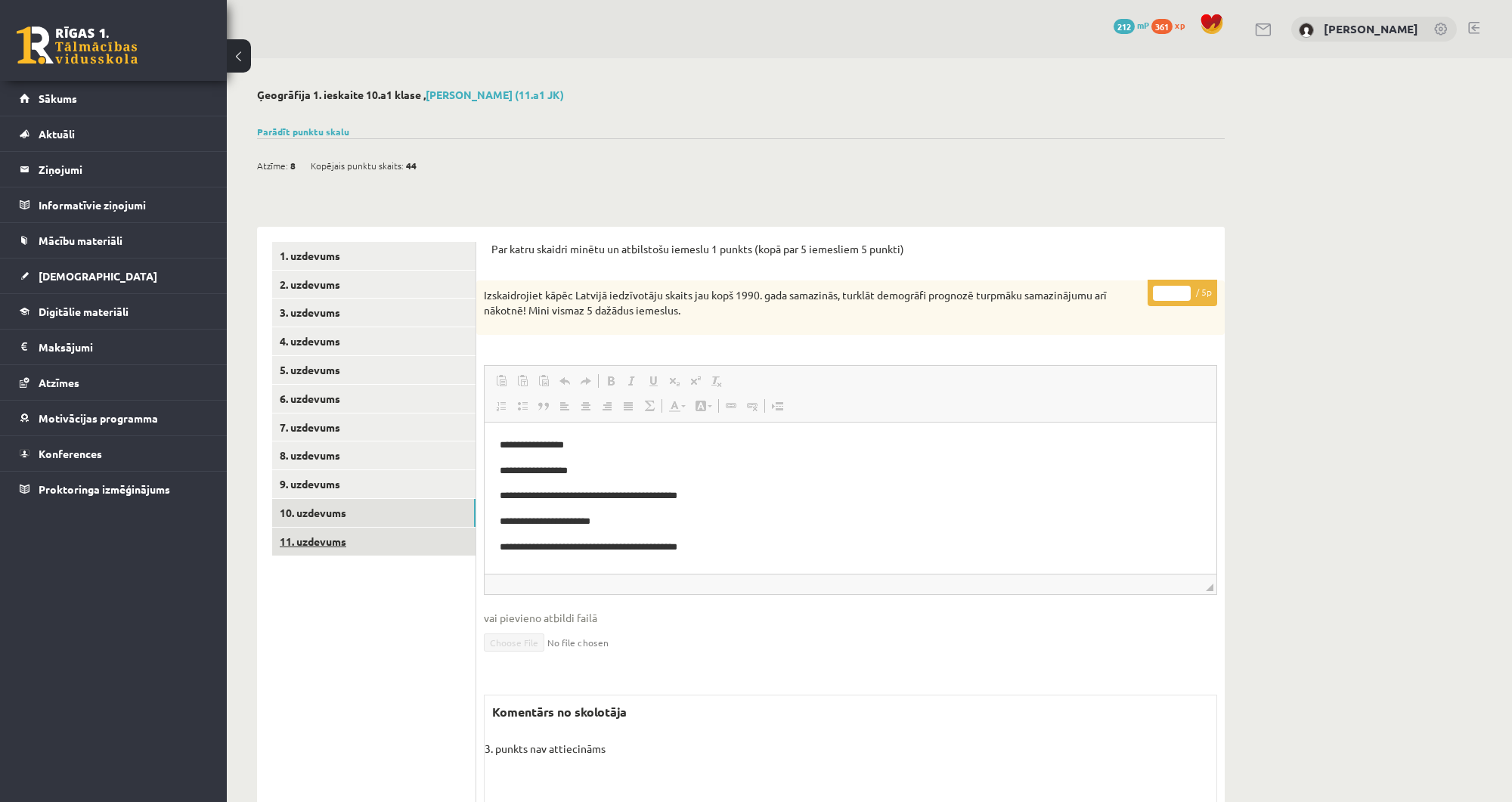
click at [353, 548] on link "11. uzdevums" at bounding box center [373, 542] width 203 height 28
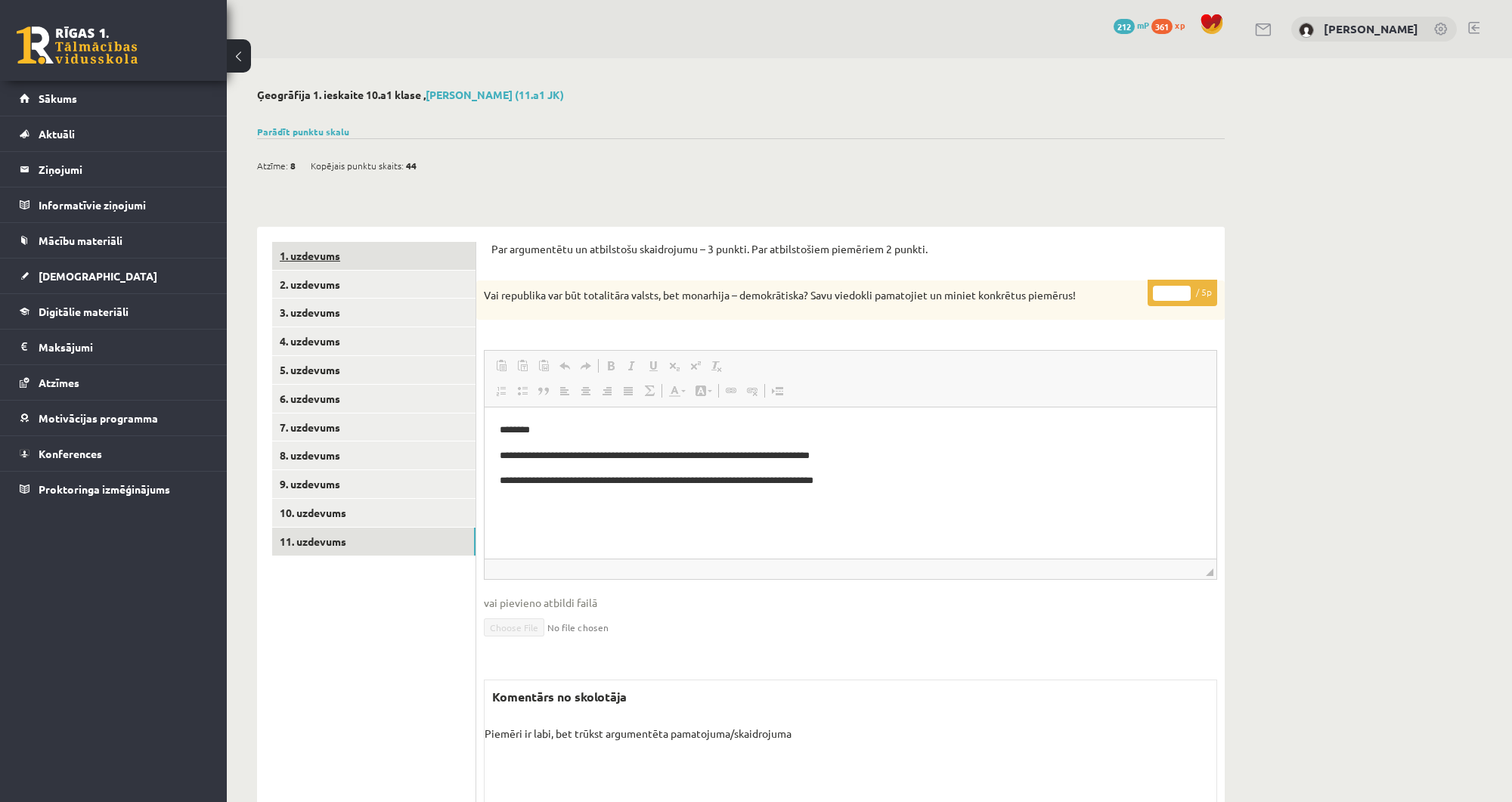
click at [420, 263] on link "1. uzdevums" at bounding box center [373, 256] width 203 height 28
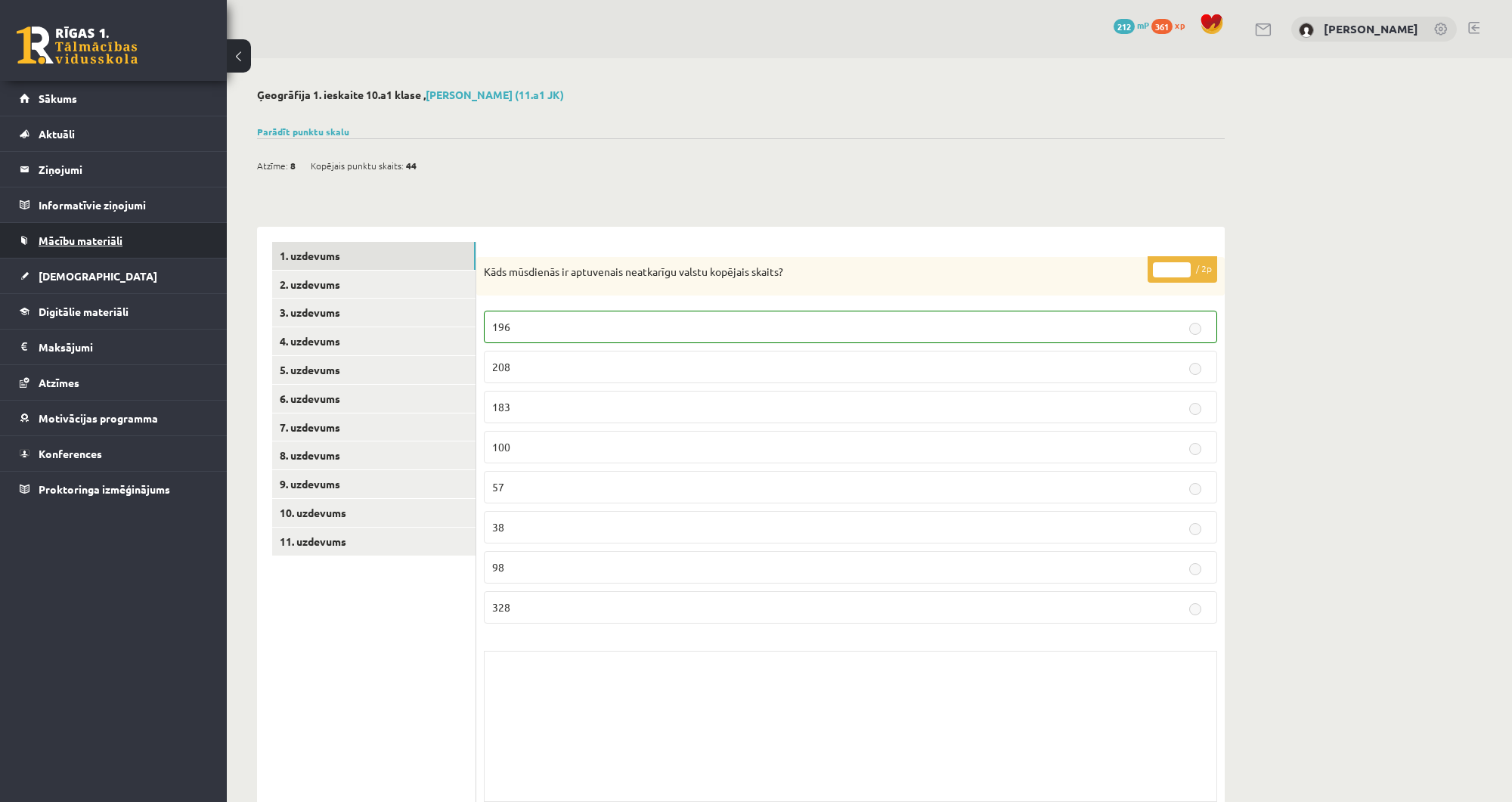
click at [136, 243] on link "Mācību materiāli" at bounding box center [113, 240] width 188 height 34
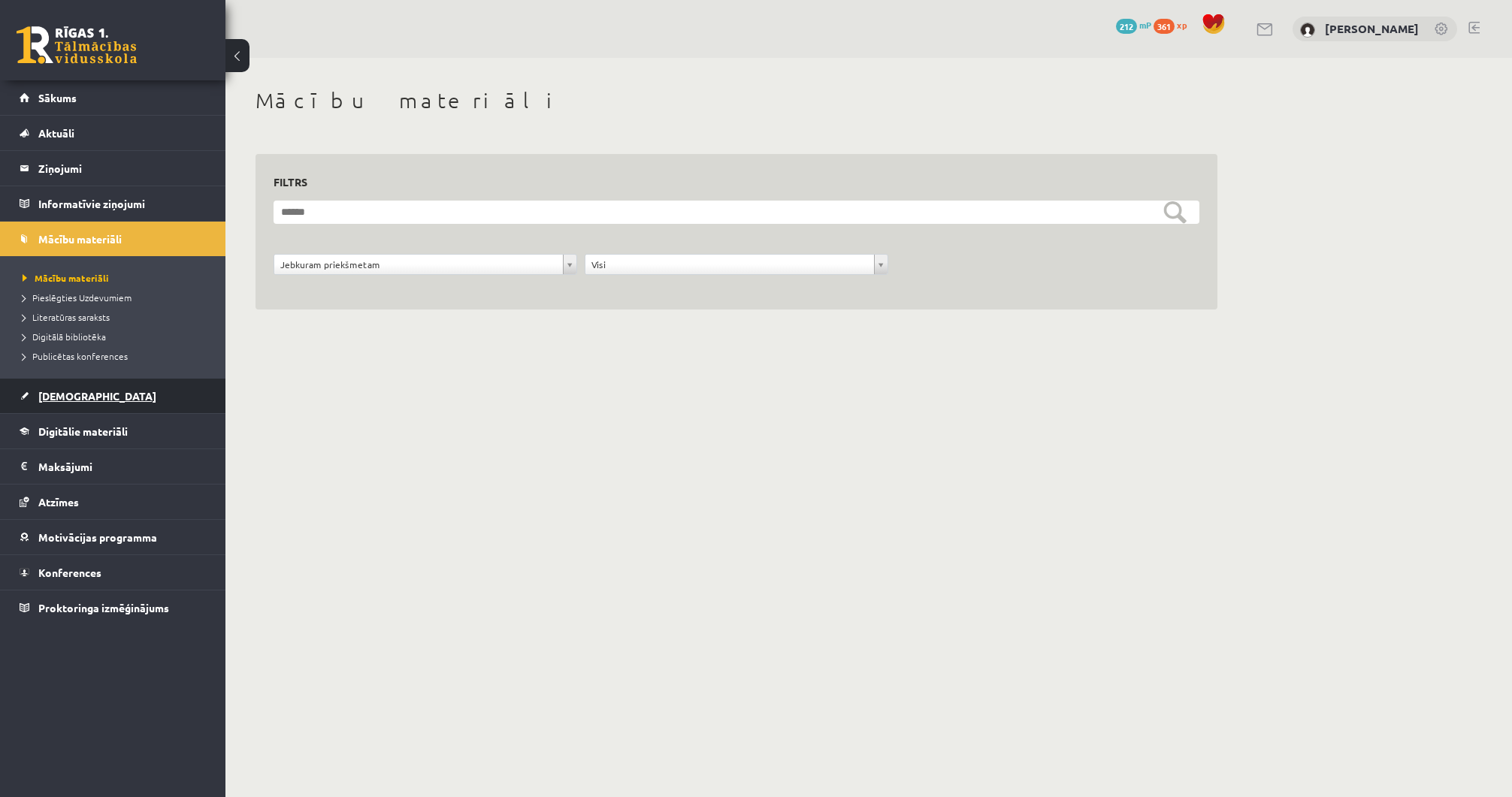
click at [105, 400] on link "[DEMOGRAPHIC_DATA]" at bounding box center [112, 395] width 187 height 34
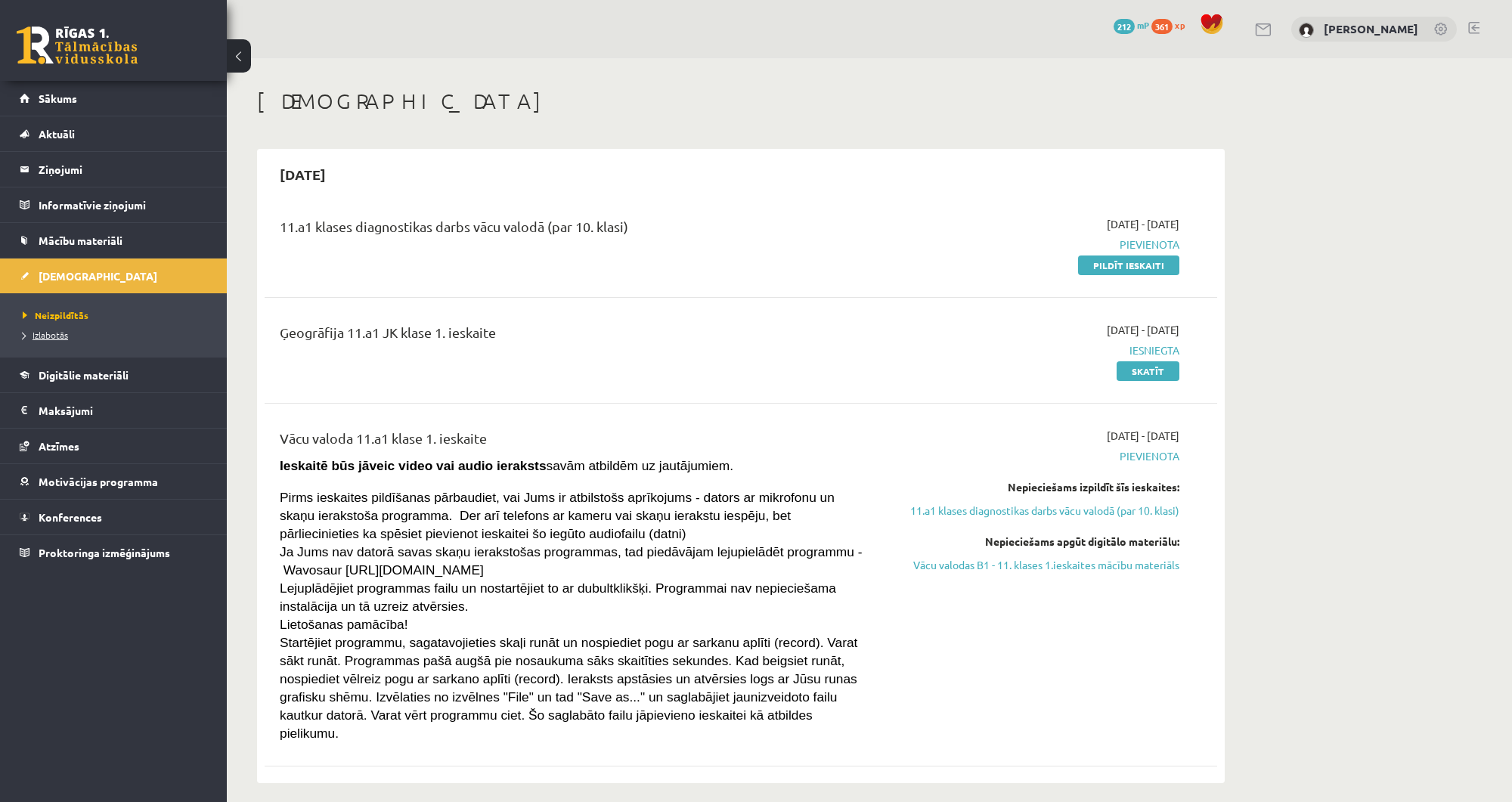
click at [105, 337] on link "Izlabotās" at bounding box center [117, 334] width 189 height 13
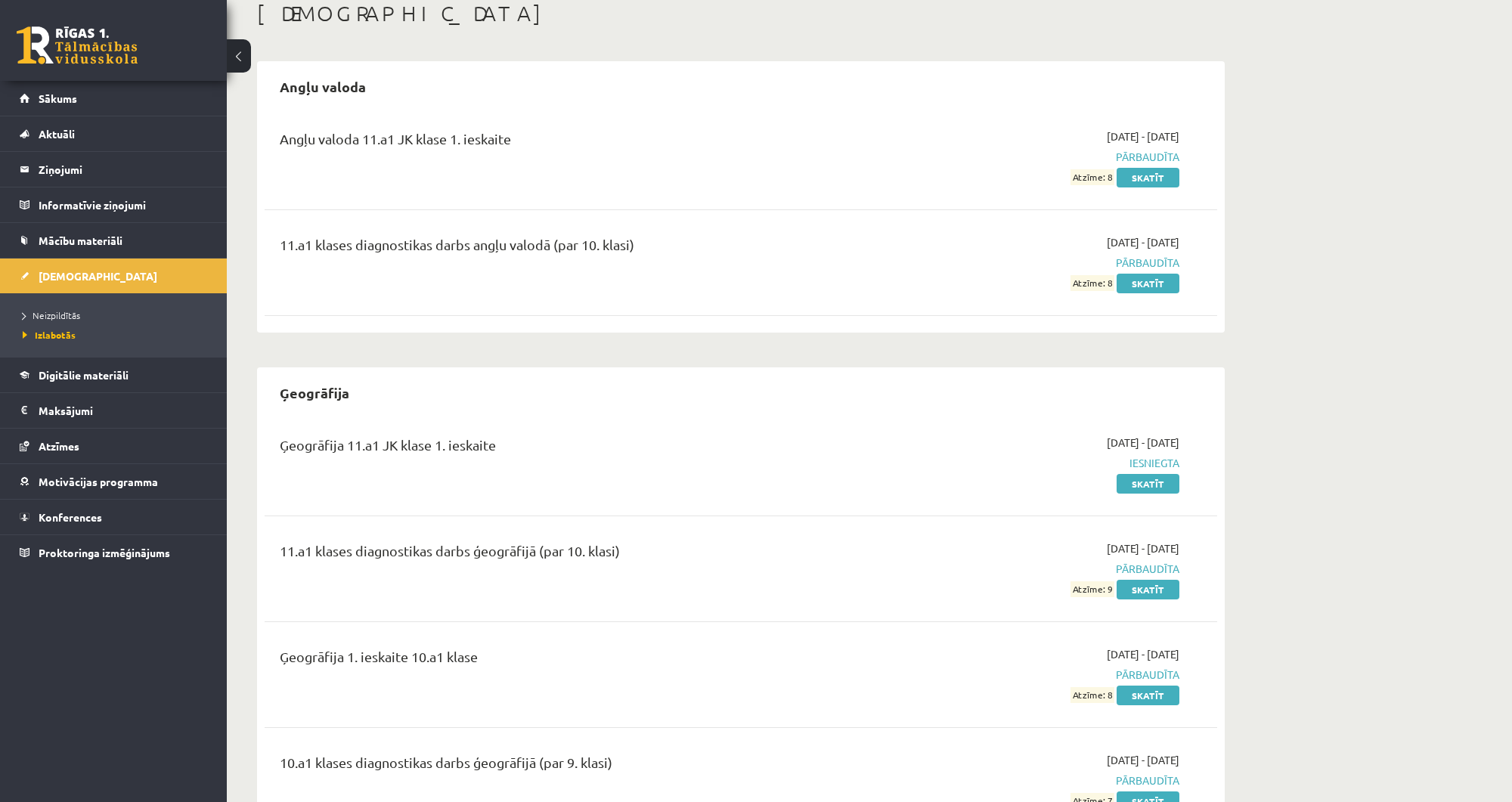
scroll to position [121, 0]
